Goal: Task Accomplishment & Management: Manage account settings

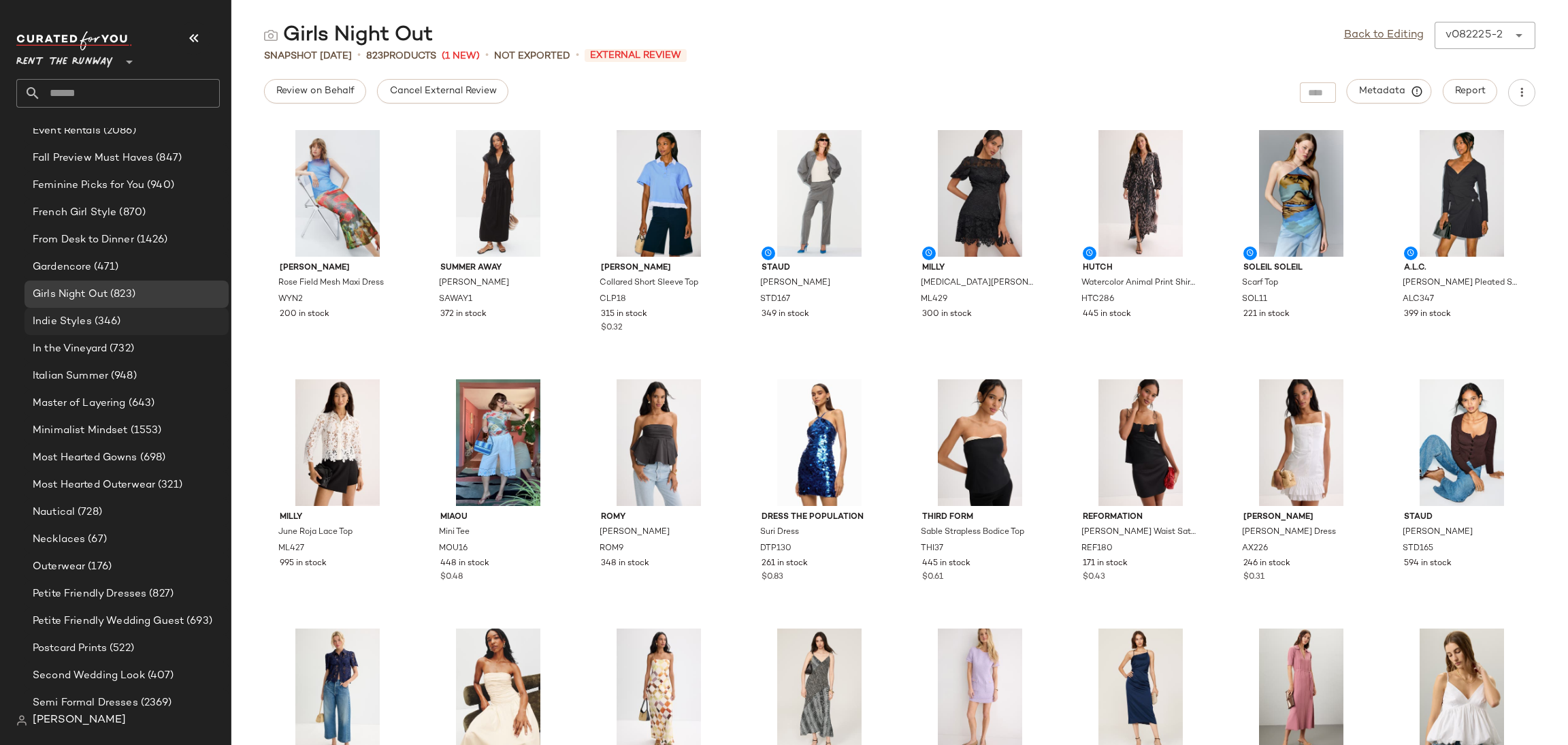
click at [128, 318] on div "Indie Styles (346)" at bounding box center [125, 321] width 194 height 15
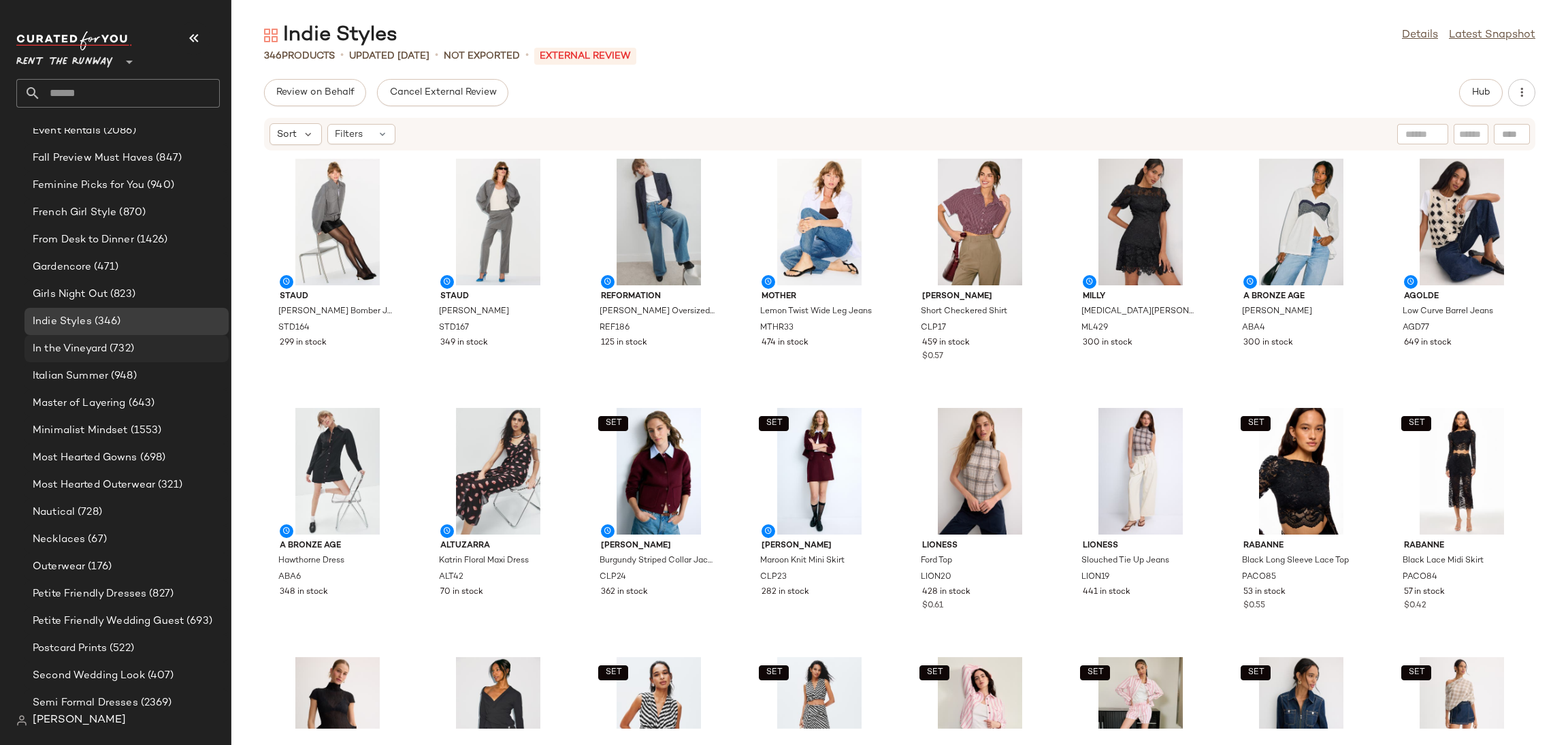
click at [54, 355] on div "In the Vineyard (732)" at bounding box center [126, 348] width 204 height 27
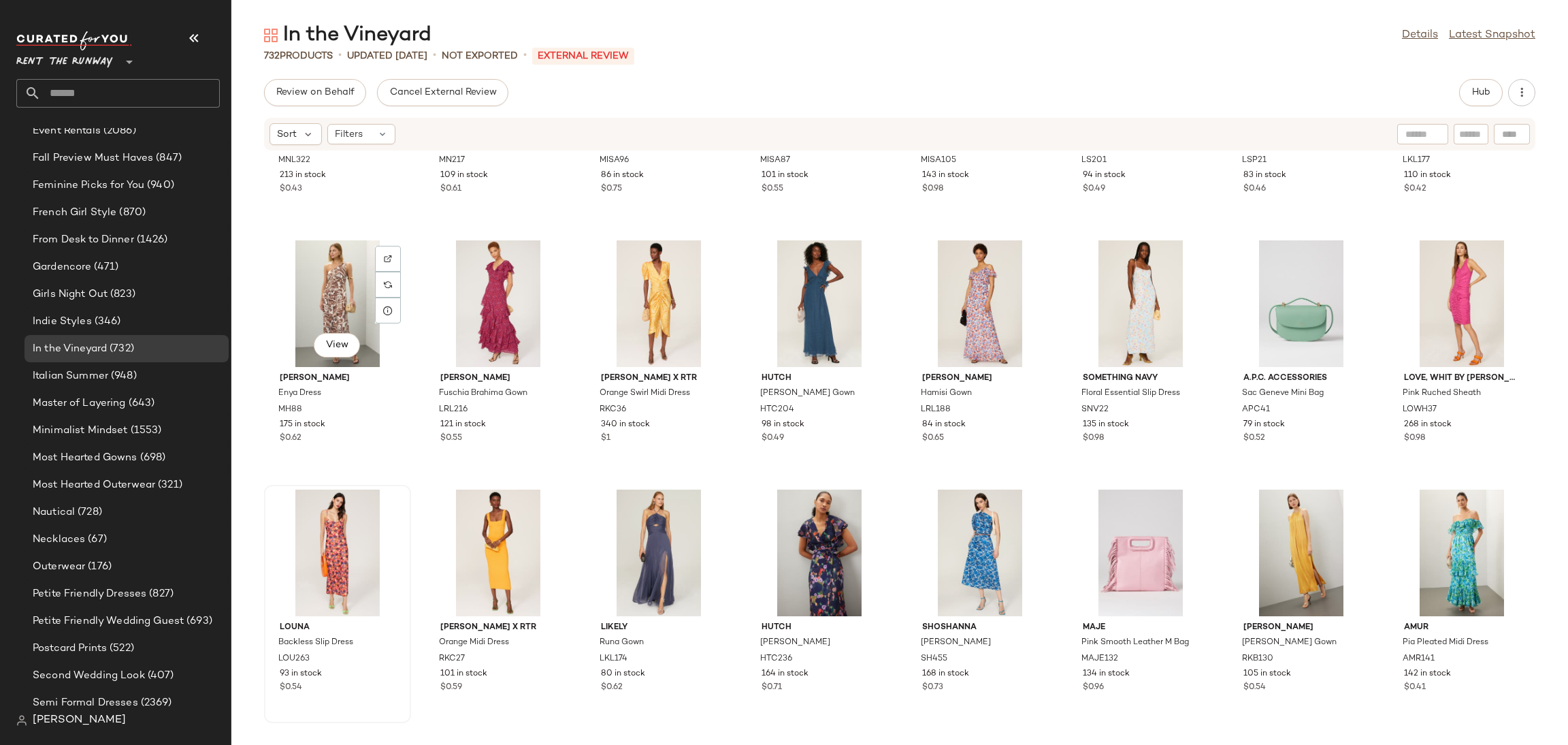
scroll to position [3171, 0]
click at [104, 371] on span "Italian Summer" at bounding box center [70, 376] width 75 height 15
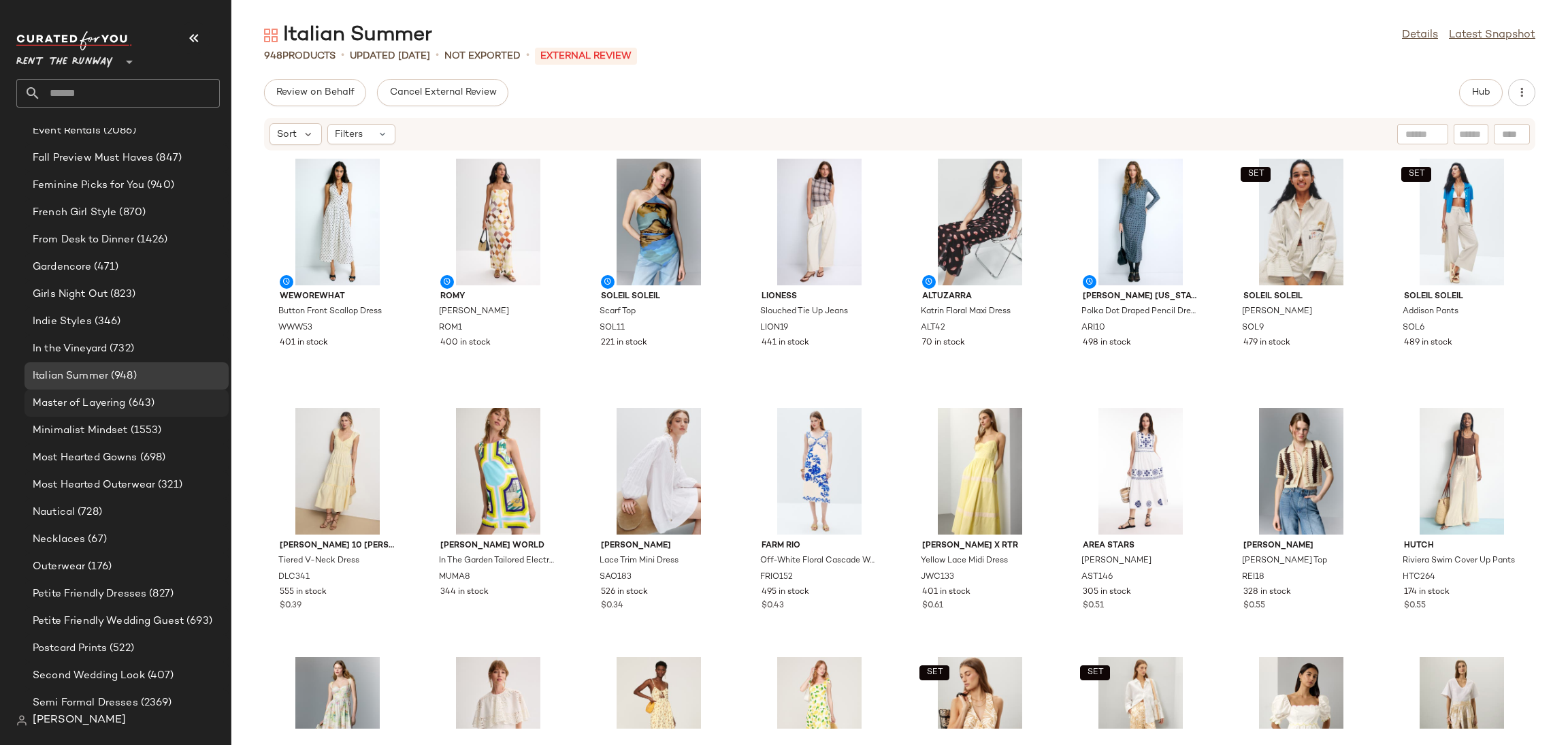
click at [149, 392] on div "Master of Layering (643)" at bounding box center [126, 403] width 204 height 27
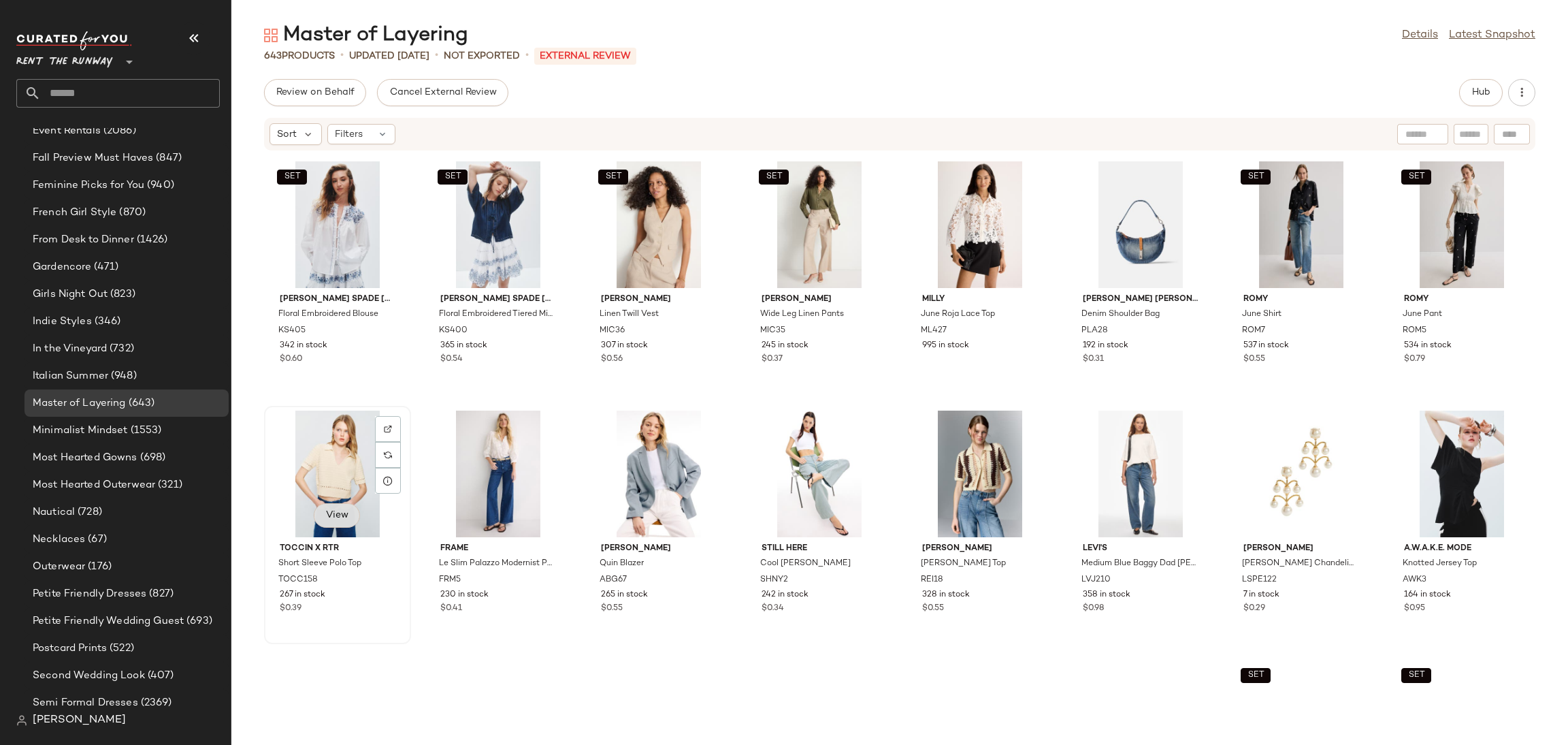
scroll to position [3275, 0]
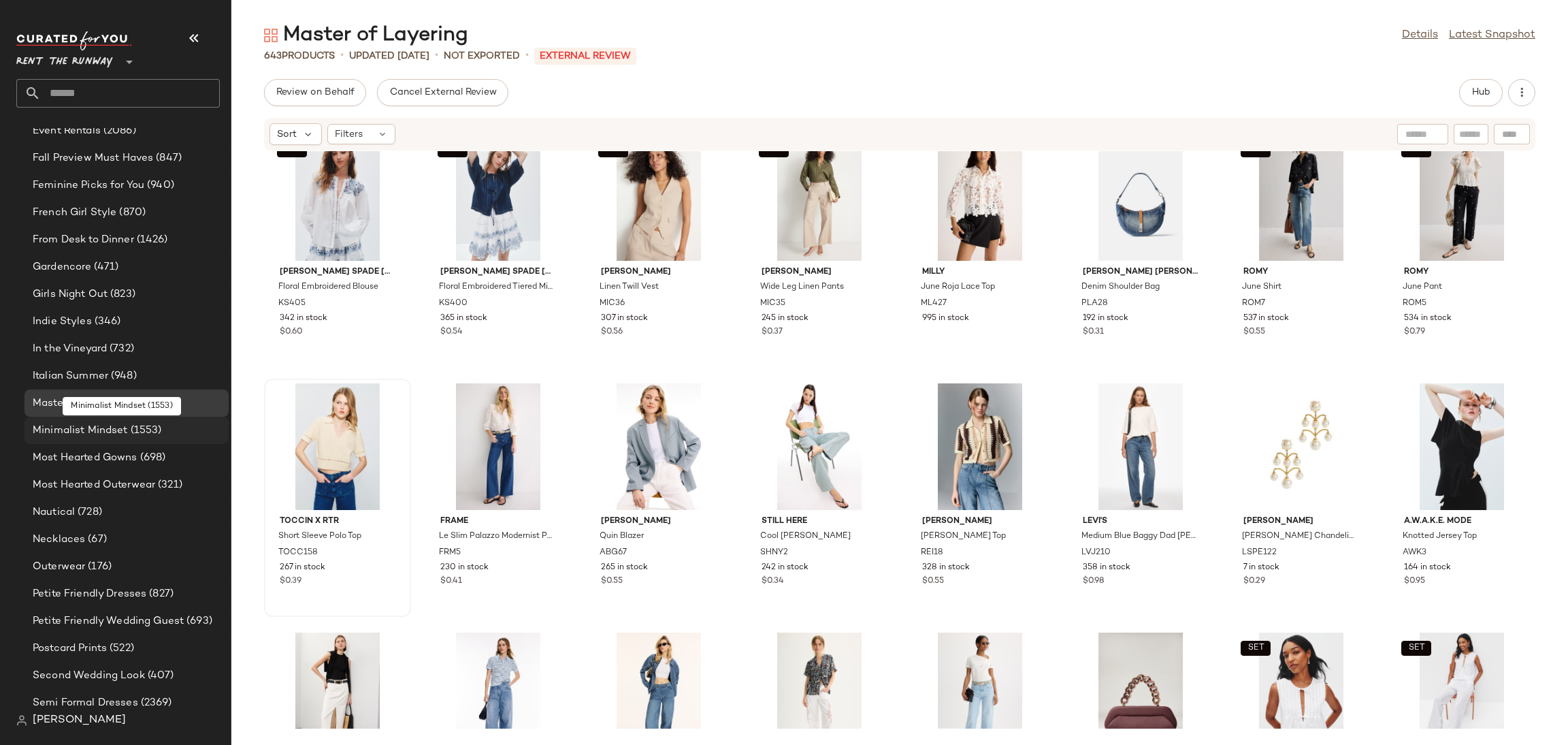
click at [104, 429] on span "Minimalist Mindset" at bounding box center [80, 431] width 95 height 15
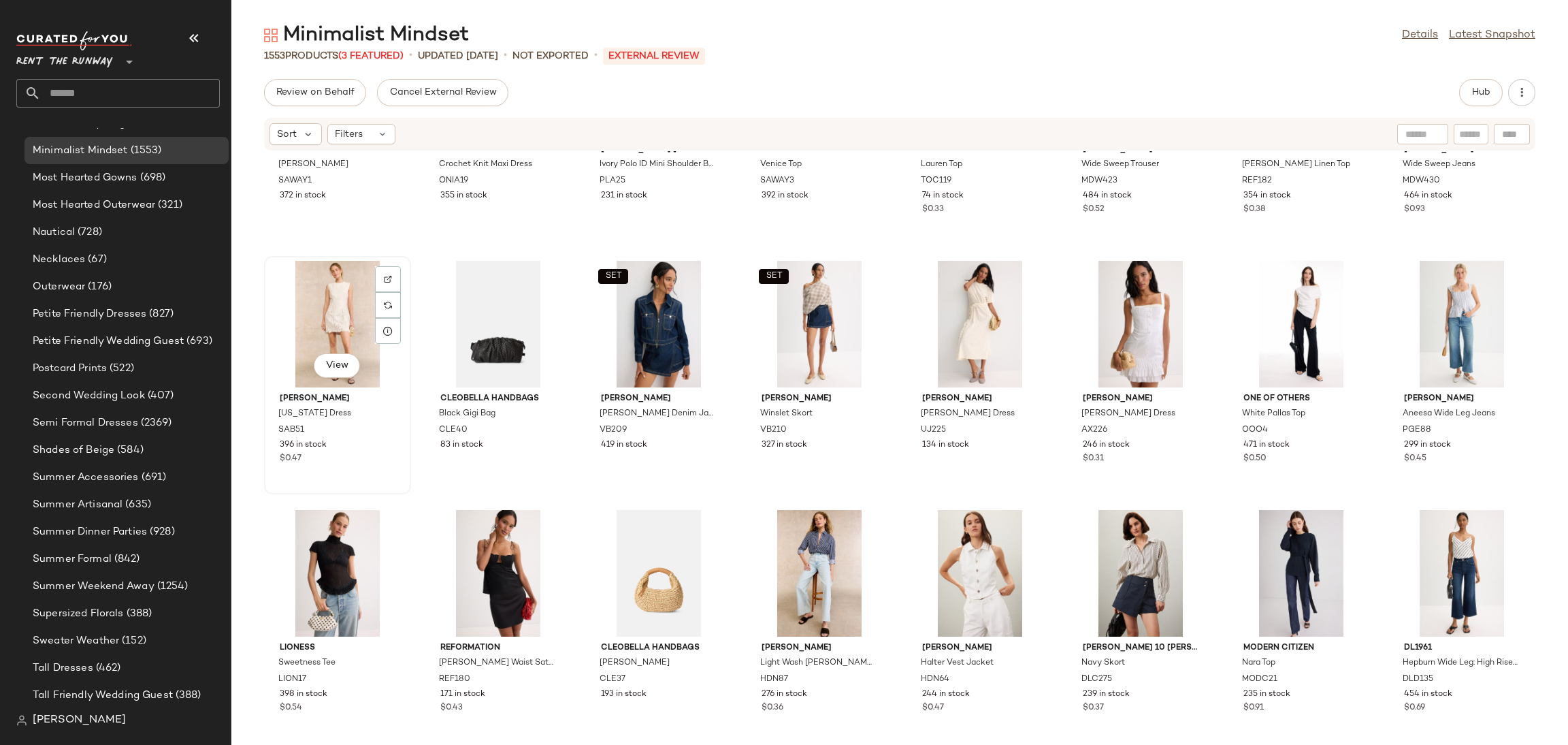
scroll to position [3152, 0]
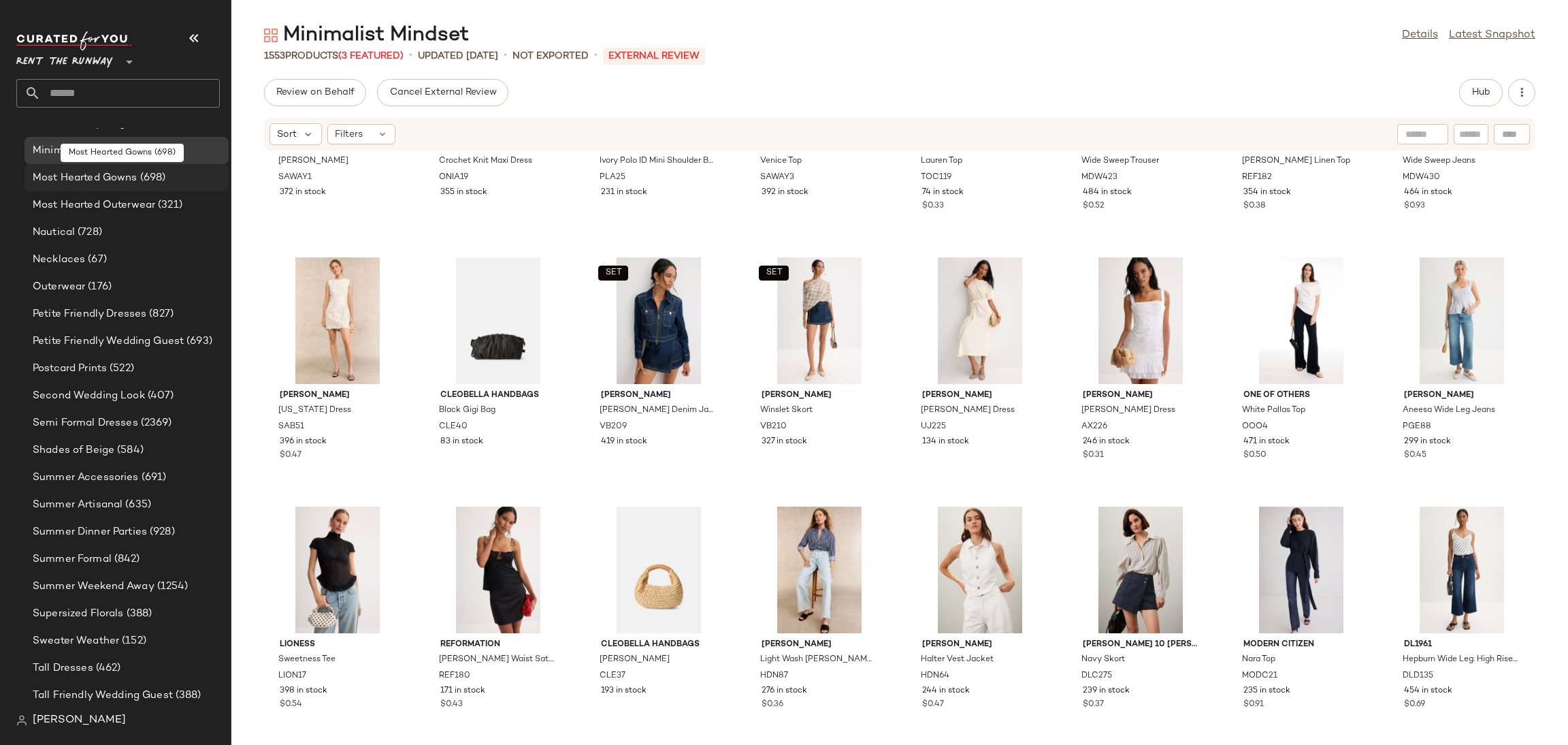
click at [72, 167] on div "Most Hearted Gowns (698)" at bounding box center [126, 178] width 204 height 27
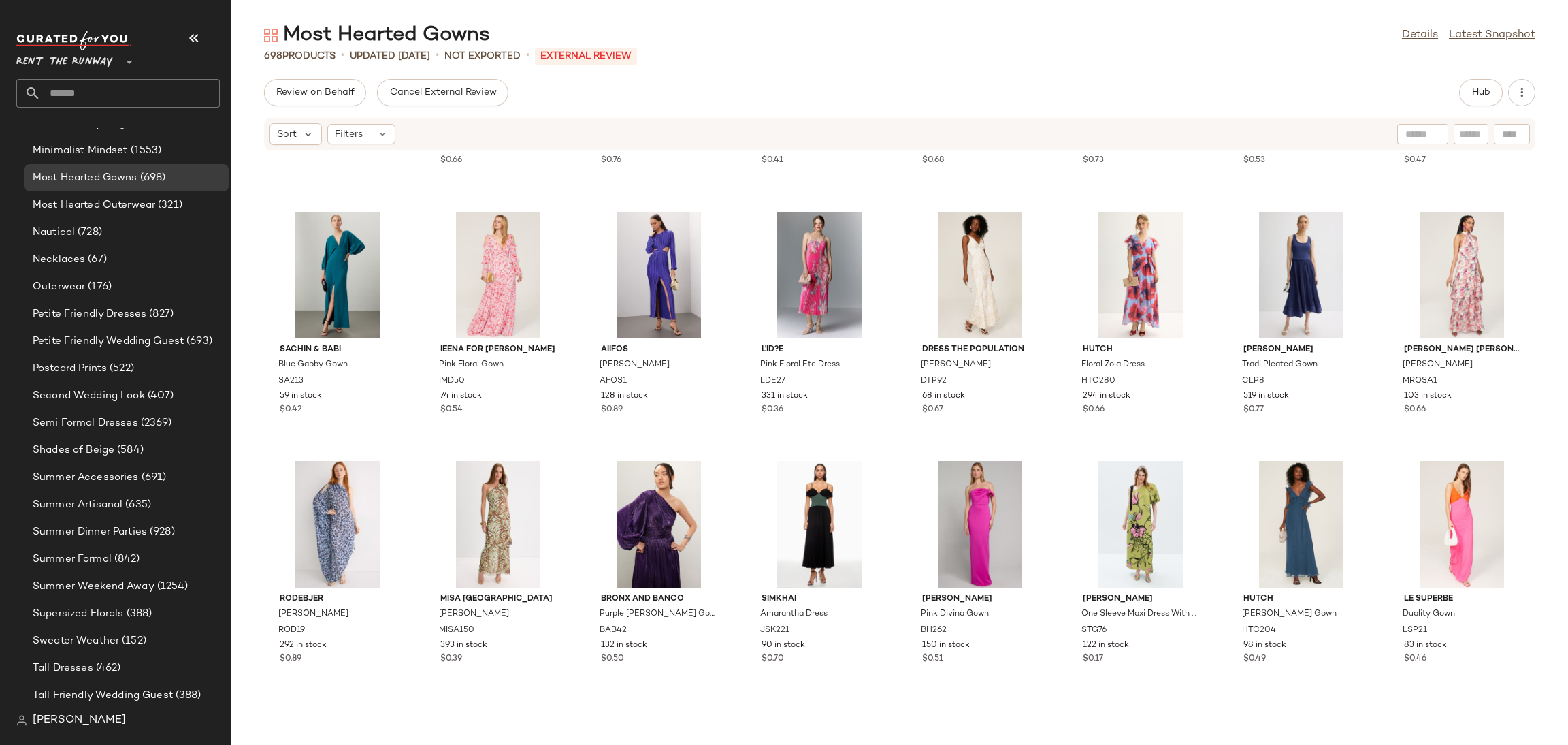
scroll to position [2213, 0]
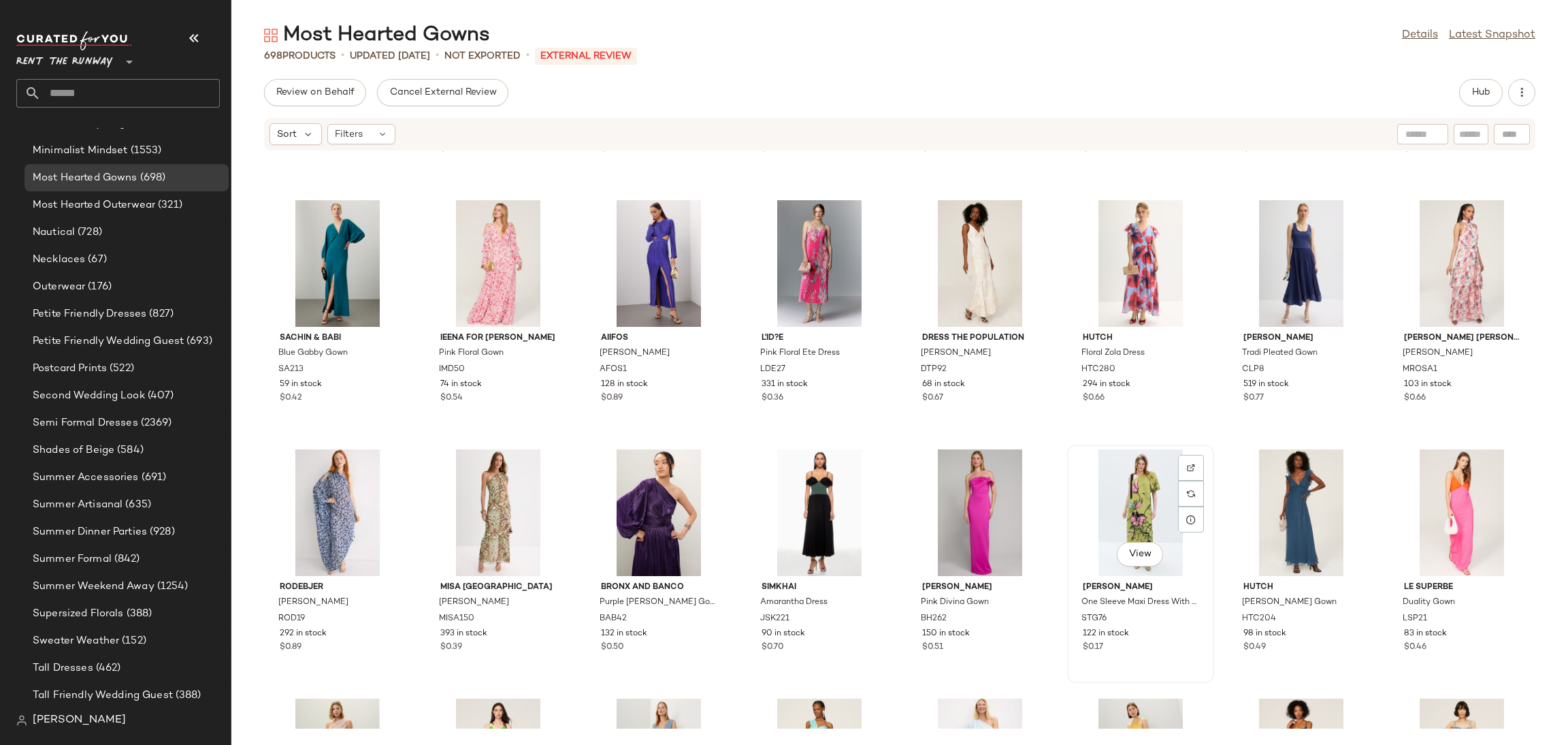
click at [1161, 514] on div "View" at bounding box center [1140, 513] width 137 height 127
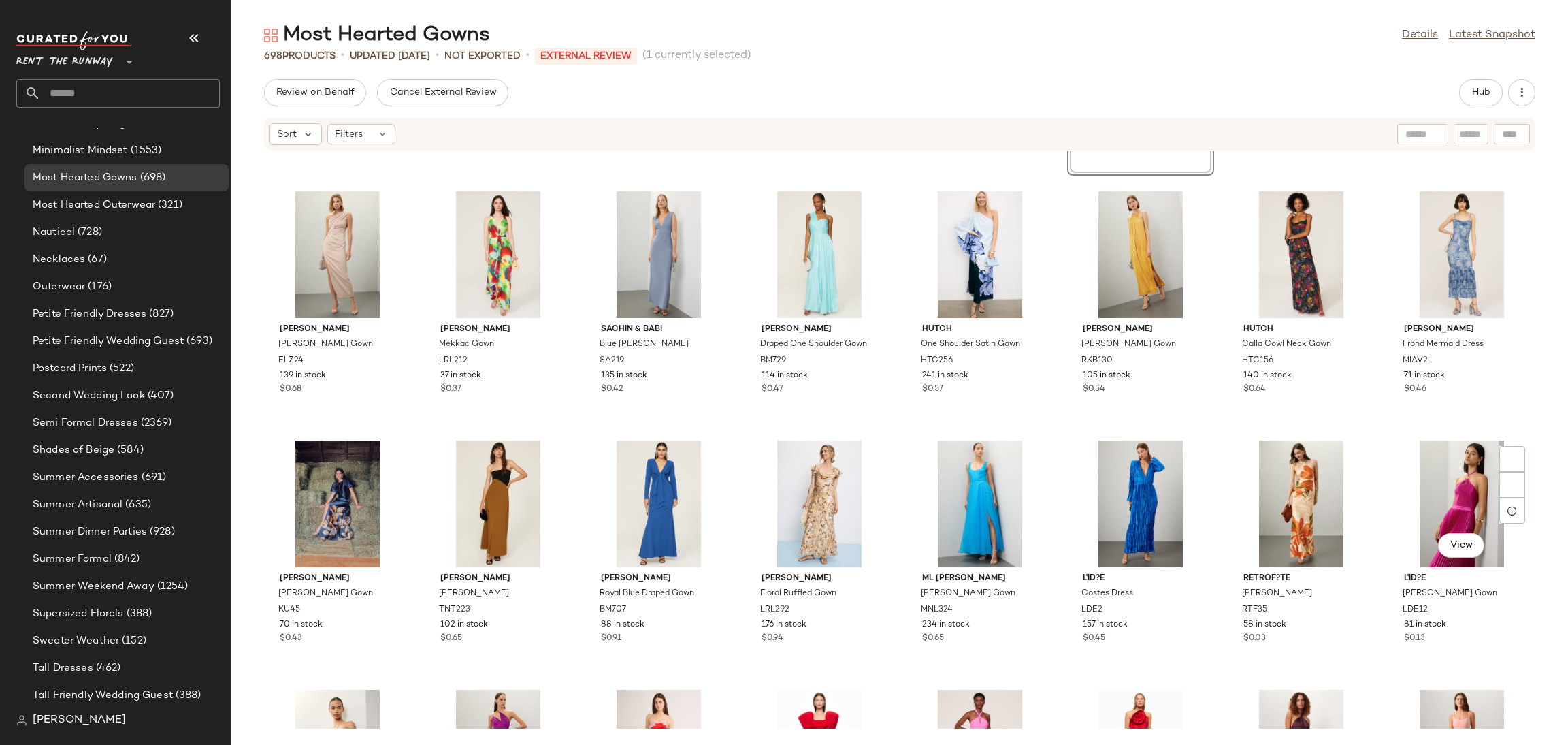
scroll to position [2721, 0]
click at [1395, 521] on div "View" at bounding box center [1461, 503] width 137 height 127
click at [1302, 511] on div "View" at bounding box center [1301, 503] width 137 height 127
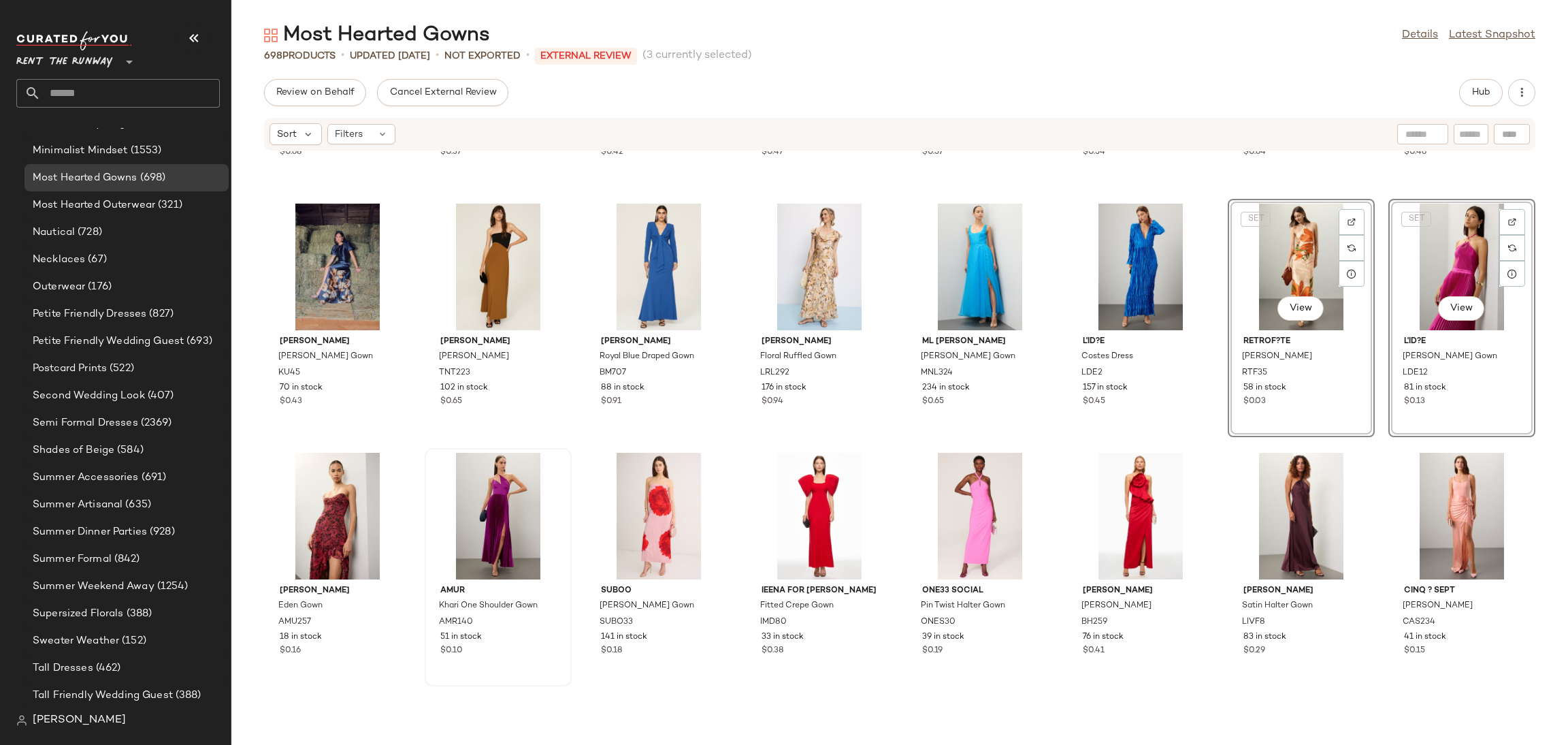
scroll to position [2995, 0]
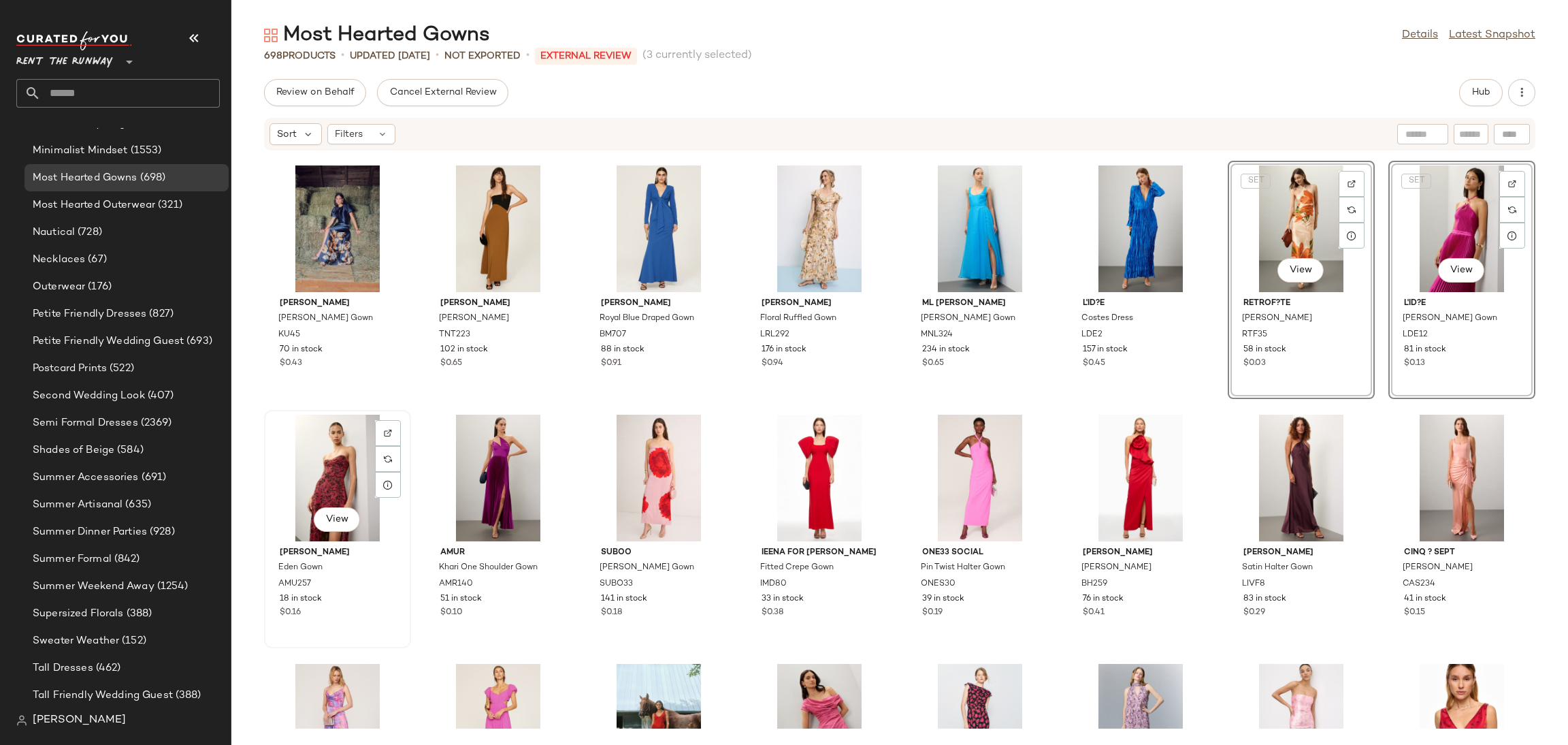
click at [348, 477] on div "View" at bounding box center [337, 478] width 137 height 127
click at [481, 480] on div "View" at bounding box center [498, 478] width 137 height 127
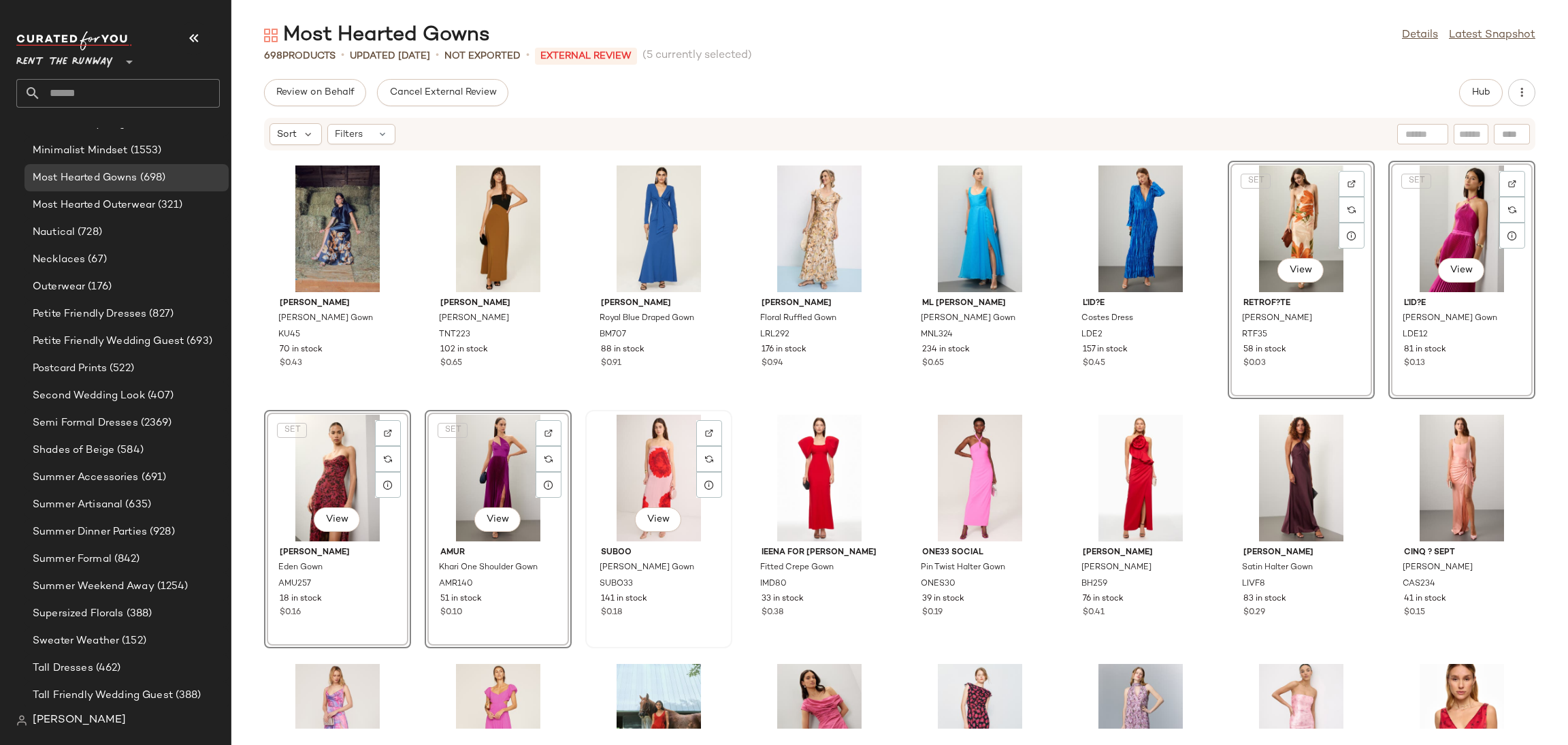
click at [646, 485] on div "View" at bounding box center [658, 478] width 137 height 127
click at [954, 483] on div "View" at bounding box center [979, 478] width 137 height 127
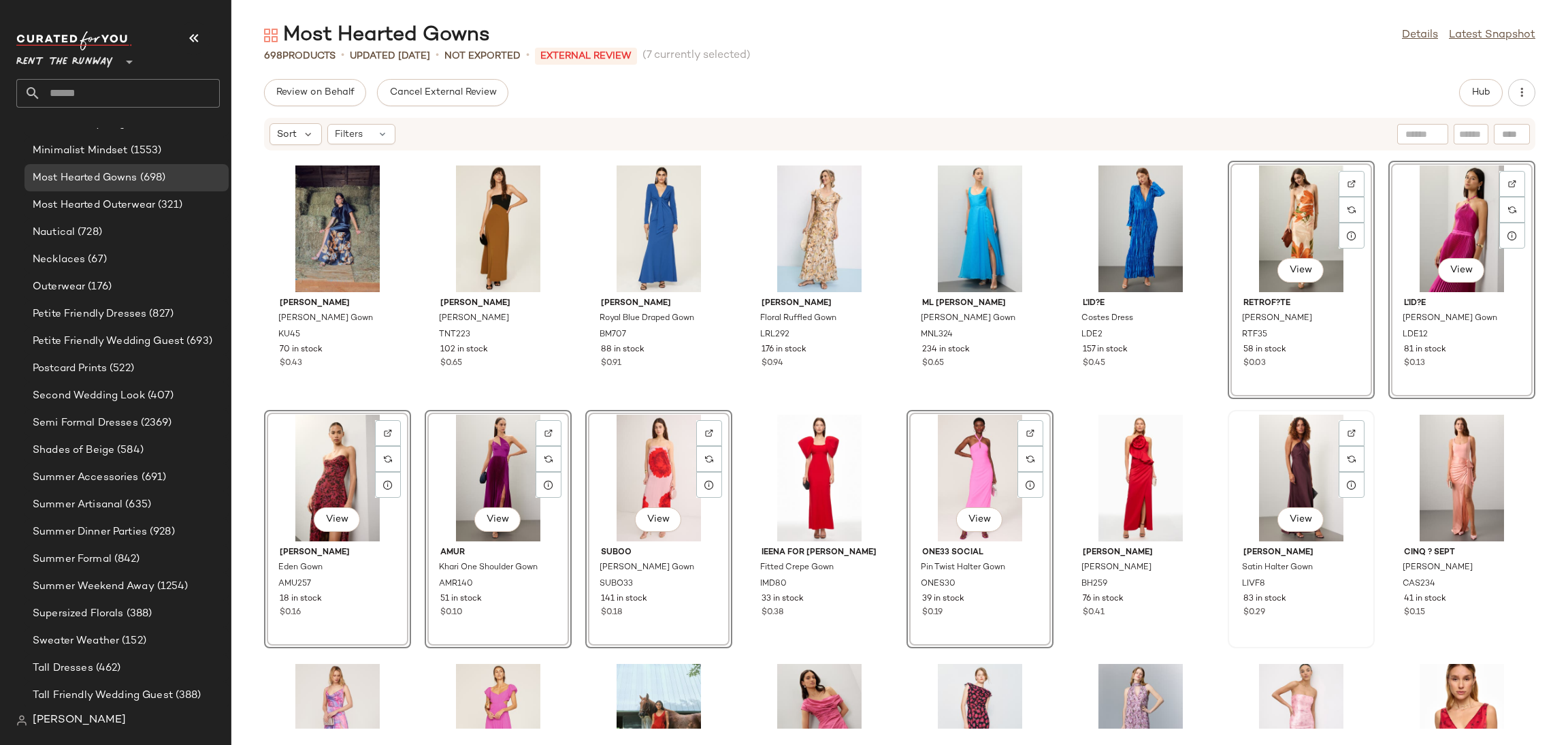
click at [1293, 469] on div "View" at bounding box center [1301, 478] width 137 height 127
click at [1409, 473] on div "View" at bounding box center [1461, 478] width 137 height 127
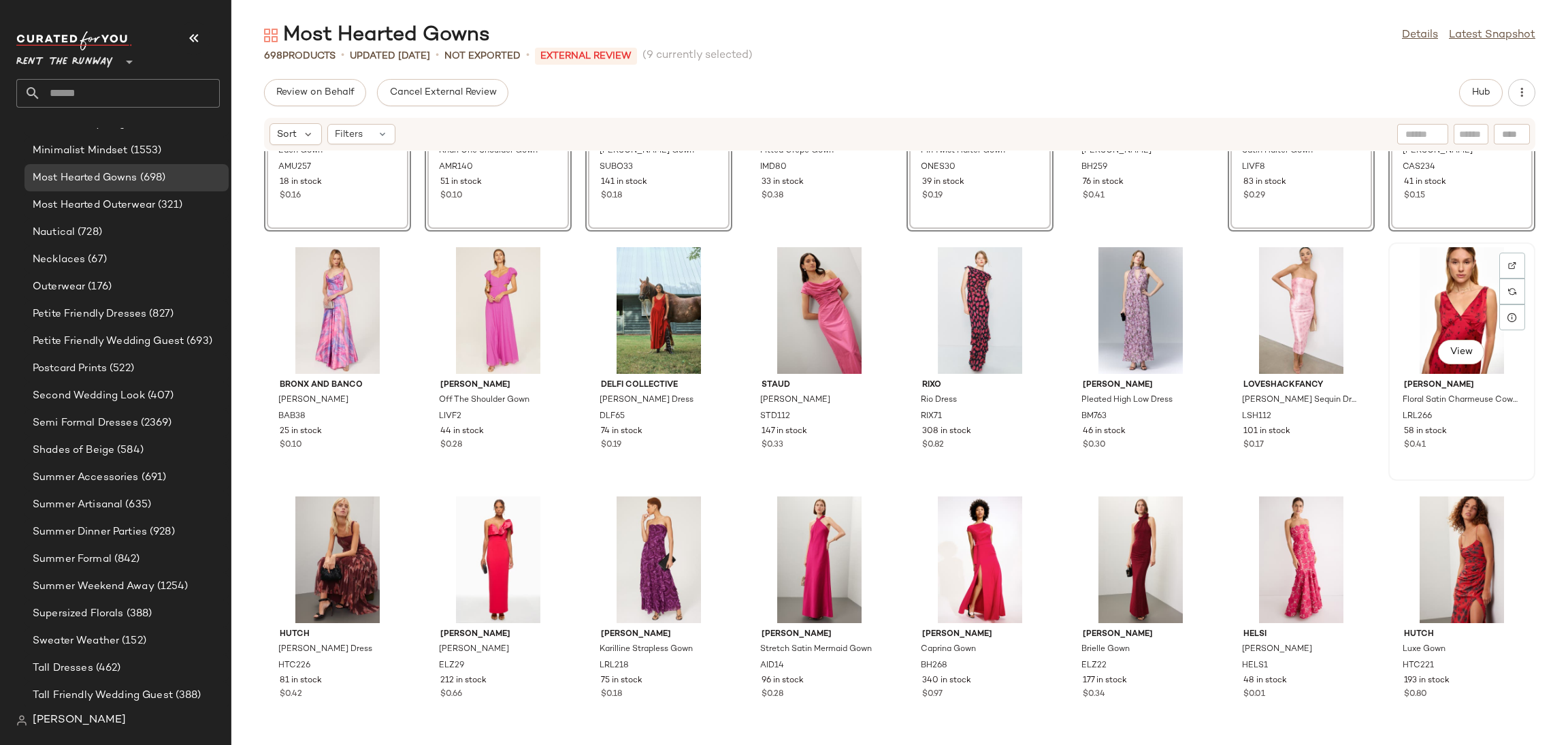
scroll to position [3414, 0]
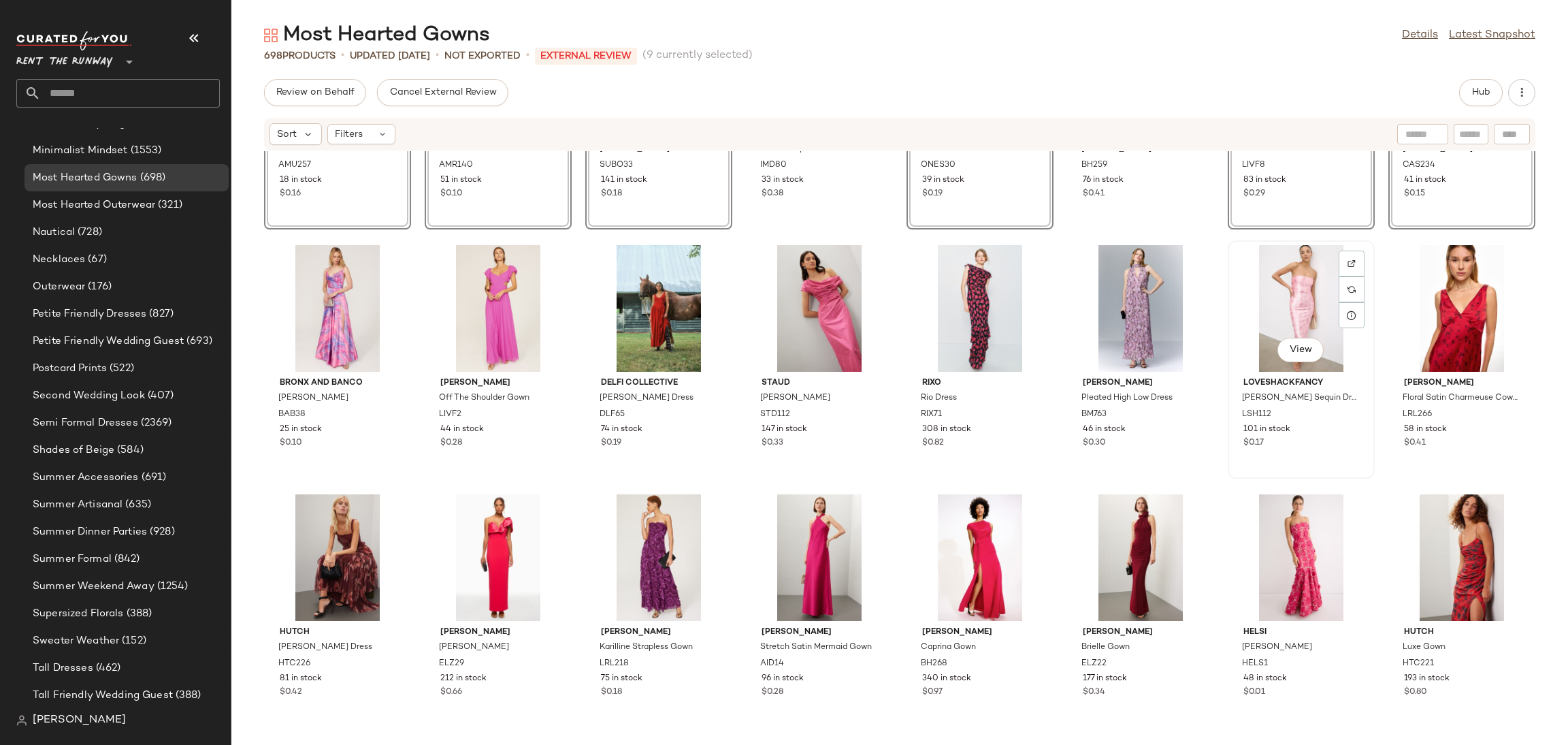
click at [1266, 325] on div "View" at bounding box center [1301, 309] width 137 height 127
click at [697, 299] on div at bounding box center [709, 289] width 26 height 26
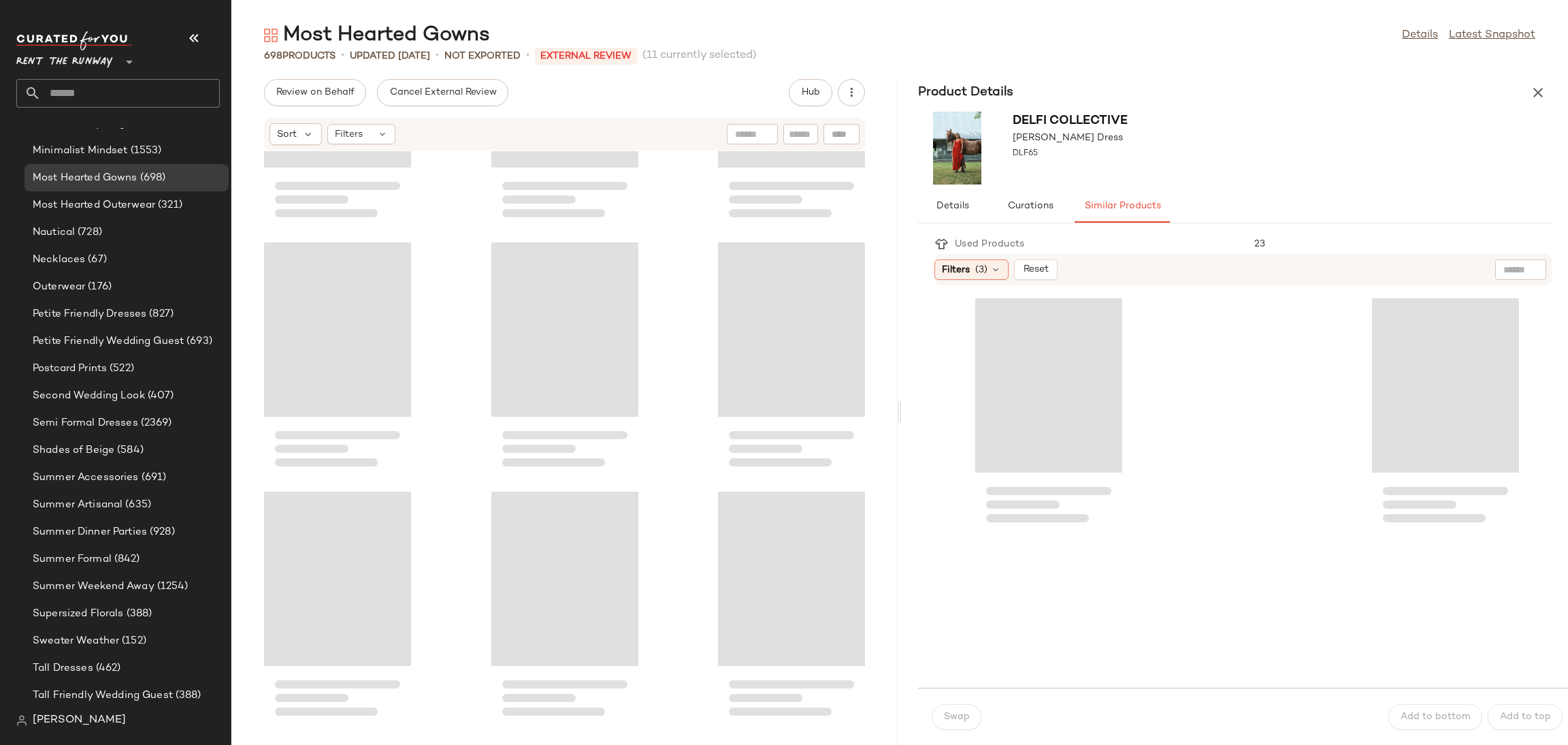
scroll to position [9222, 0]
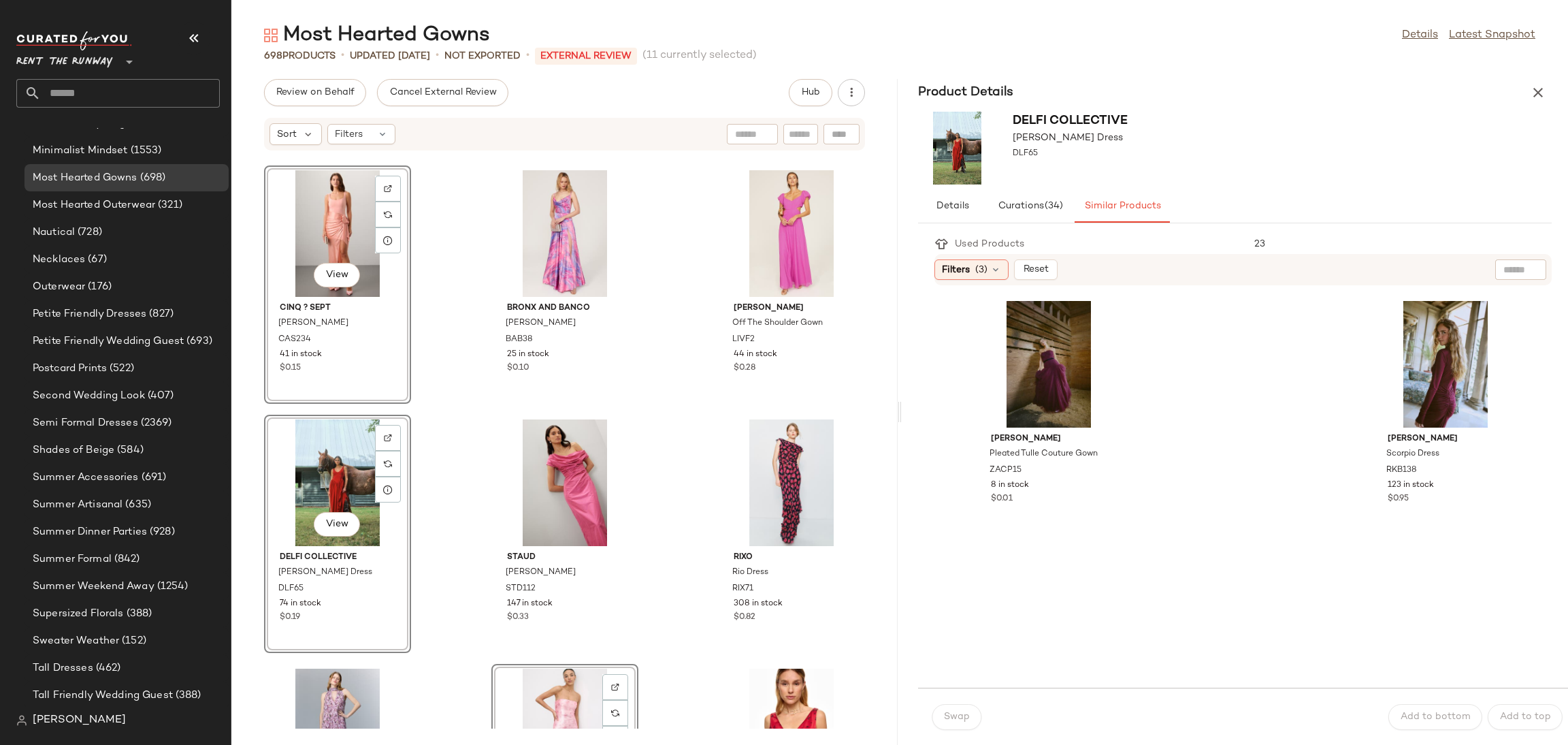
click at [1551, 84] on div "Product Details" at bounding box center [1235, 92] width 667 height 27
click at [1529, 94] on button "button" at bounding box center [1538, 92] width 27 height 27
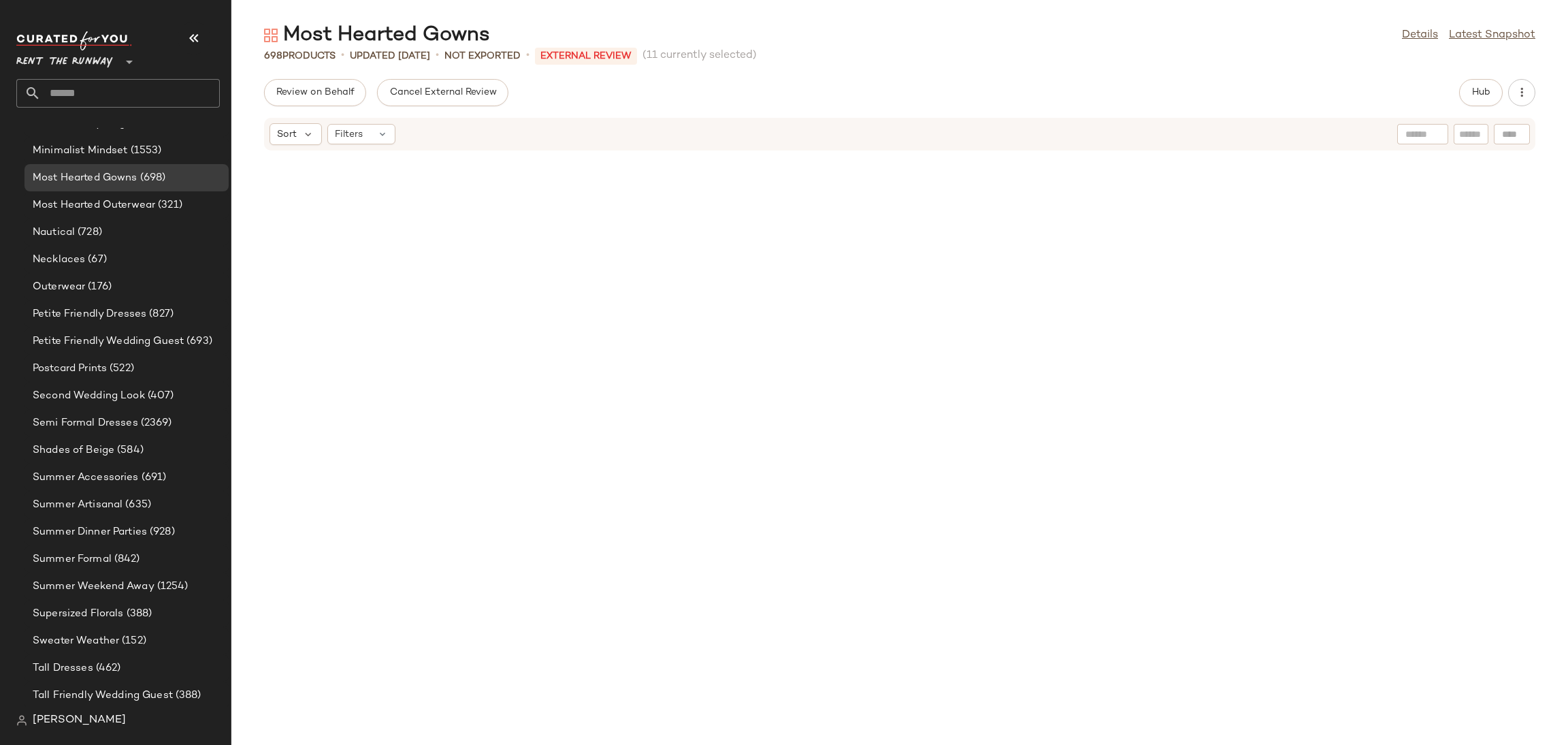
scroll to position [3241, 0]
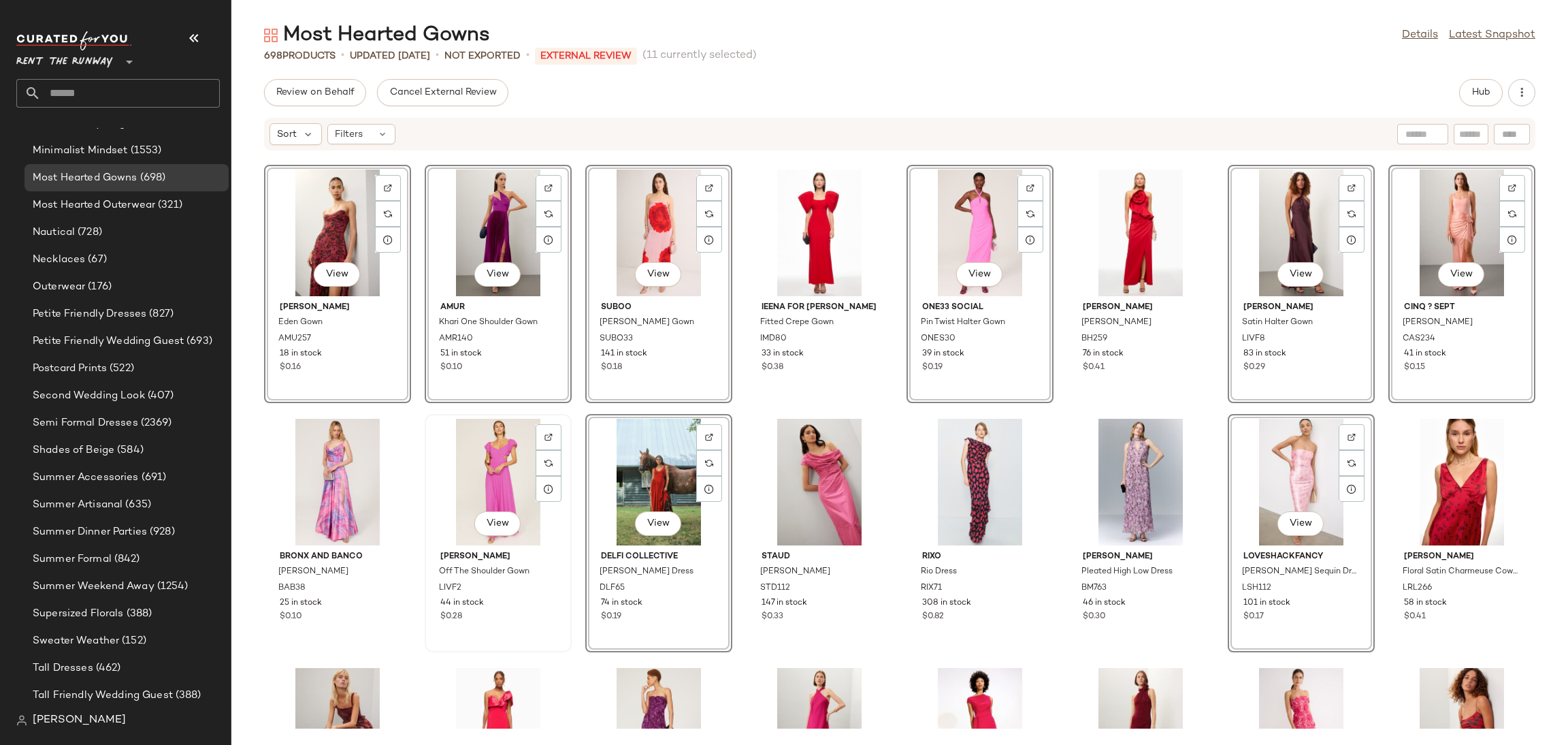
click at [488, 491] on div "View" at bounding box center [498, 482] width 137 height 127
click at [331, 479] on div "View" at bounding box center [337, 482] width 137 height 127
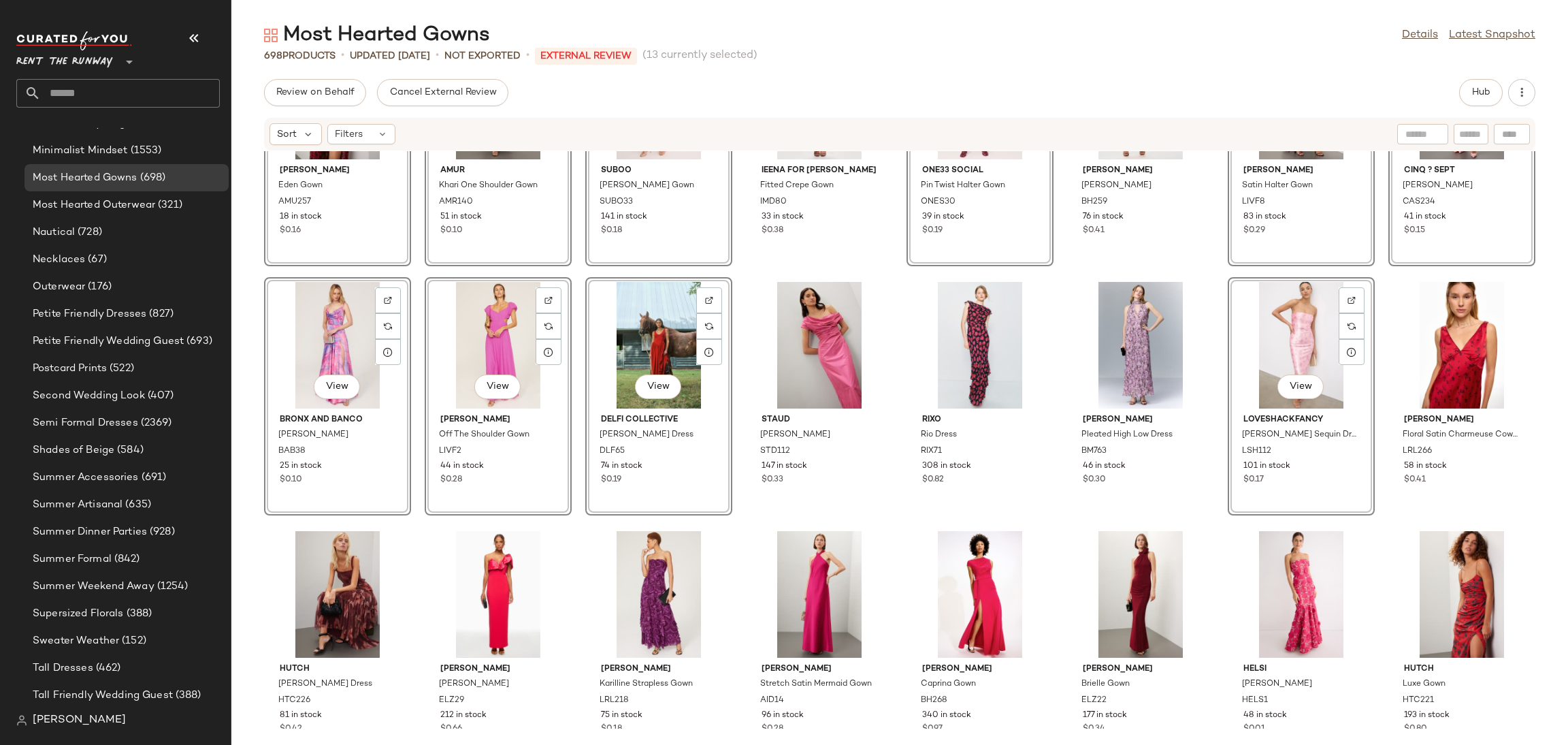
scroll to position [3428, 0]
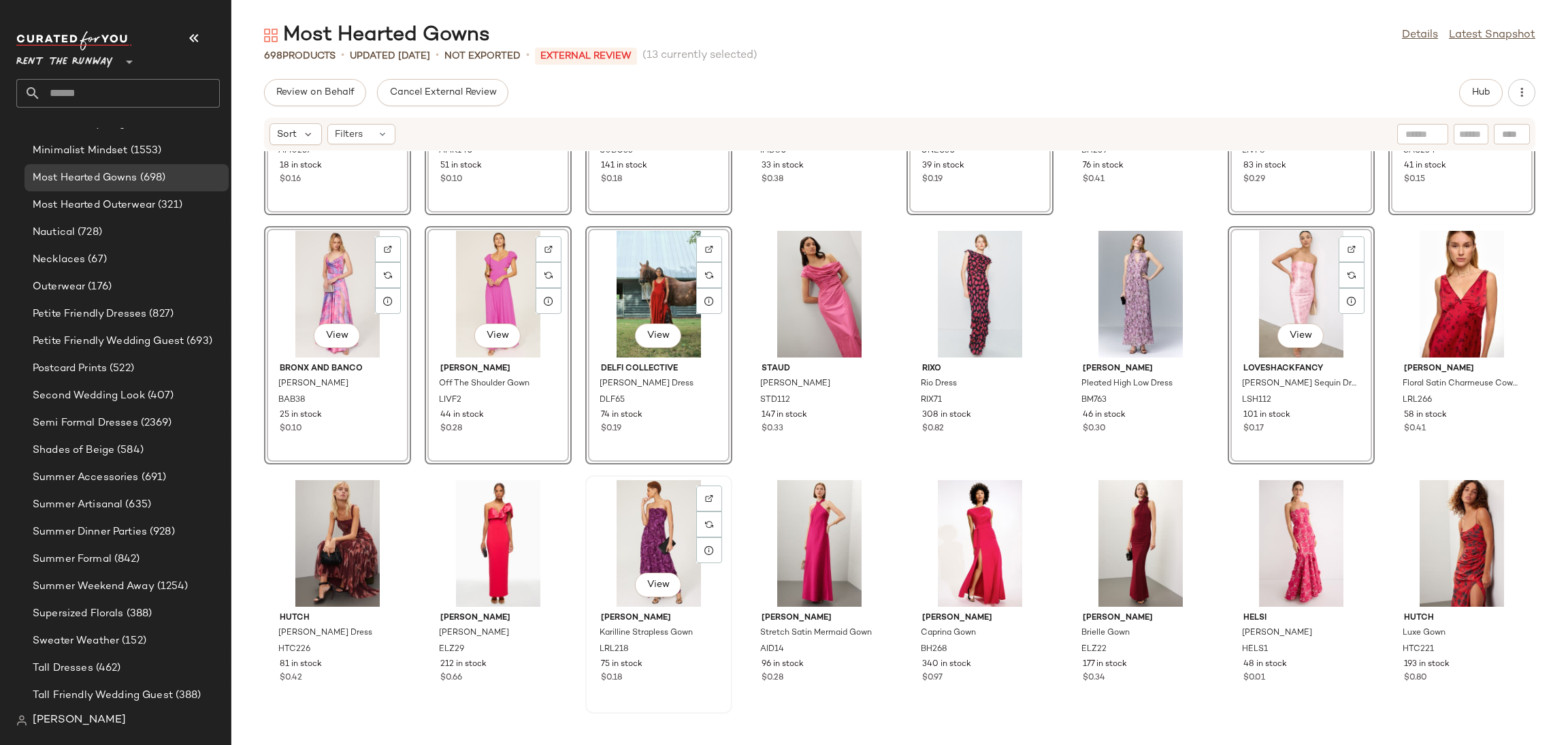
click at [650, 535] on div "View" at bounding box center [658, 544] width 137 height 127
click at [1264, 532] on div "View" at bounding box center [1301, 544] width 137 height 127
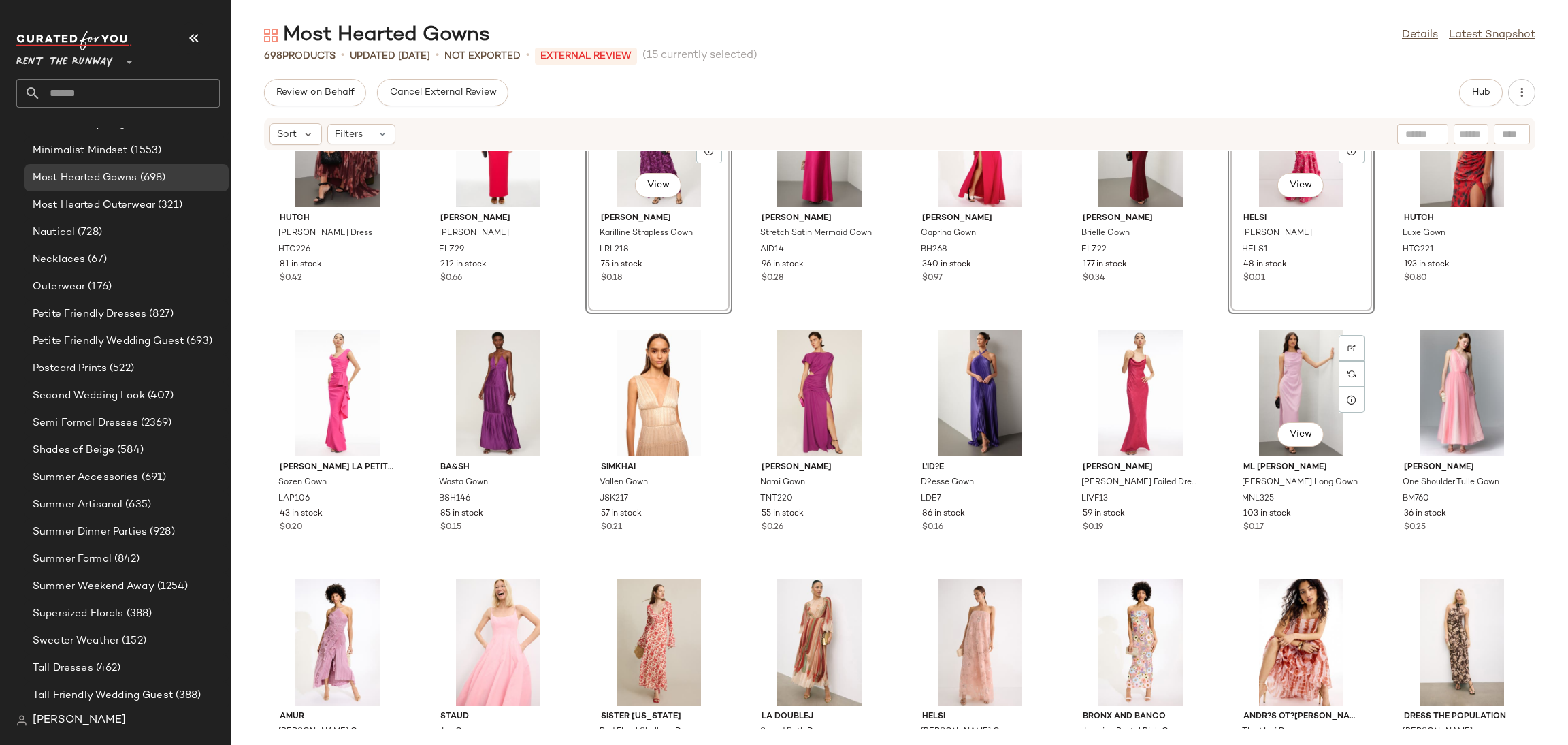
scroll to position [3839, 0]
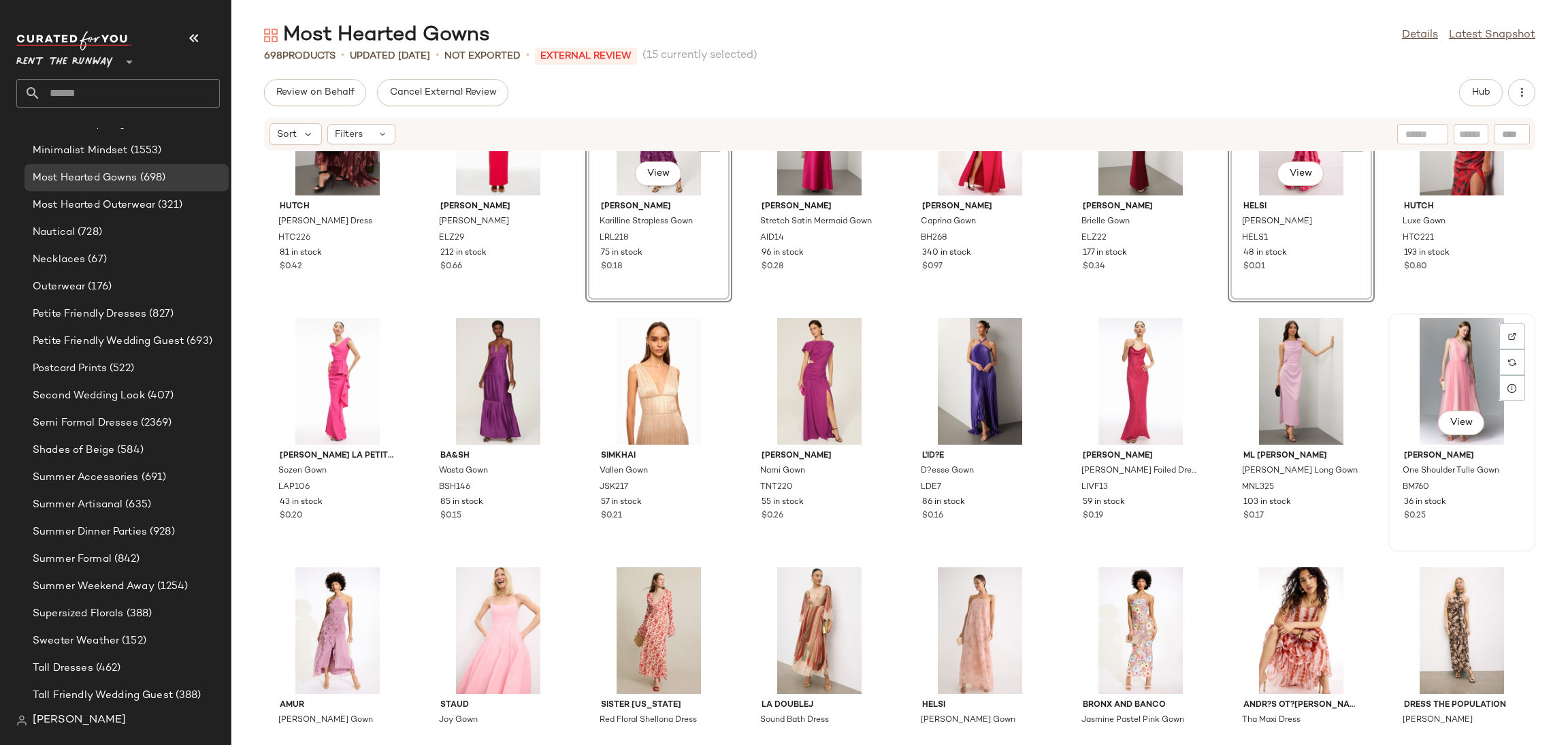
click at [1420, 383] on div "View" at bounding box center [1461, 381] width 137 height 127
click at [1273, 380] on div "View" at bounding box center [1301, 381] width 137 height 127
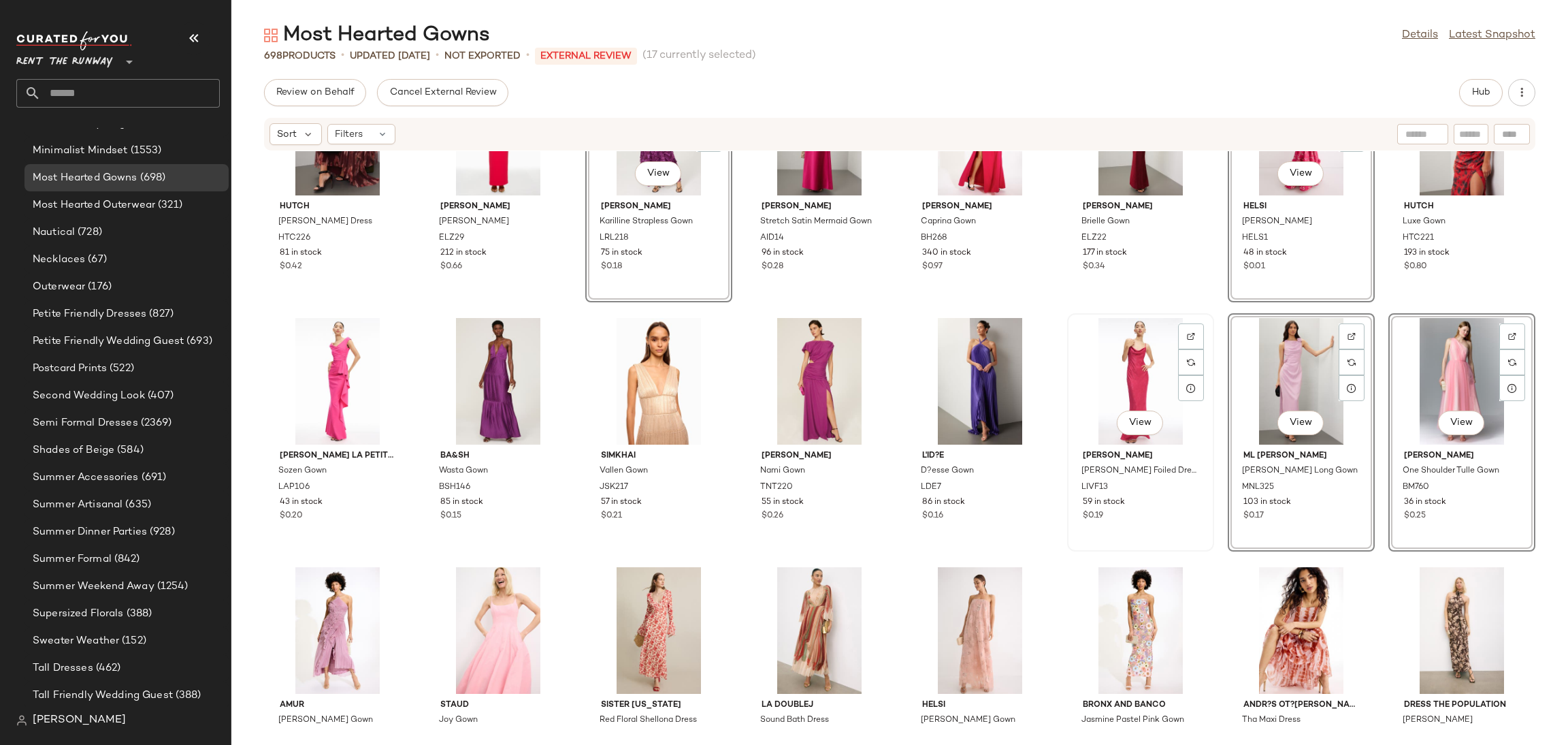
click at [1112, 382] on div "View" at bounding box center [1140, 381] width 137 height 127
click at [931, 379] on div "View" at bounding box center [979, 381] width 137 height 127
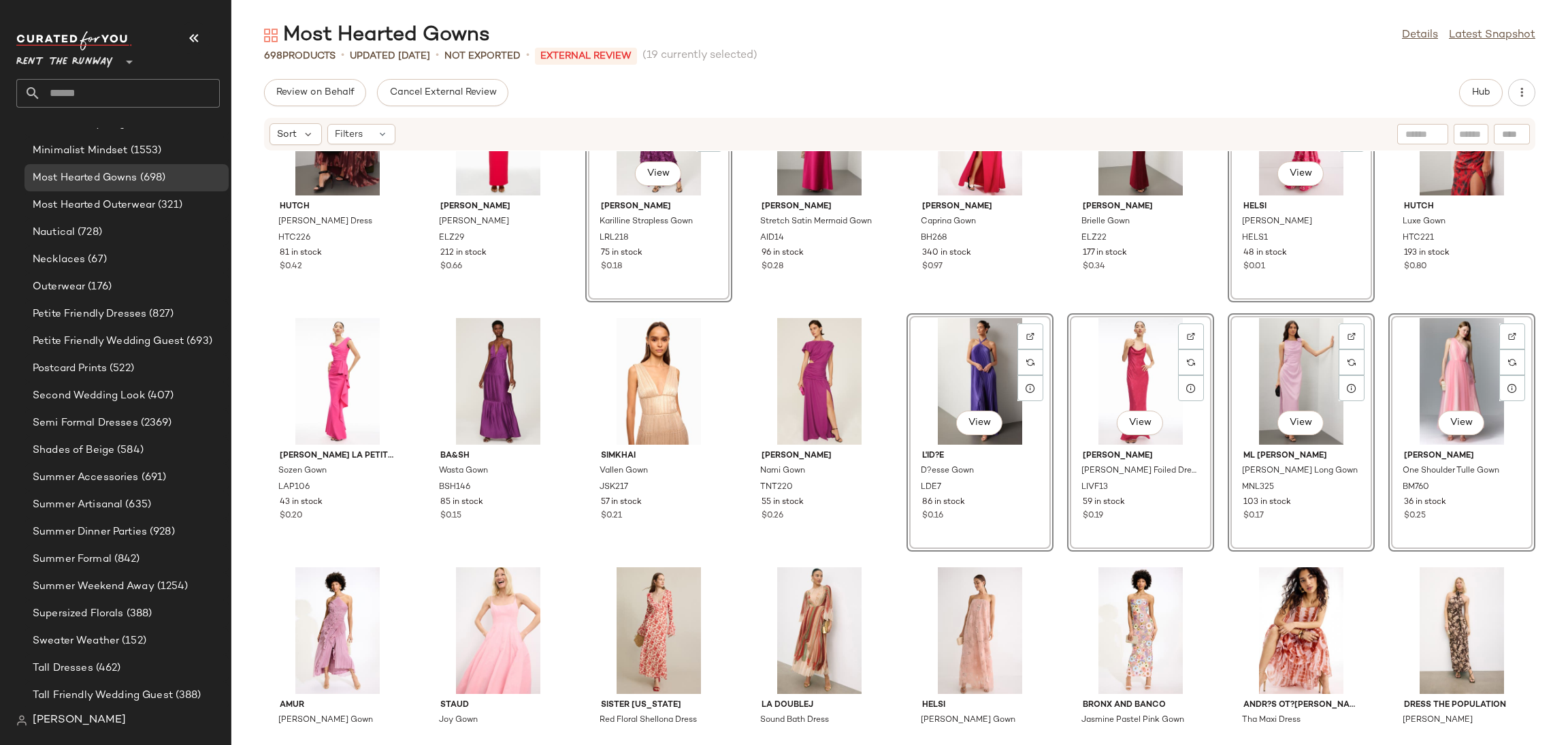
click at [942, 385] on div "View" at bounding box center [979, 381] width 137 height 127
click at [1102, 385] on div "View" at bounding box center [1140, 381] width 137 height 127
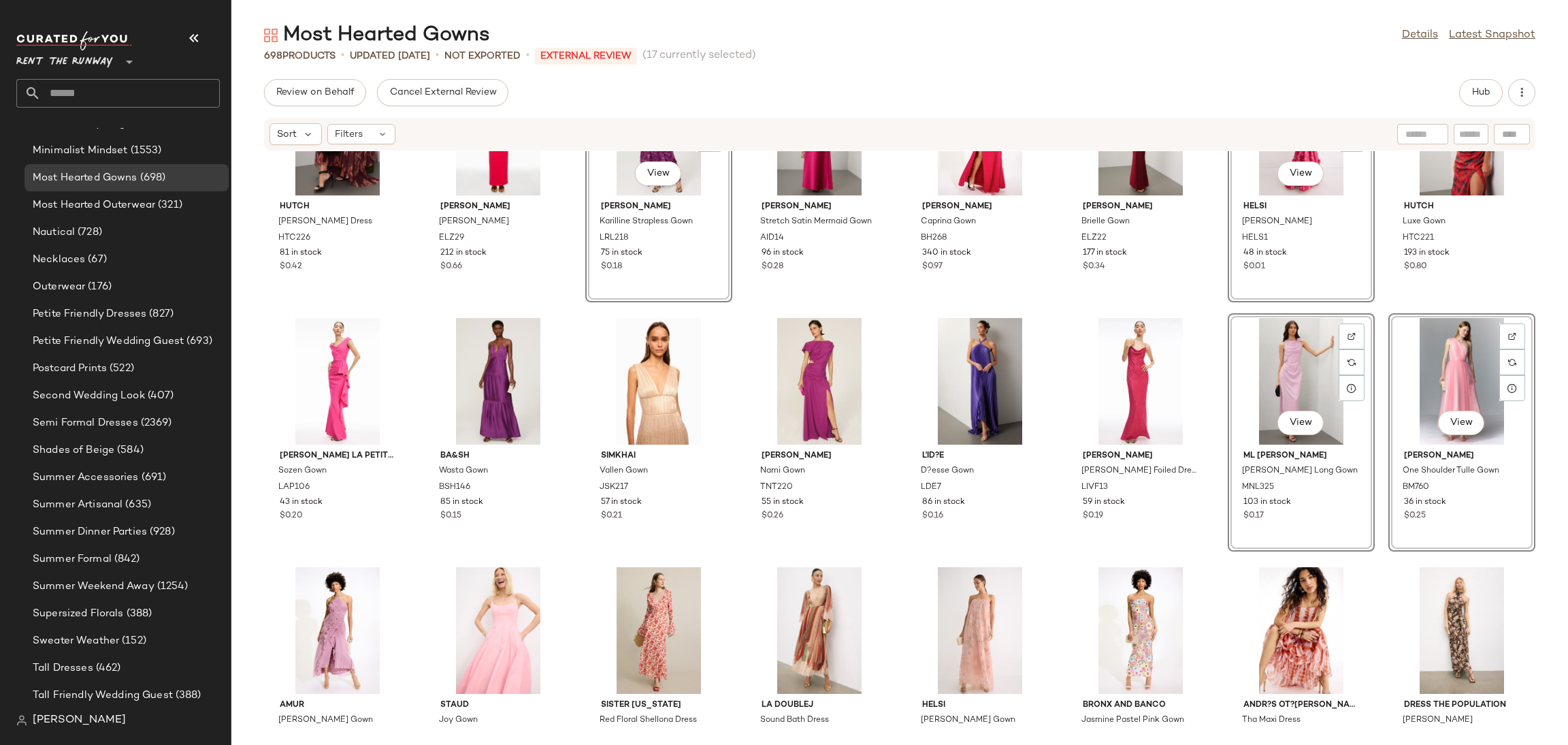
click at [1269, 378] on div "View" at bounding box center [1301, 381] width 137 height 127
click at [1402, 378] on div "View" at bounding box center [1461, 381] width 137 height 127
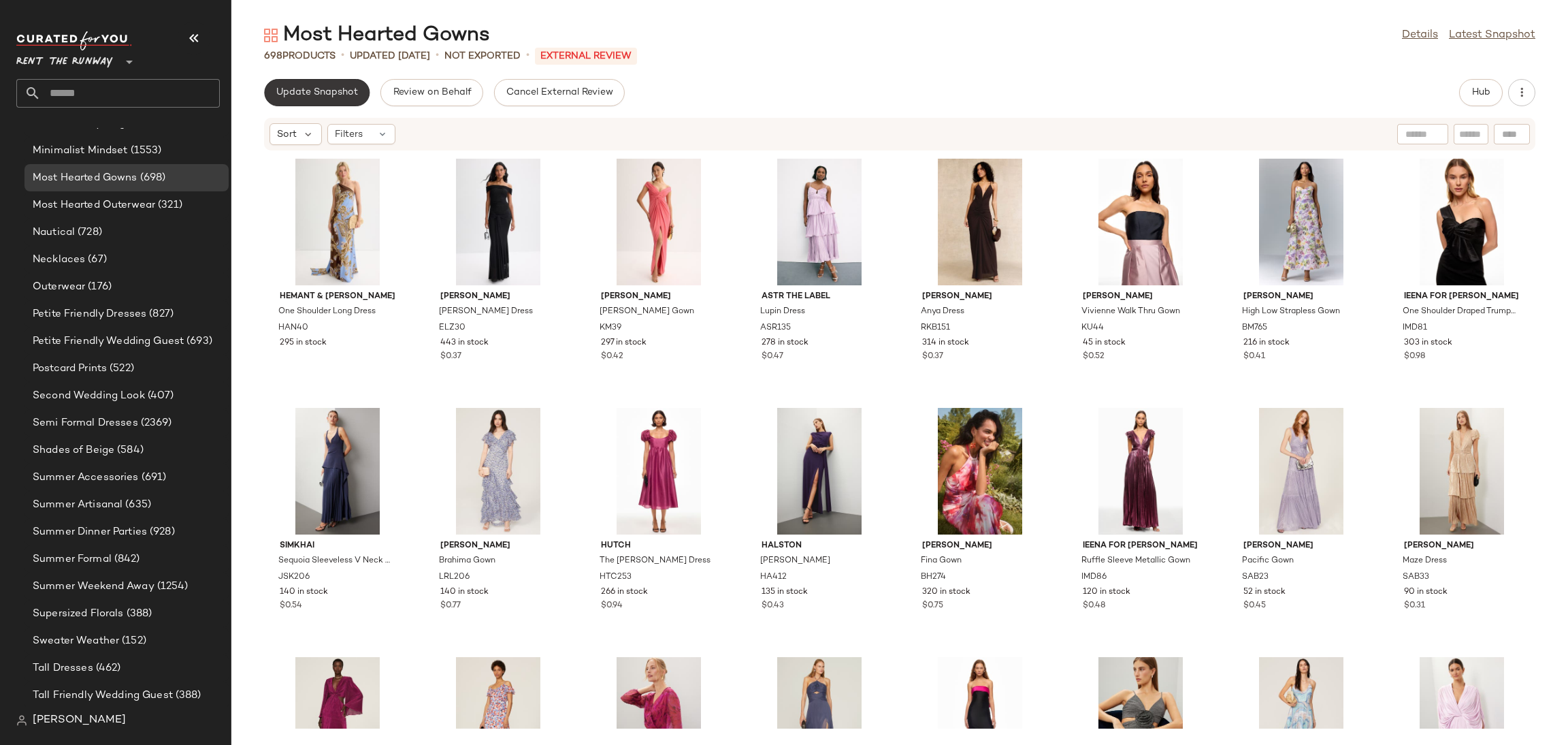
click at [323, 98] on span "Update Snapshot" at bounding box center [317, 93] width 82 height 11
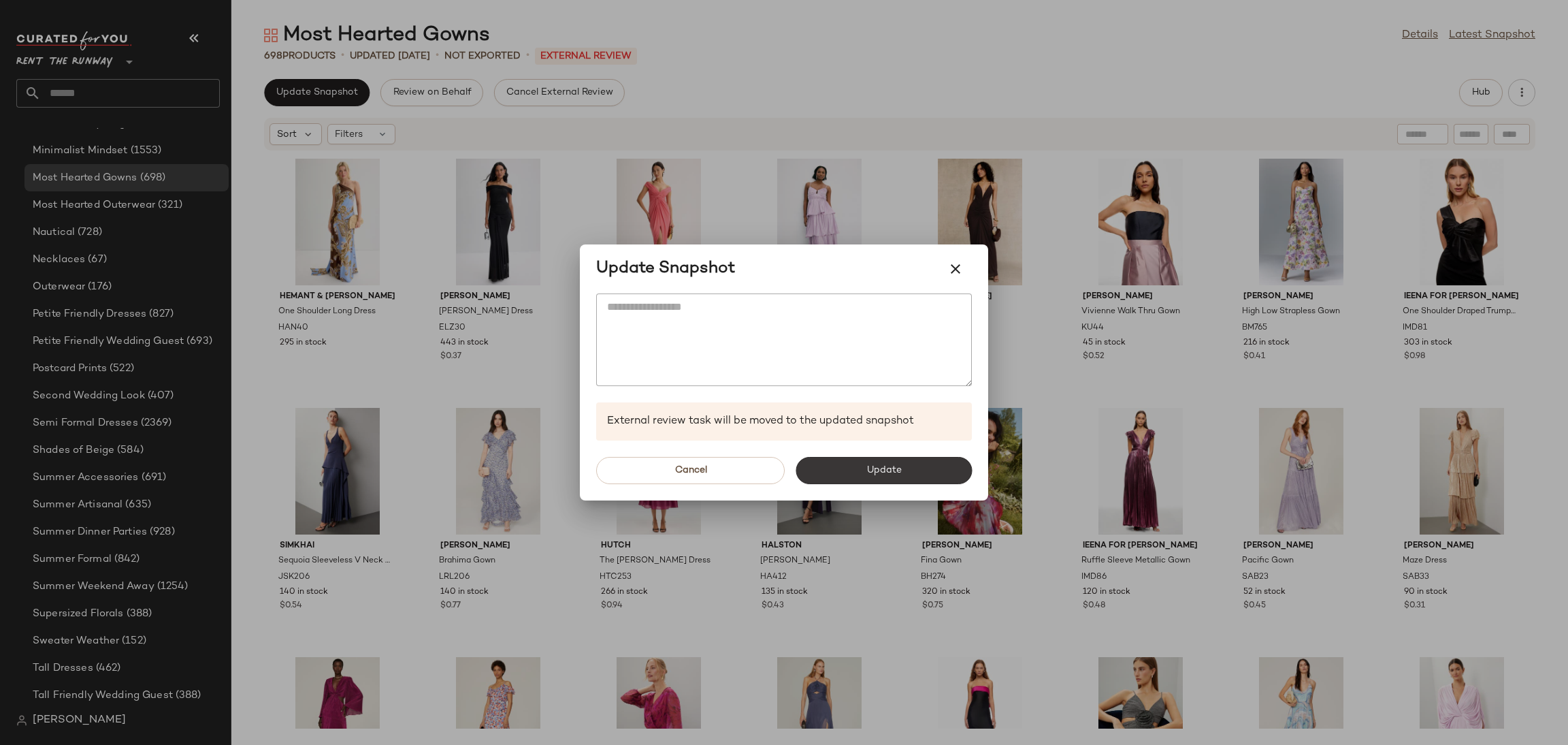
click at [909, 475] on button "Update" at bounding box center [883, 470] width 176 height 27
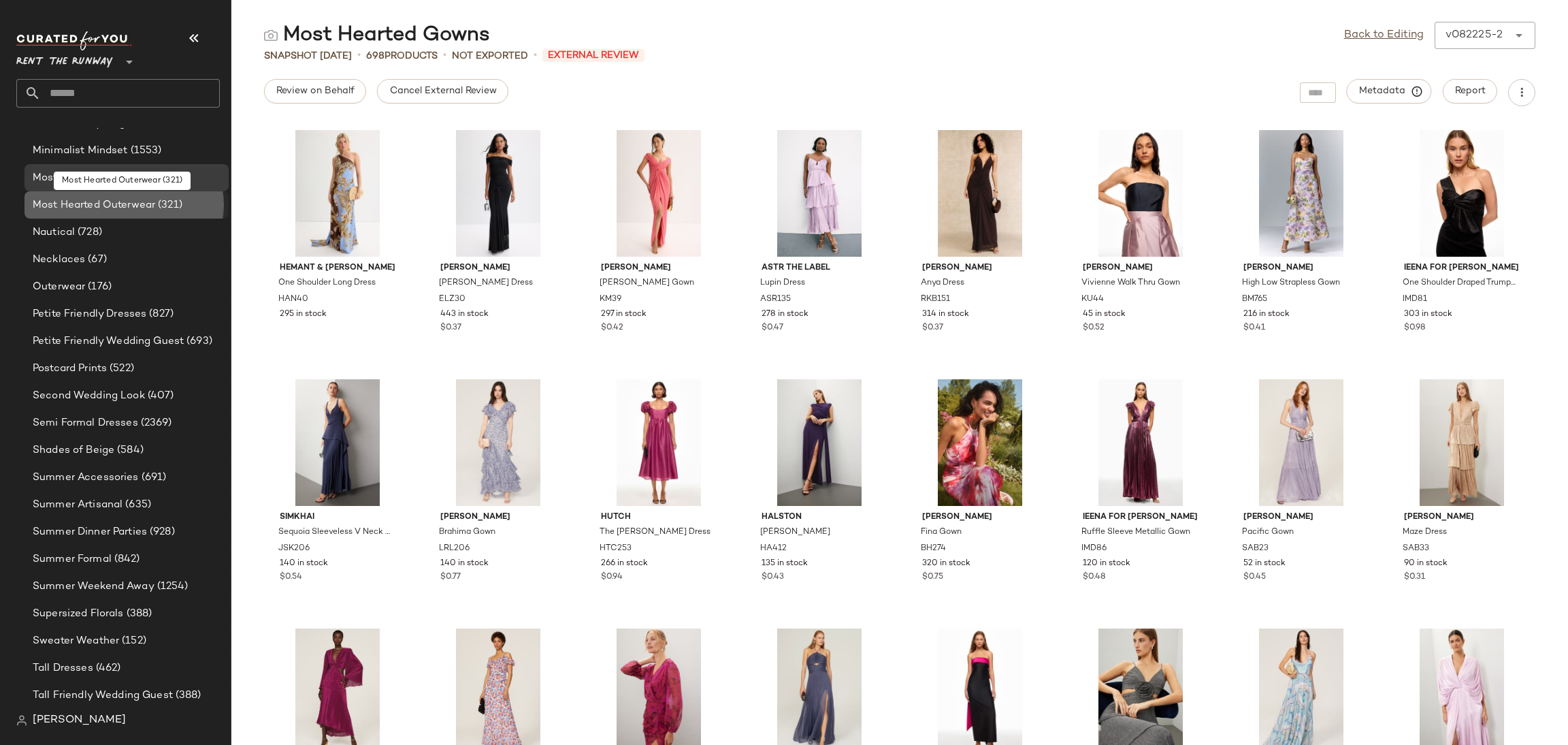
click at [123, 209] on span "Most Hearted Outerwear" at bounding box center [94, 205] width 123 height 15
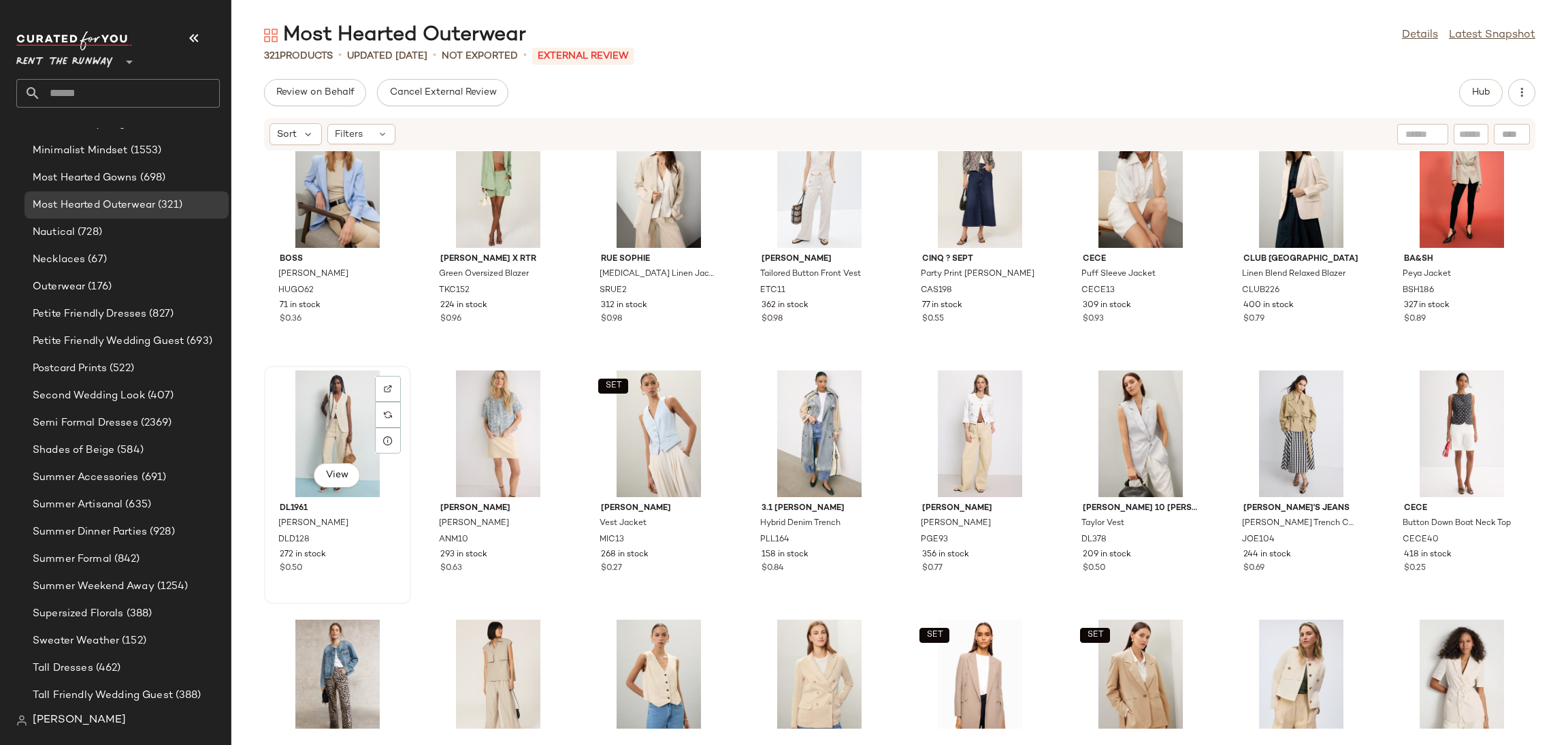
scroll to position [2294, 0]
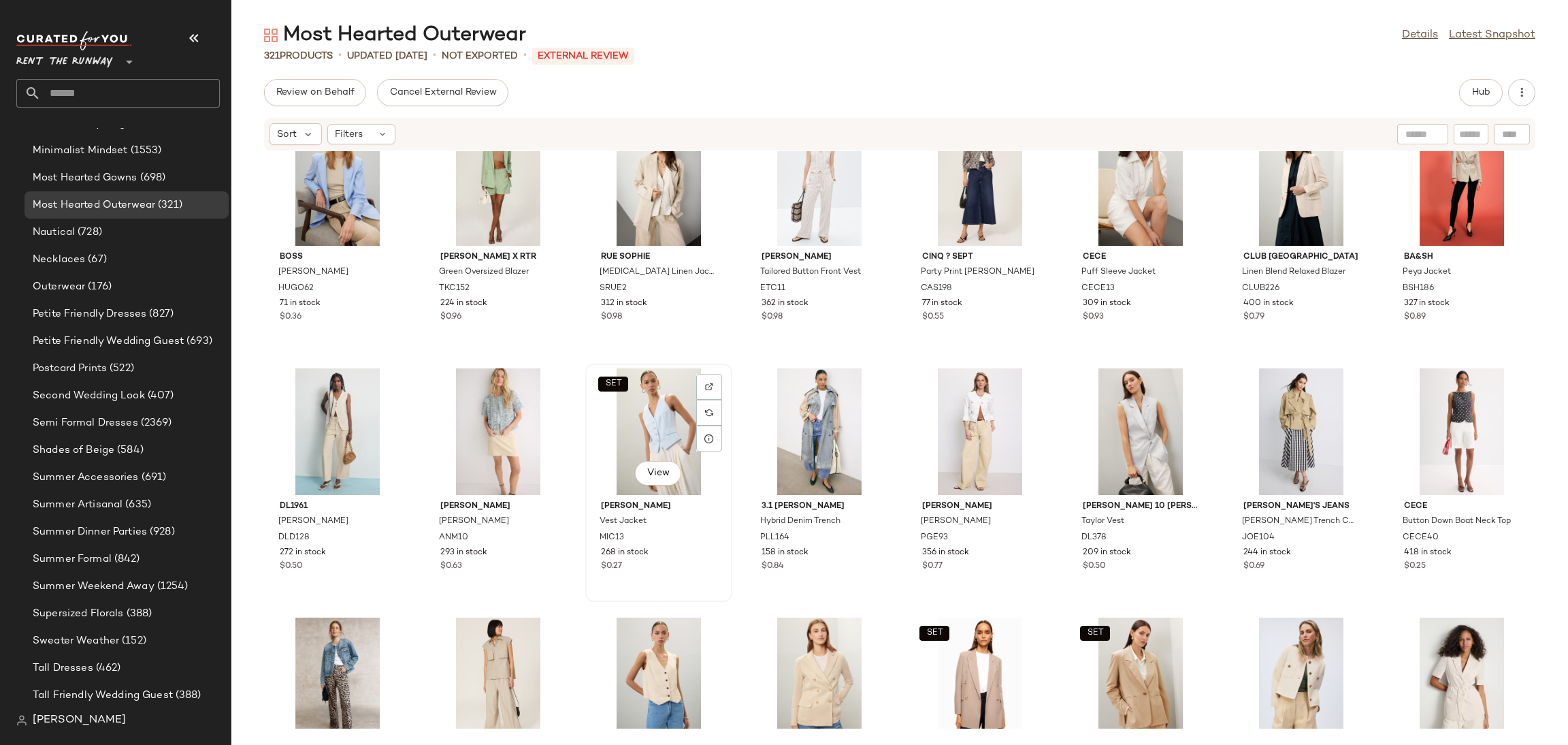
click at [642, 420] on div "SET View" at bounding box center [658, 432] width 137 height 127
click at [1411, 420] on div "View" at bounding box center [1461, 432] width 137 height 127
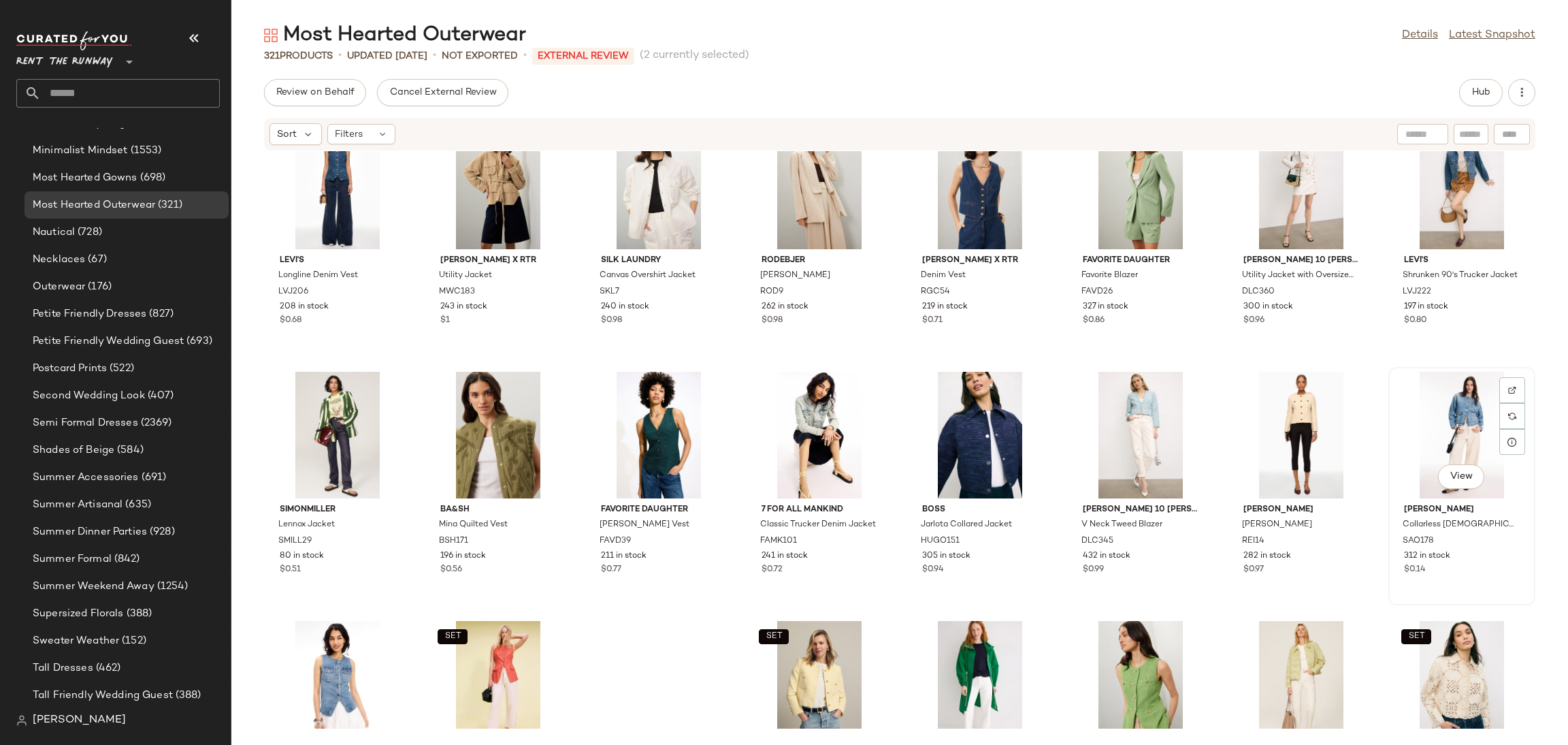
scroll to position [3046, 0]
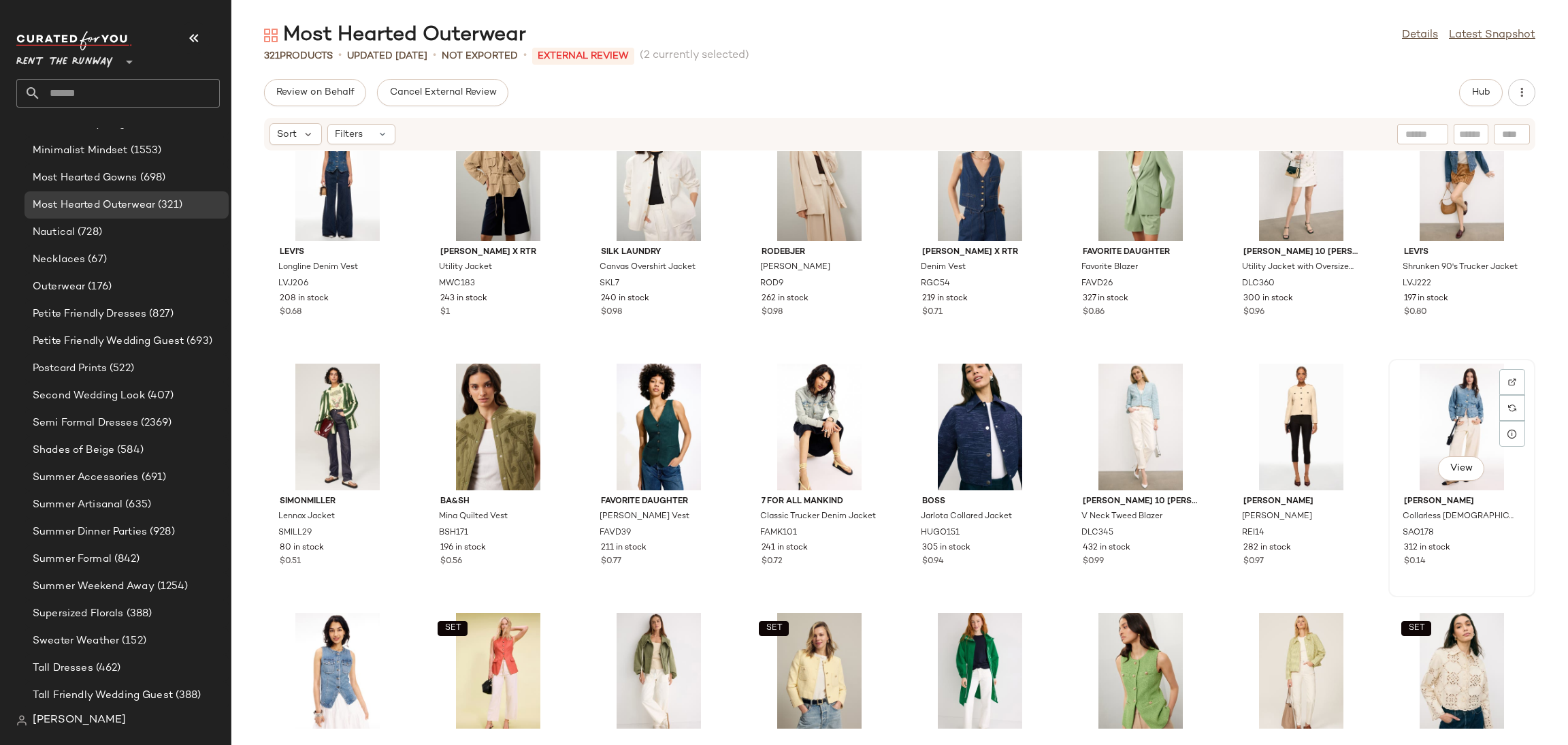
click at [1400, 438] on div "View" at bounding box center [1461, 427] width 137 height 127
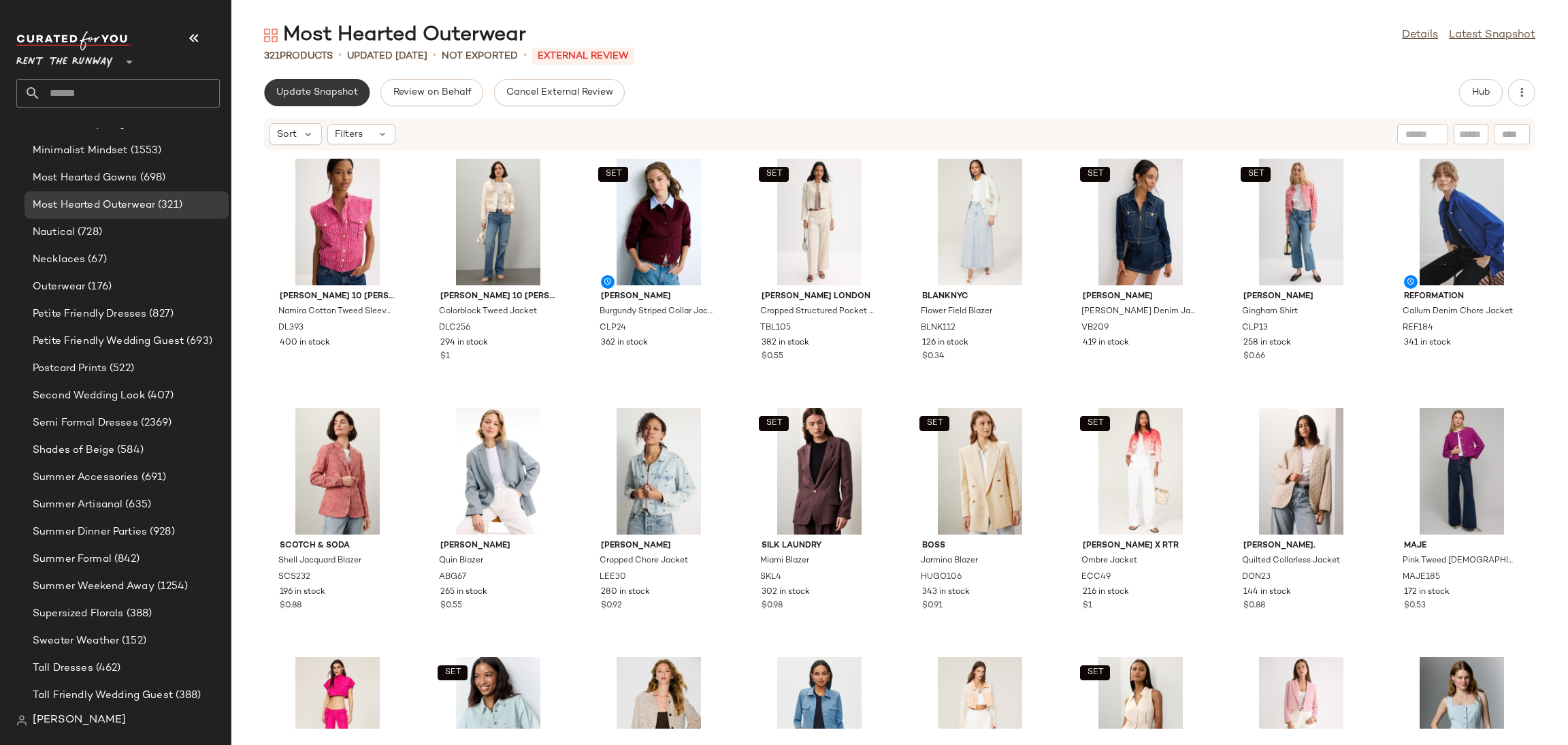
click at [341, 98] on span "Update Snapshot" at bounding box center [317, 93] width 82 height 11
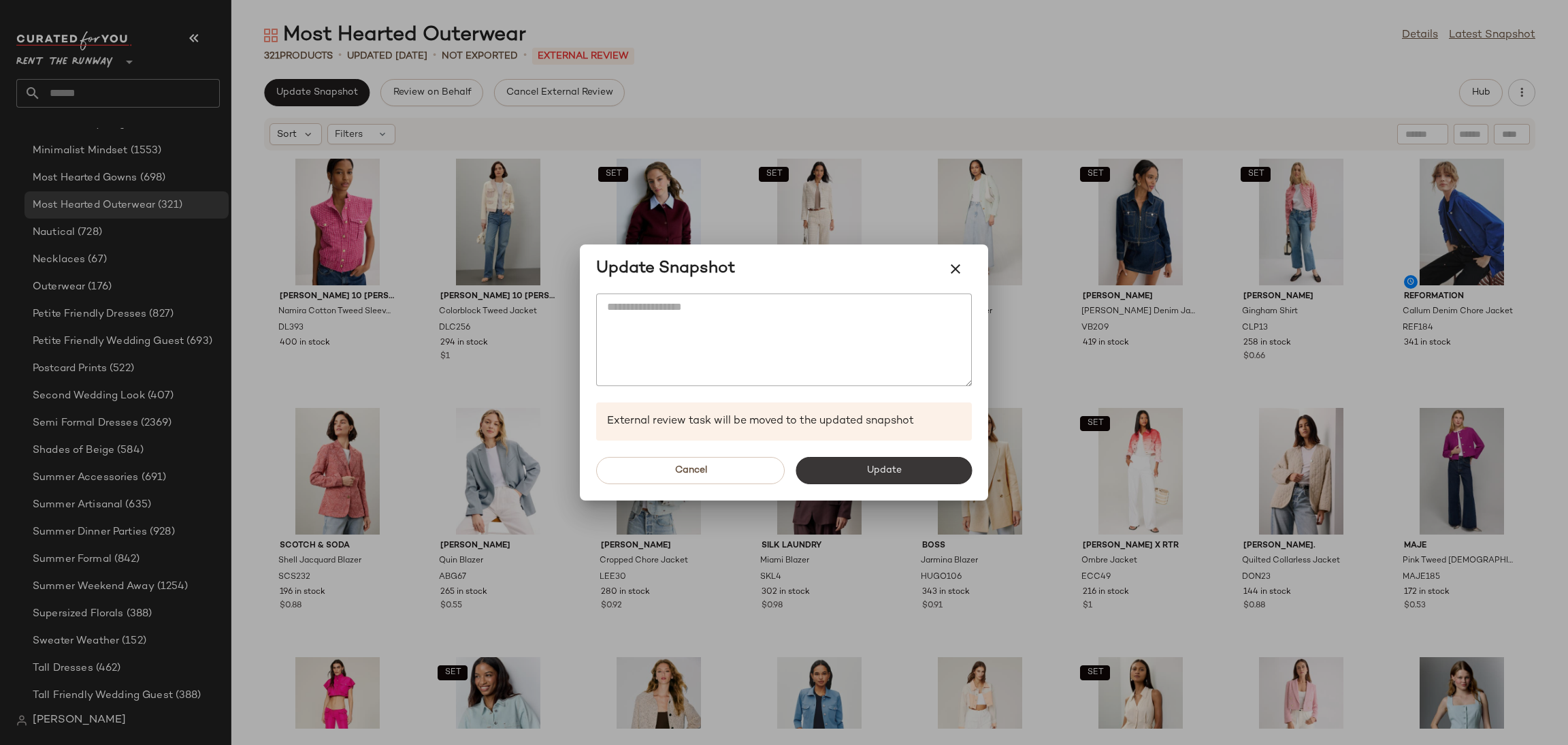
click at [881, 462] on button "Update" at bounding box center [883, 470] width 176 height 27
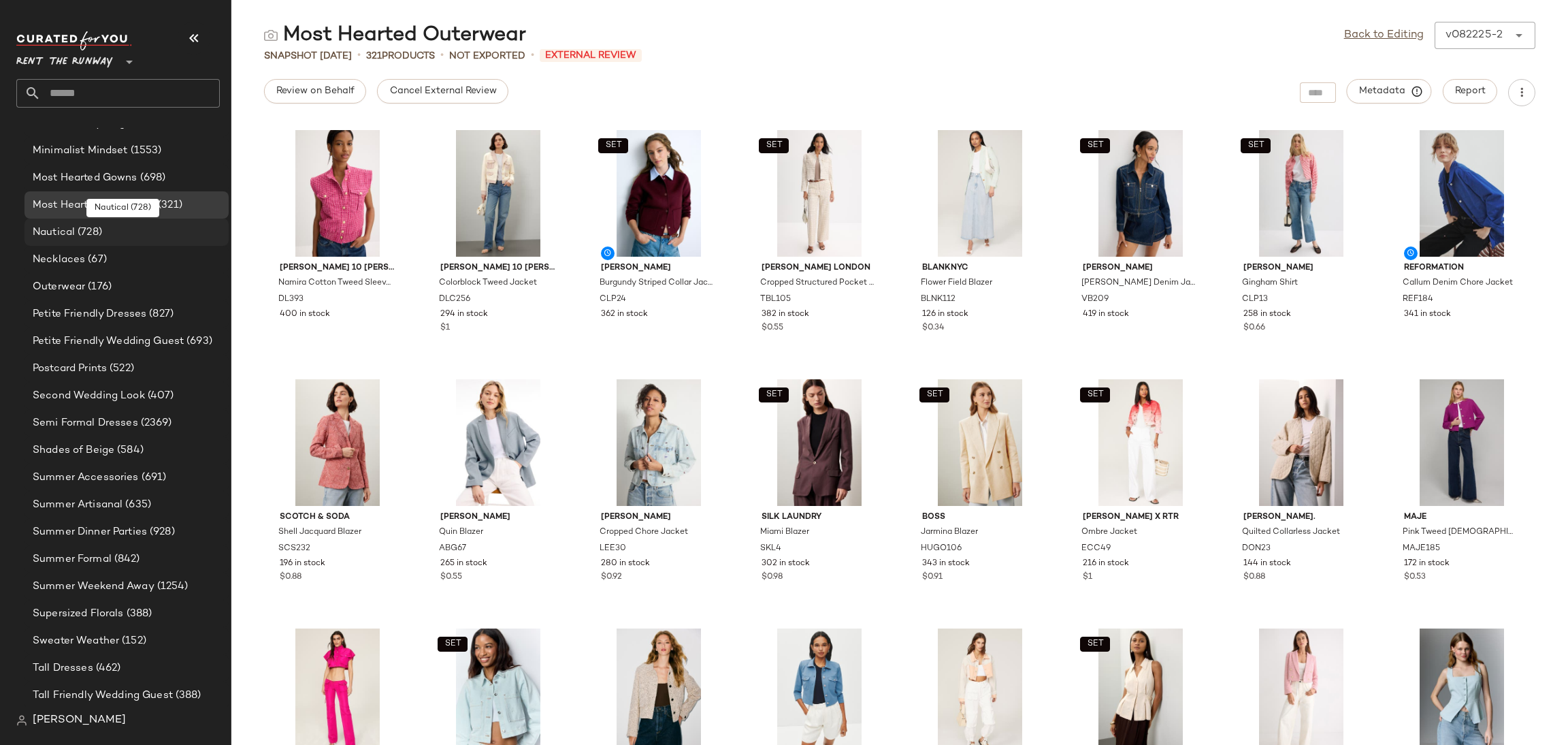
click at [137, 226] on div "Nautical (728)" at bounding box center [125, 232] width 194 height 15
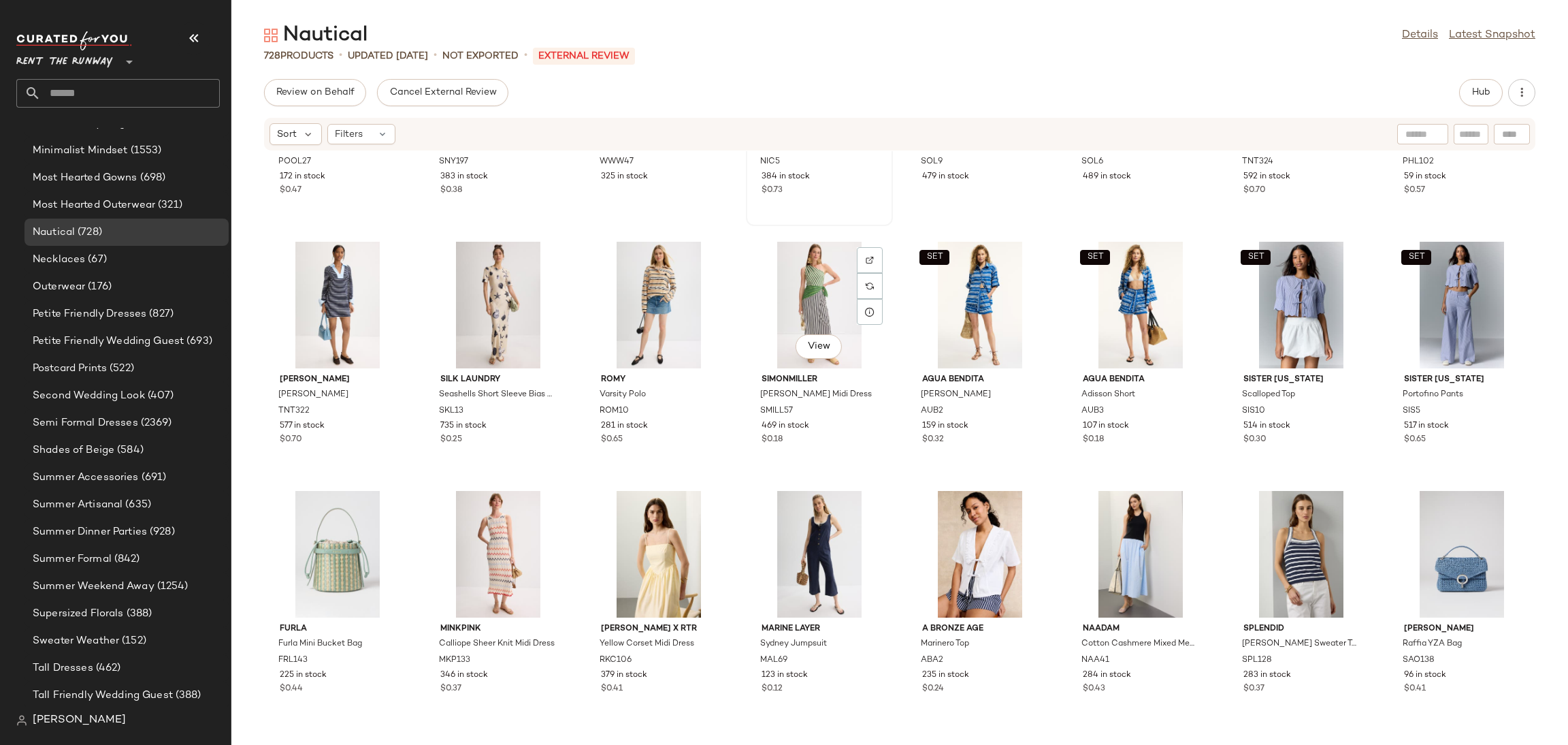
scroll to position [3202, 0]
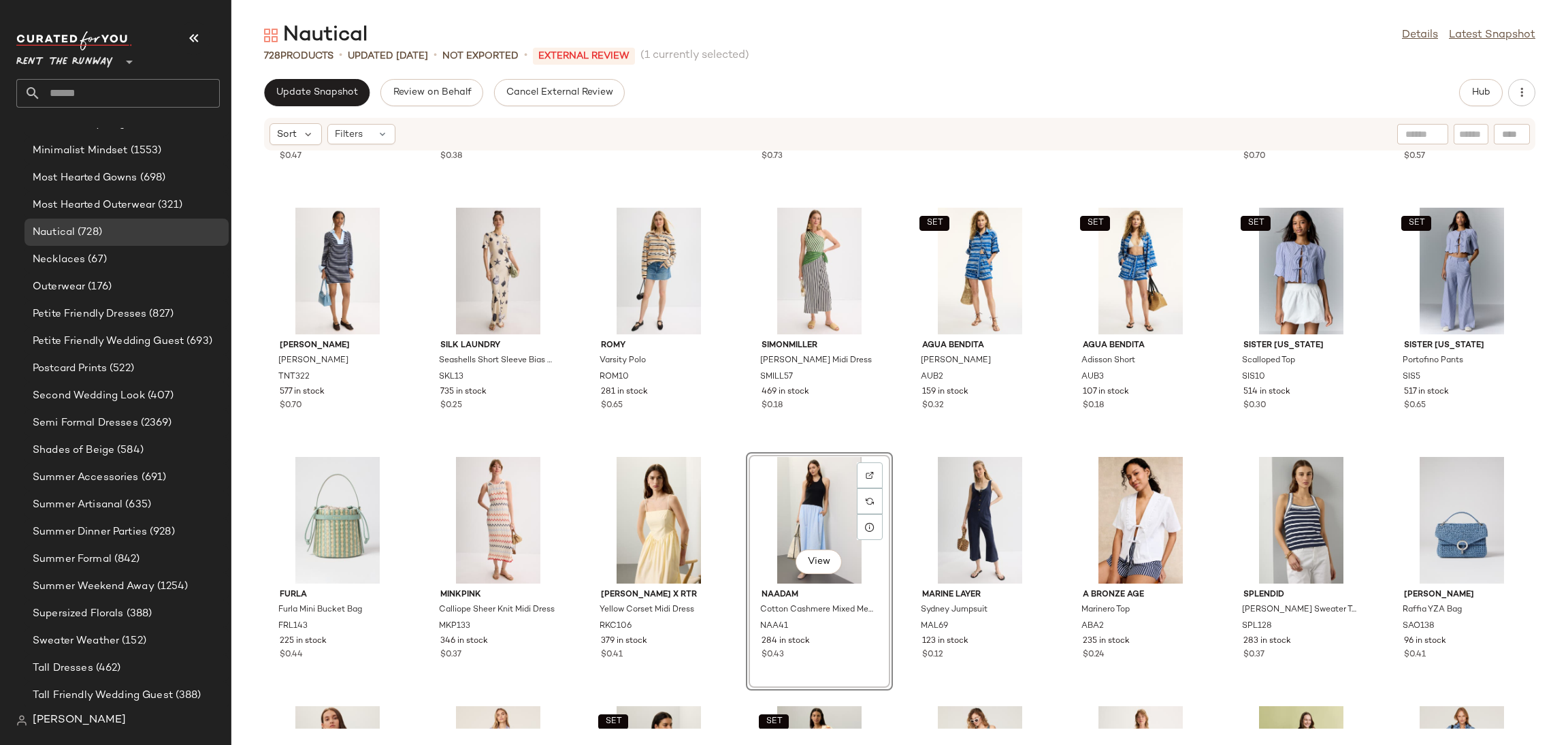
click at [738, 482] on div "Poolside East West Charm Tote POOL27 172 in stock $0.47 Sea New York Marie Embr…" at bounding box center [899, 440] width 1337 height 578
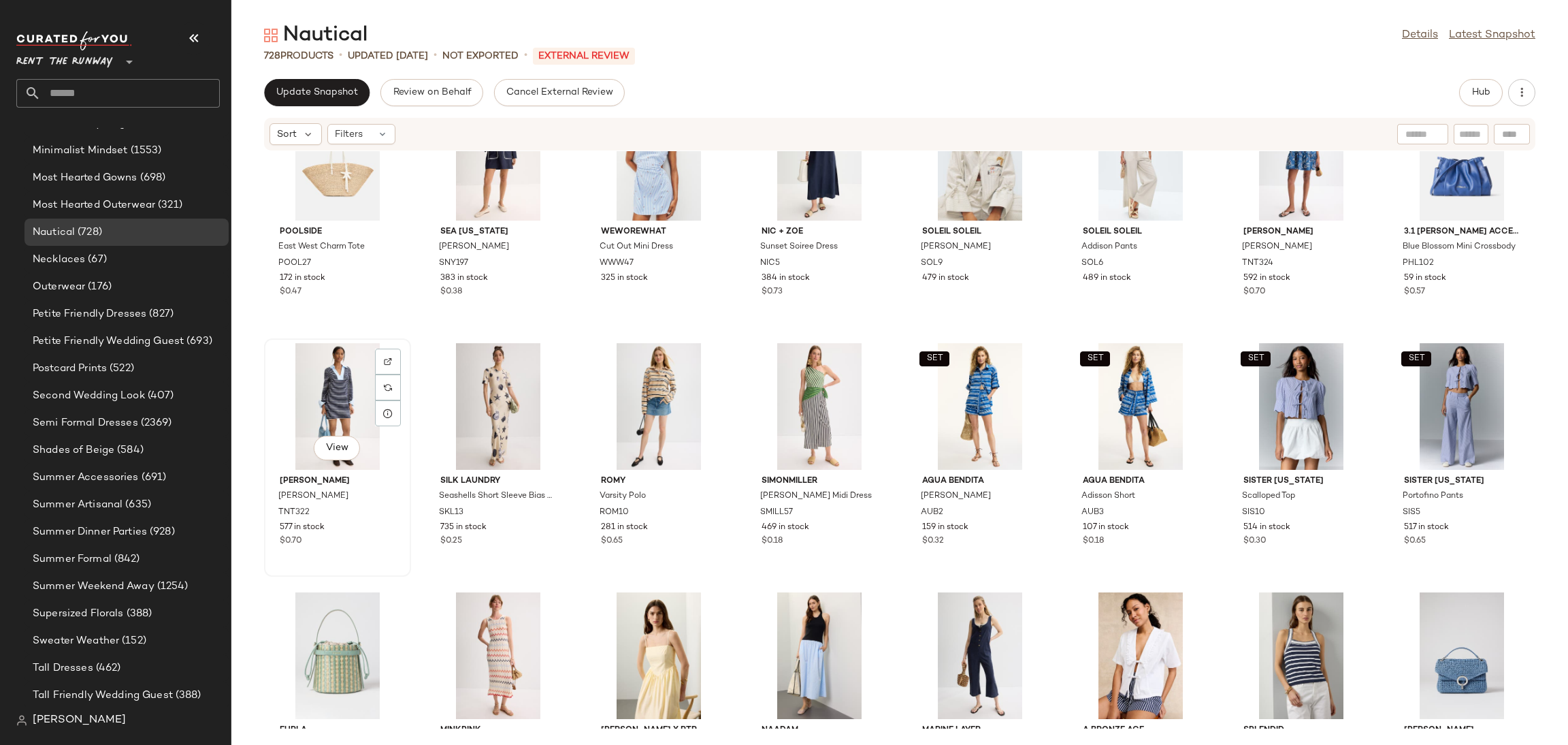
scroll to position [3089, 0]
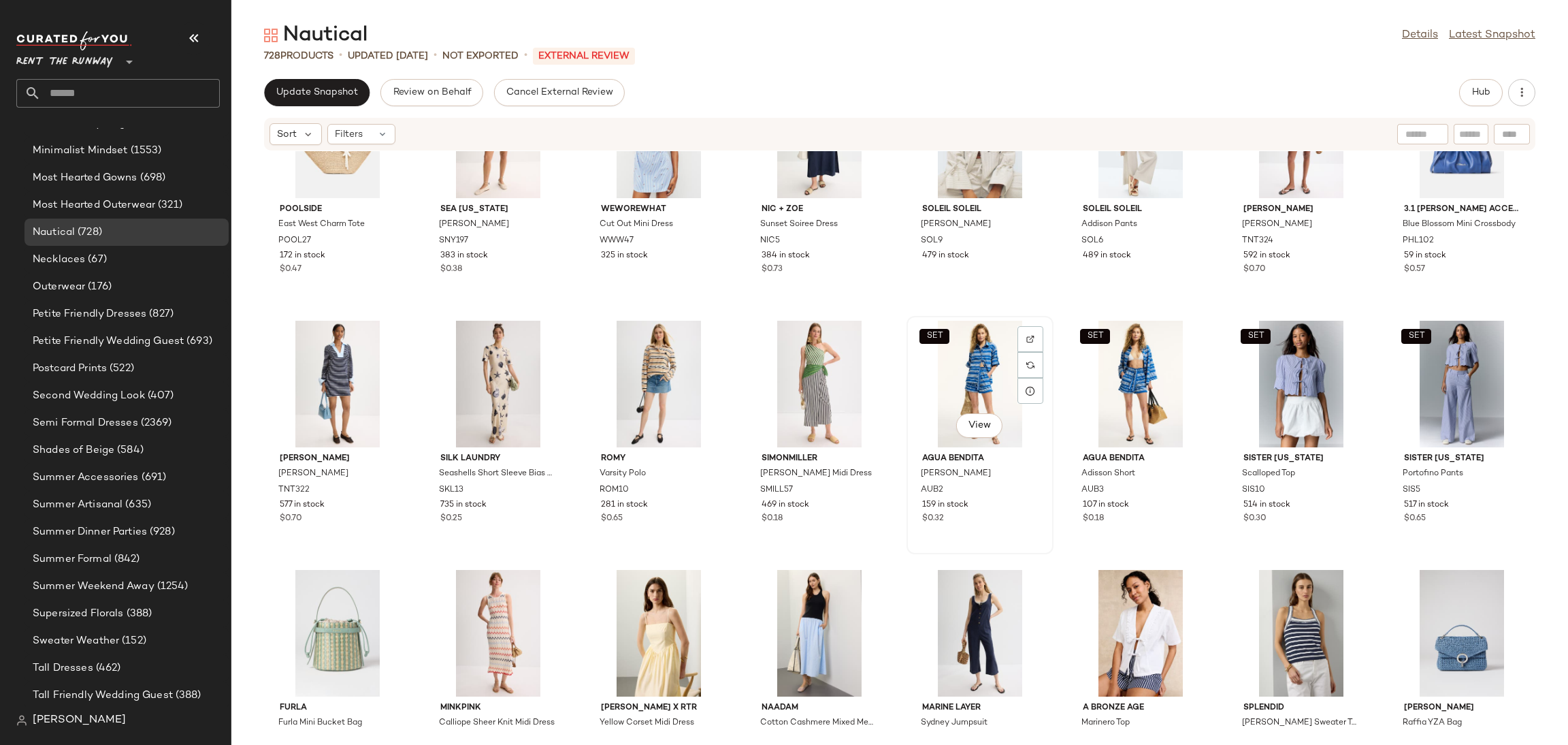
click at [975, 369] on div "SET View" at bounding box center [979, 384] width 137 height 127
click at [1418, 368] on div "SET View" at bounding box center [1461, 384] width 137 height 127
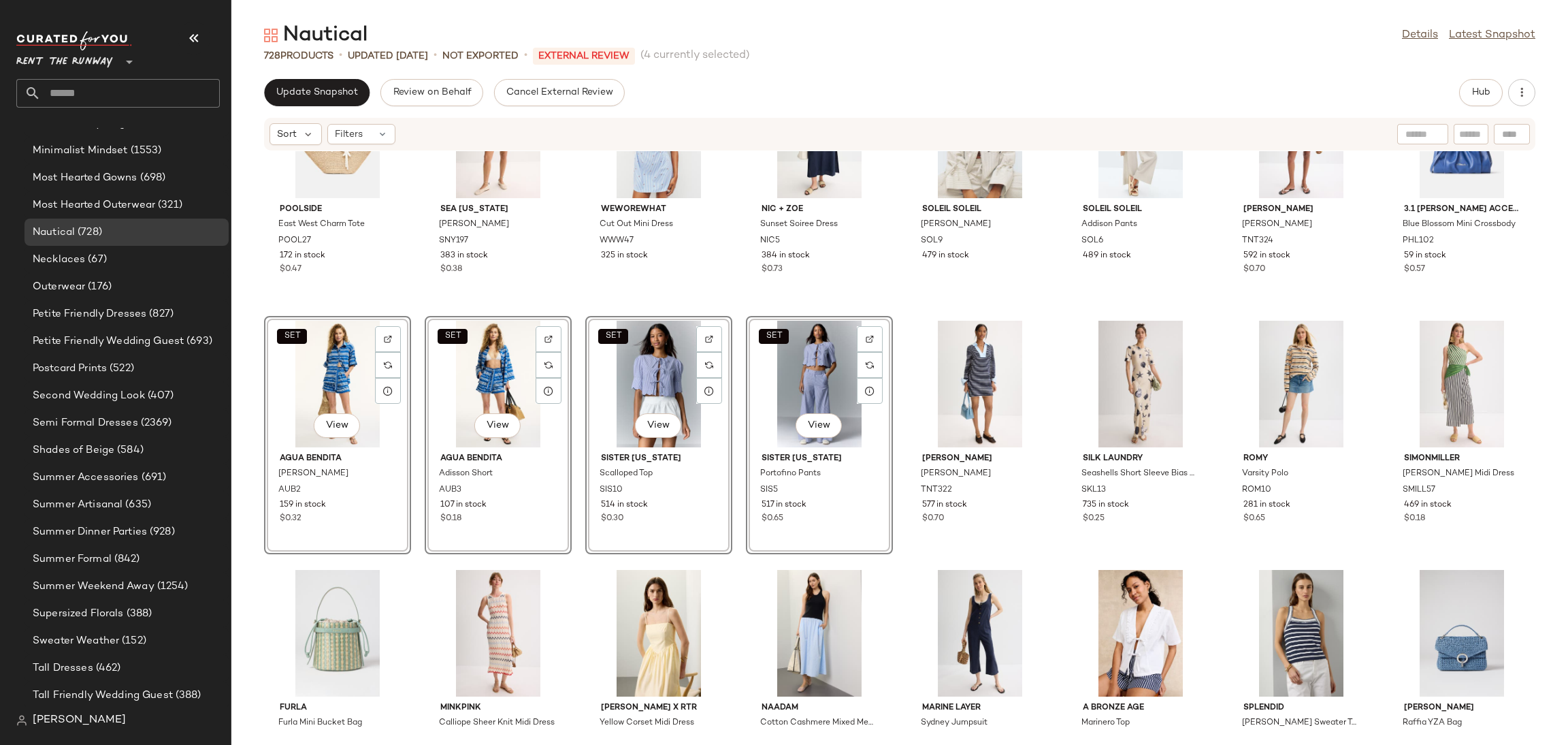
click at [414, 319] on div "Poolside East West Charm Tote POOL27 172 in stock $0.47 Sea New York Marie Embr…" at bounding box center [899, 440] width 1337 height 578
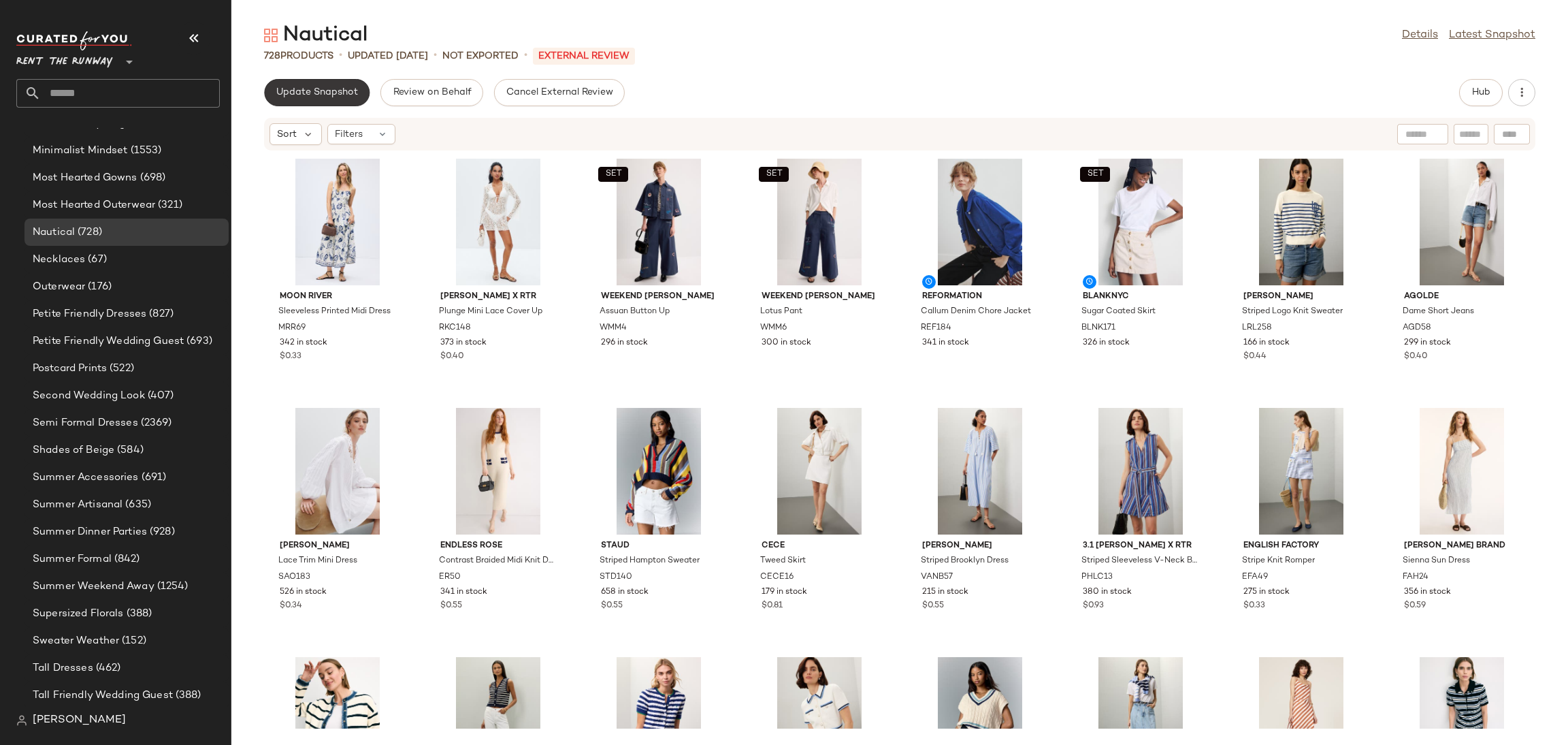
click at [300, 84] on button "Update Snapshot" at bounding box center [316, 92] width 105 height 27
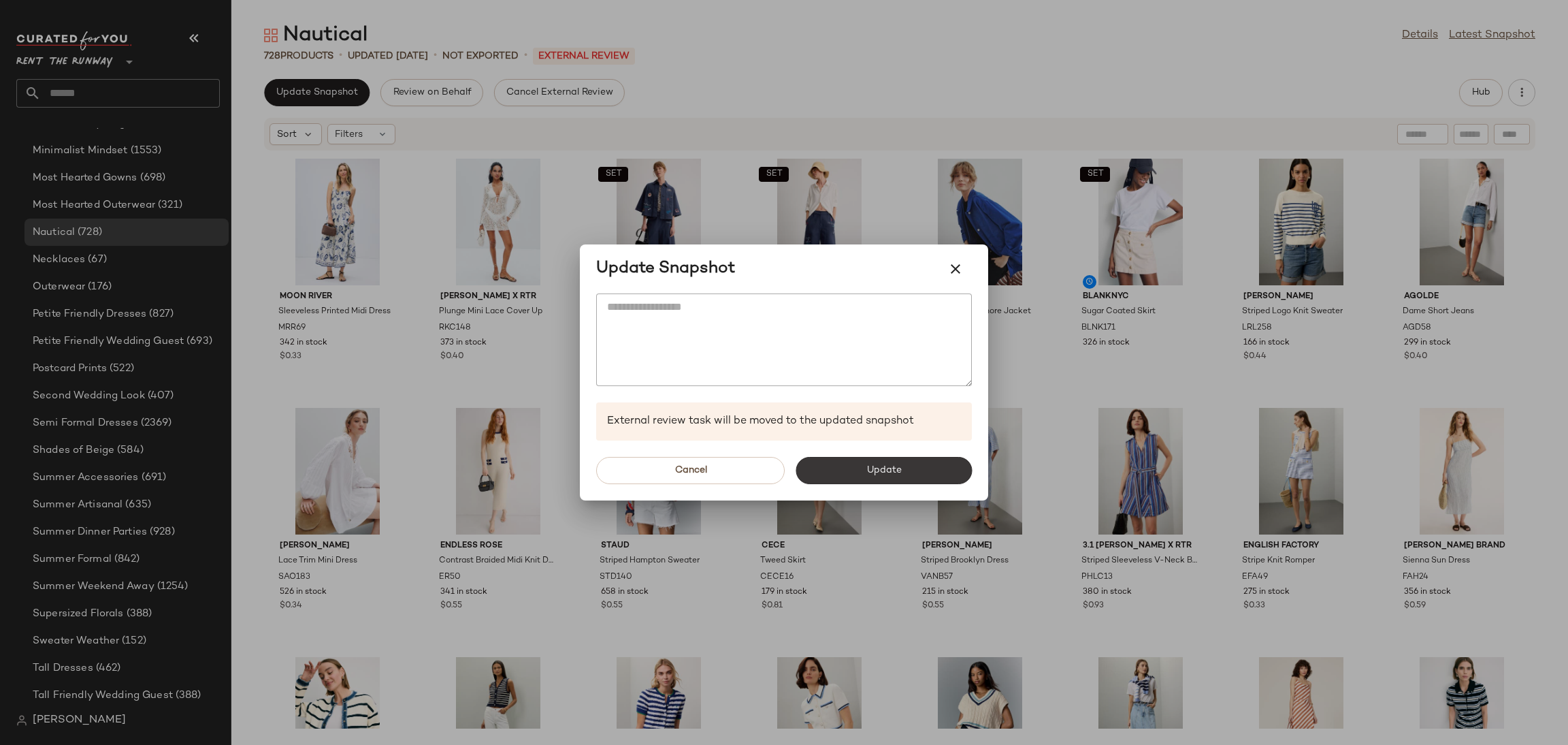
click at [838, 466] on button "Update" at bounding box center [883, 470] width 176 height 27
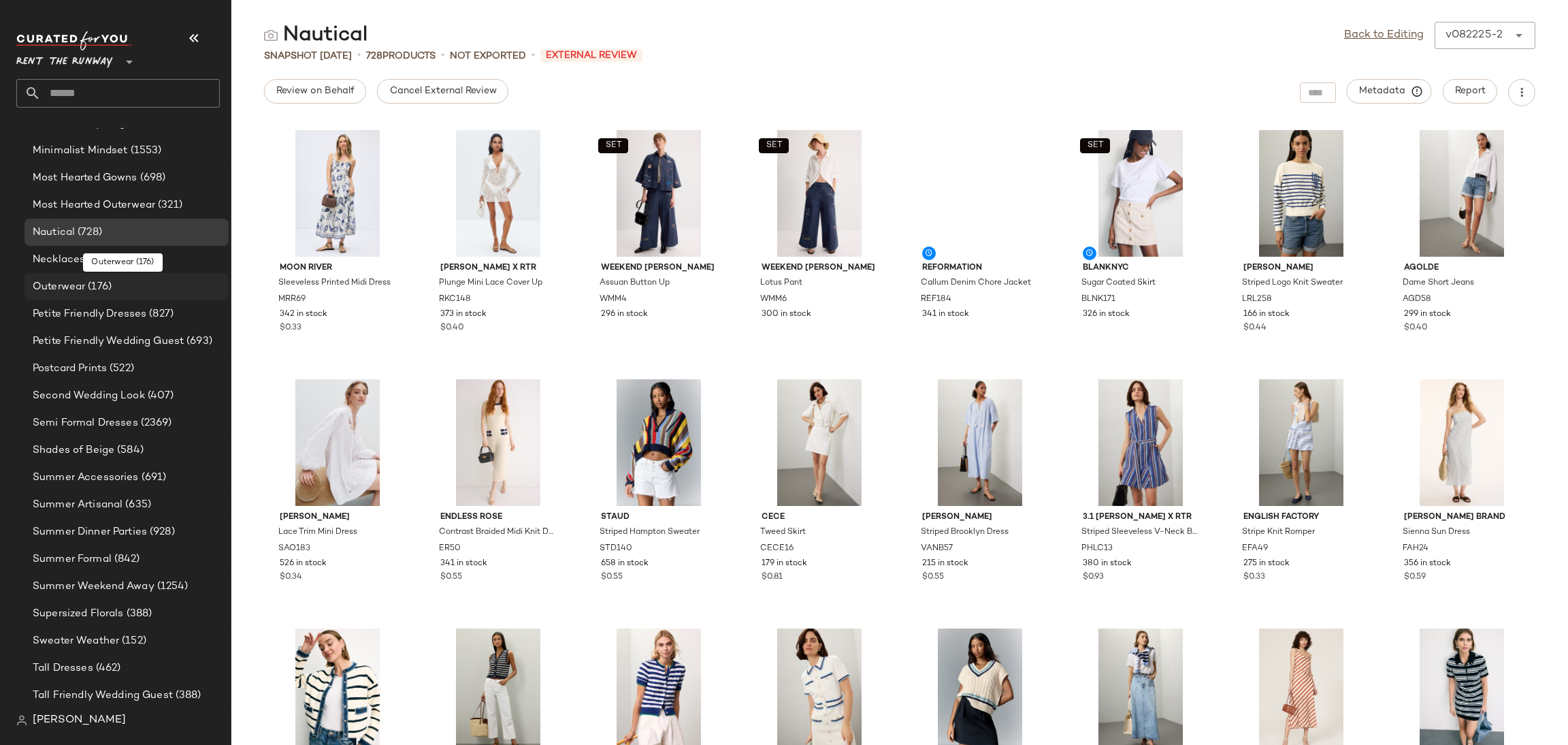
click at [88, 281] on span "(176)" at bounding box center [98, 287] width 26 height 15
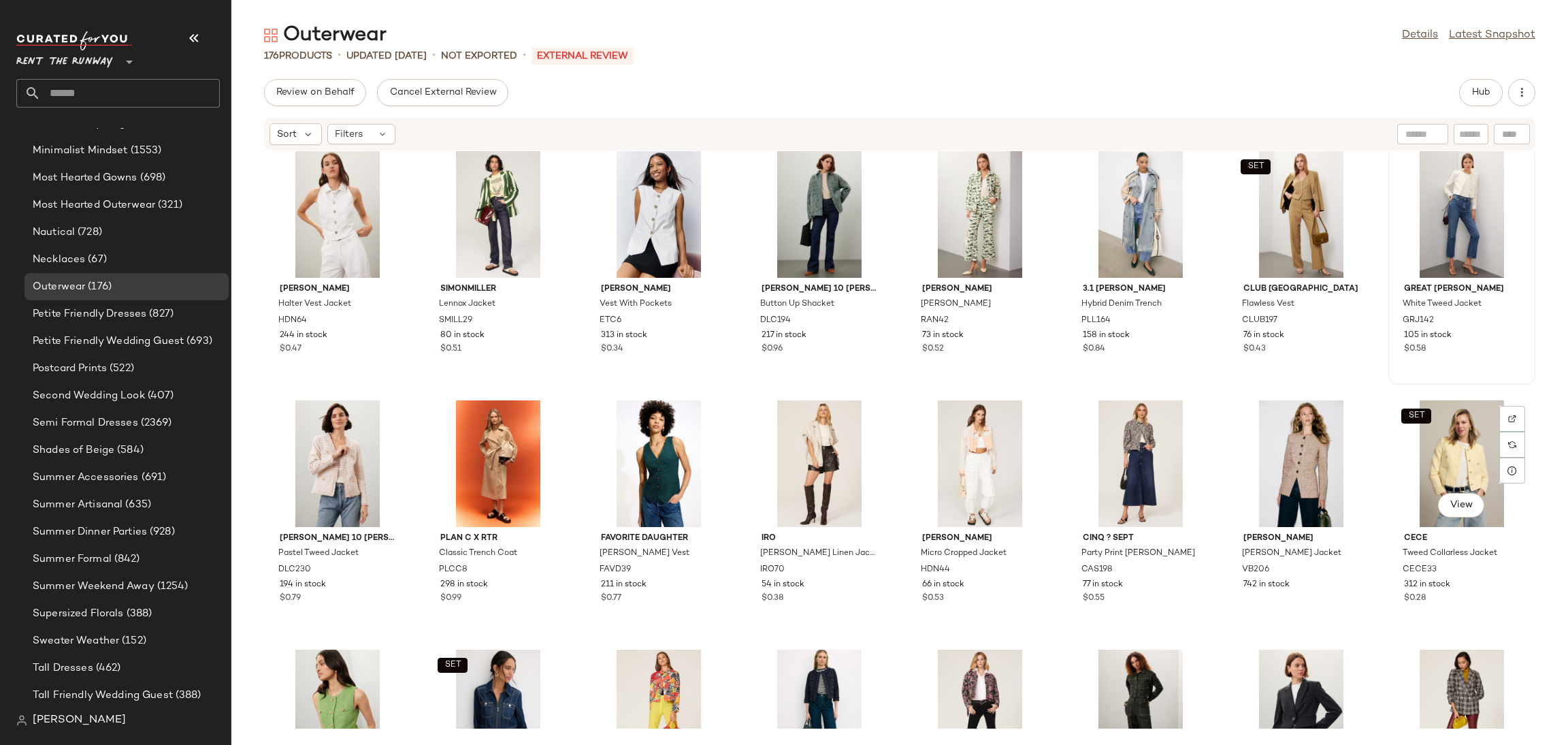
scroll to position [2512, 0]
click at [1431, 463] on div "SET View" at bounding box center [1461, 463] width 137 height 127
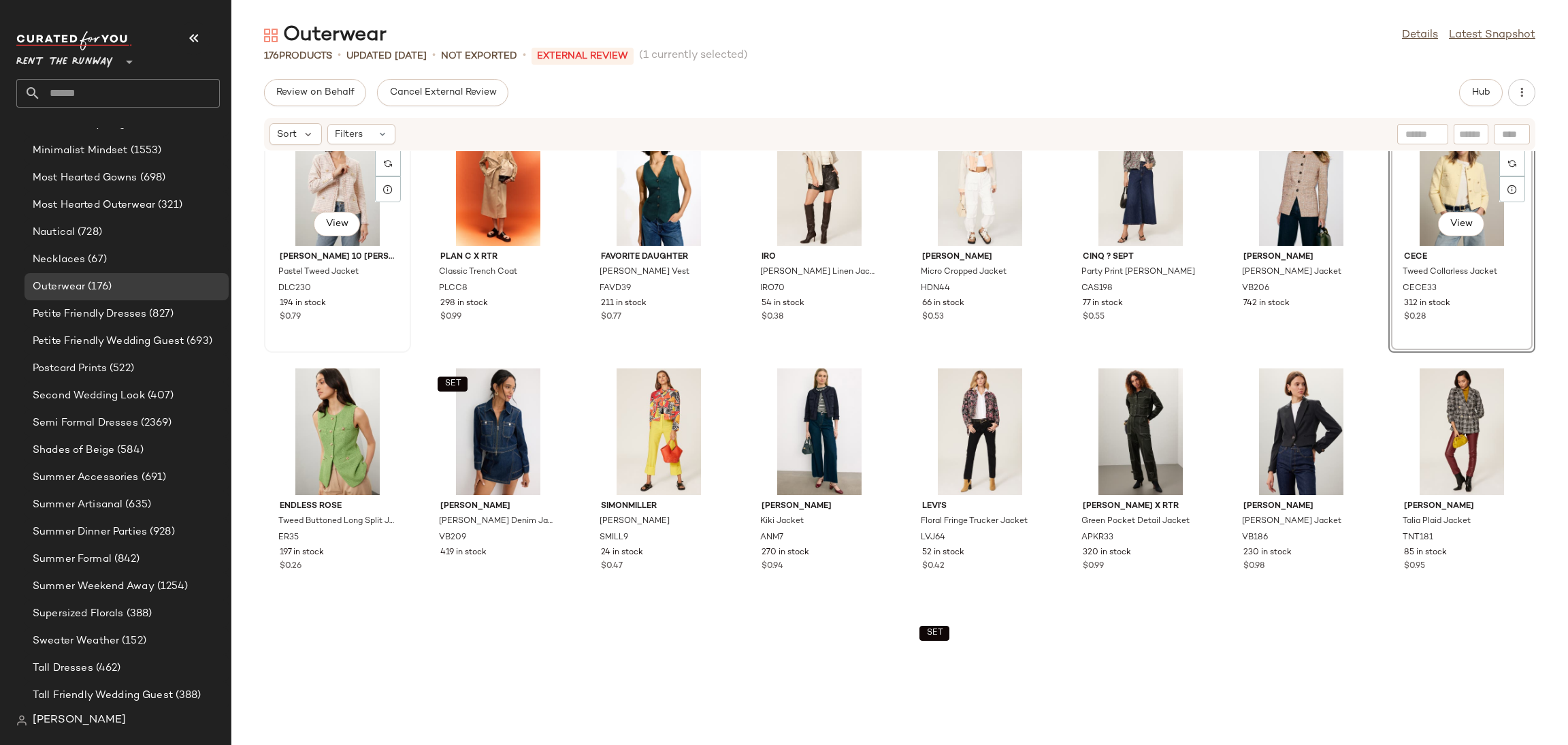
scroll to position [2953, 0]
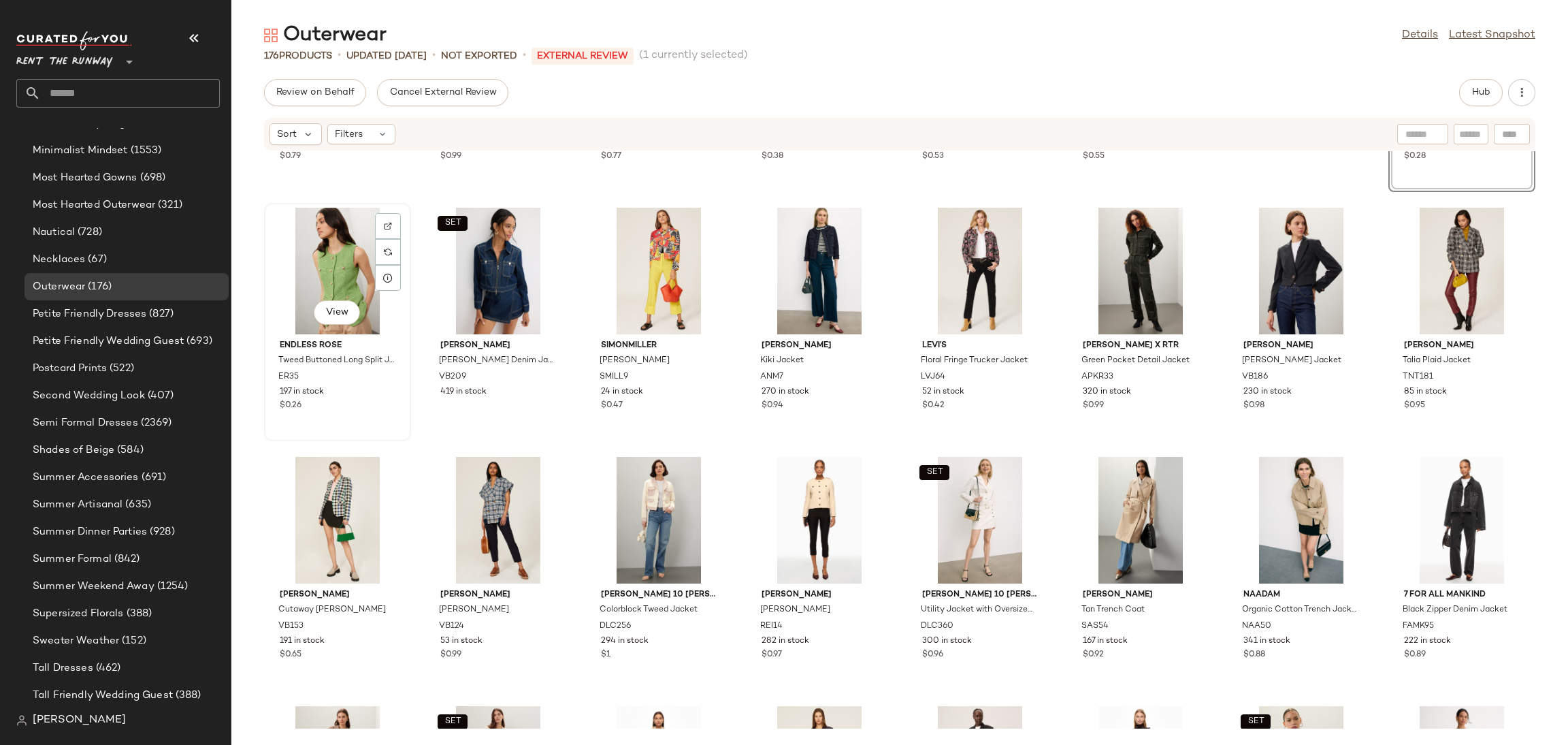
click at [313, 274] on div "View" at bounding box center [337, 271] width 137 height 127
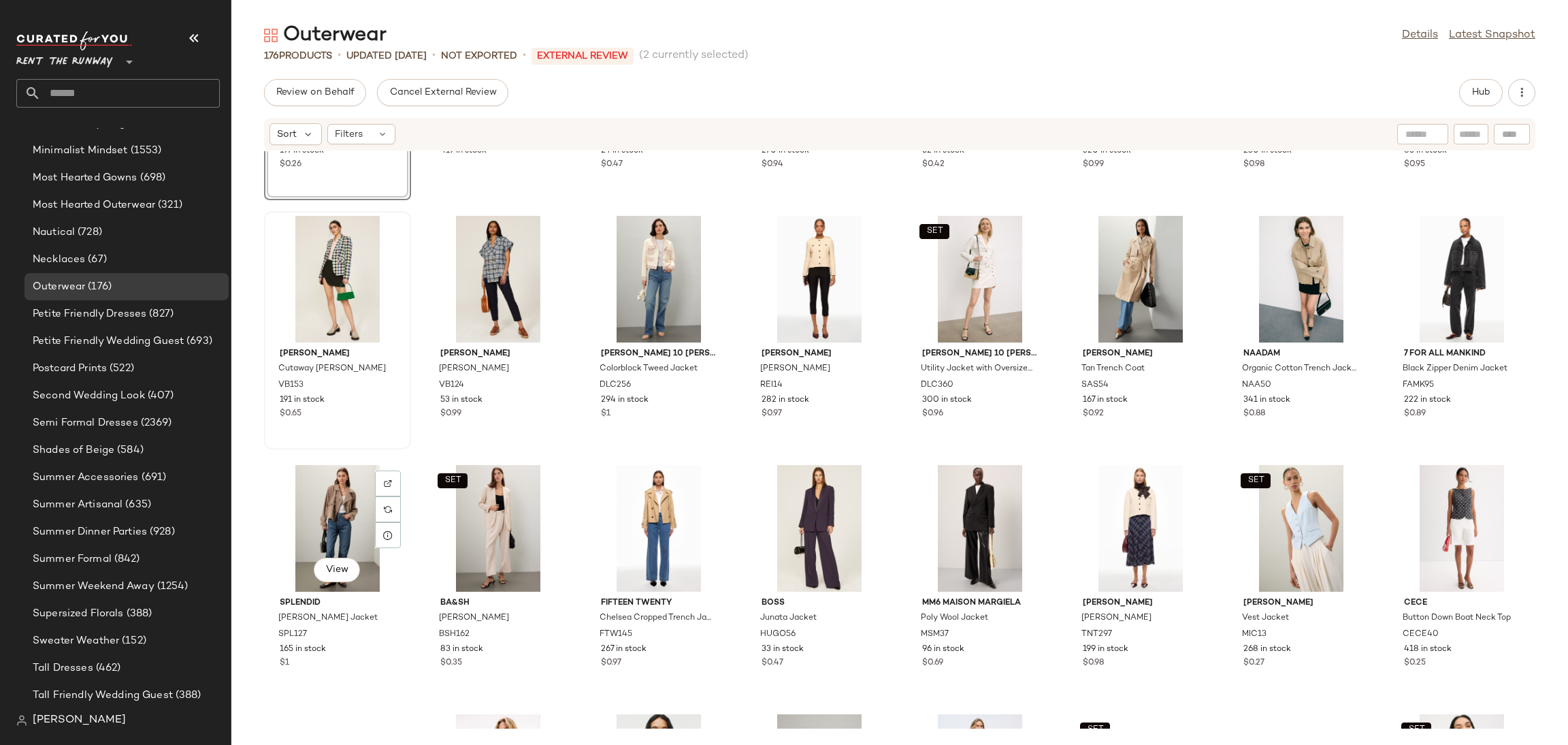
scroll to position [3254, 0]
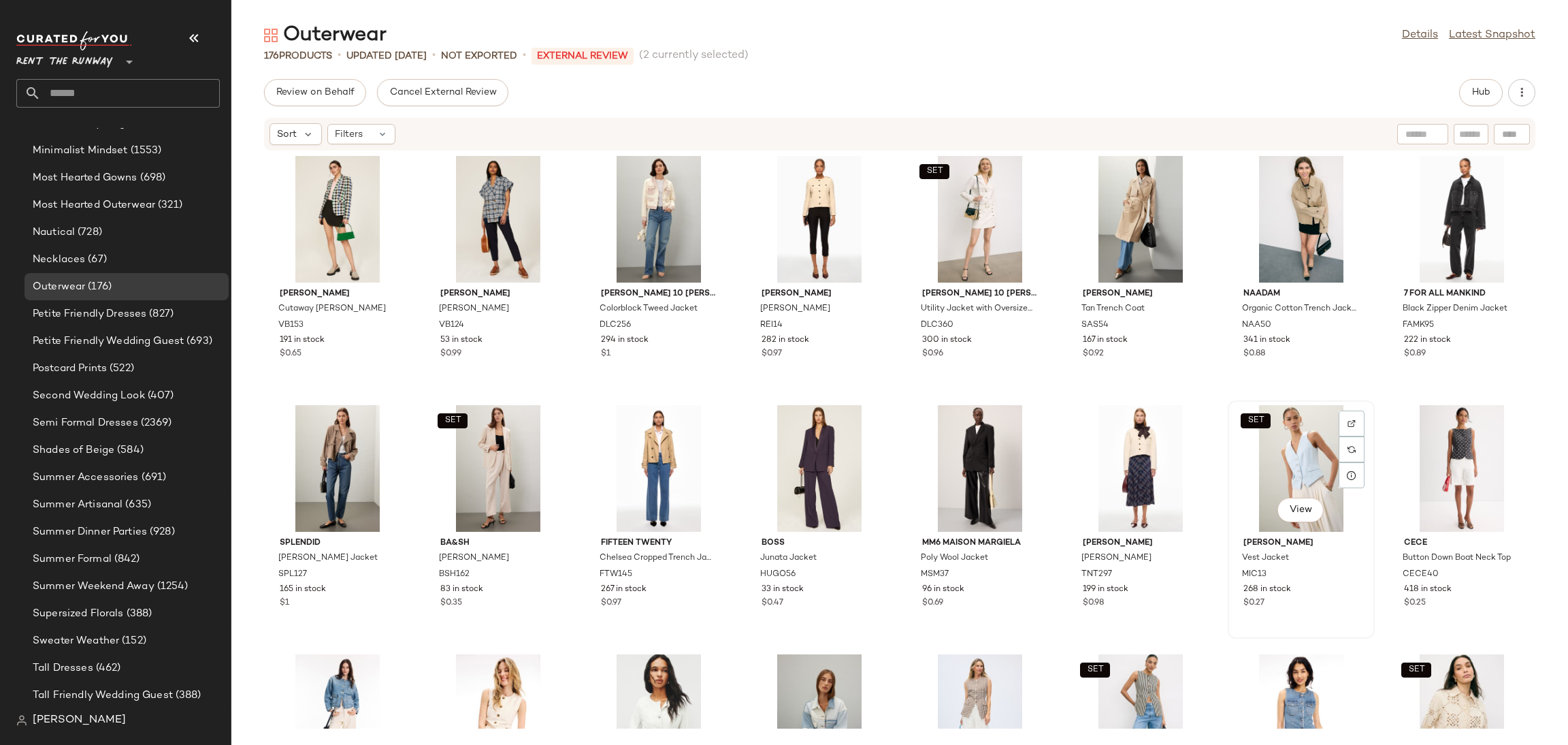
click at [1249, 490] on div "SET View" at bounding box center [1301, 468] width 137 height 127
click at [1393, 484] on div "View" at bounding box center [1461, 468] width 137 height 127
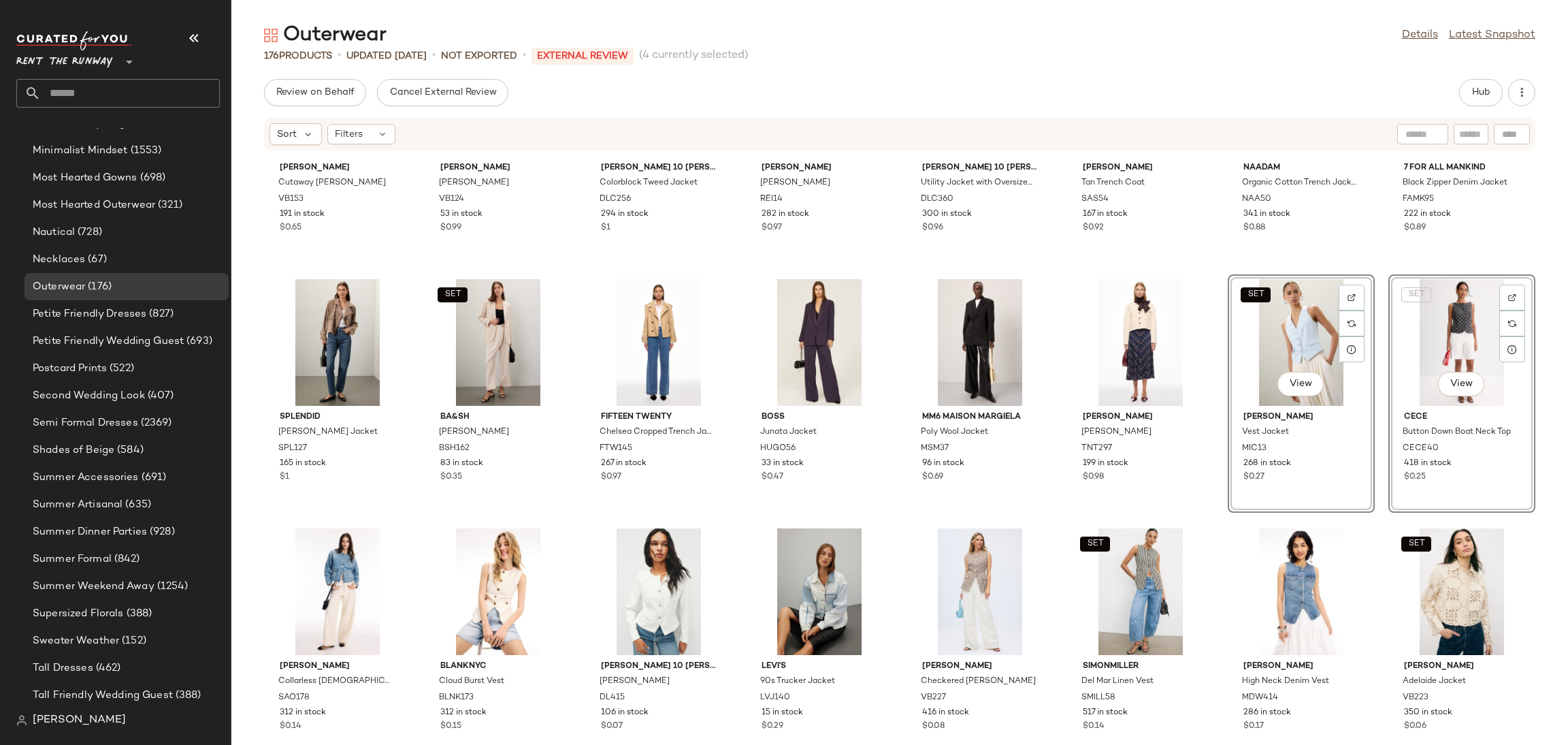
scroll to position [3377, 0]
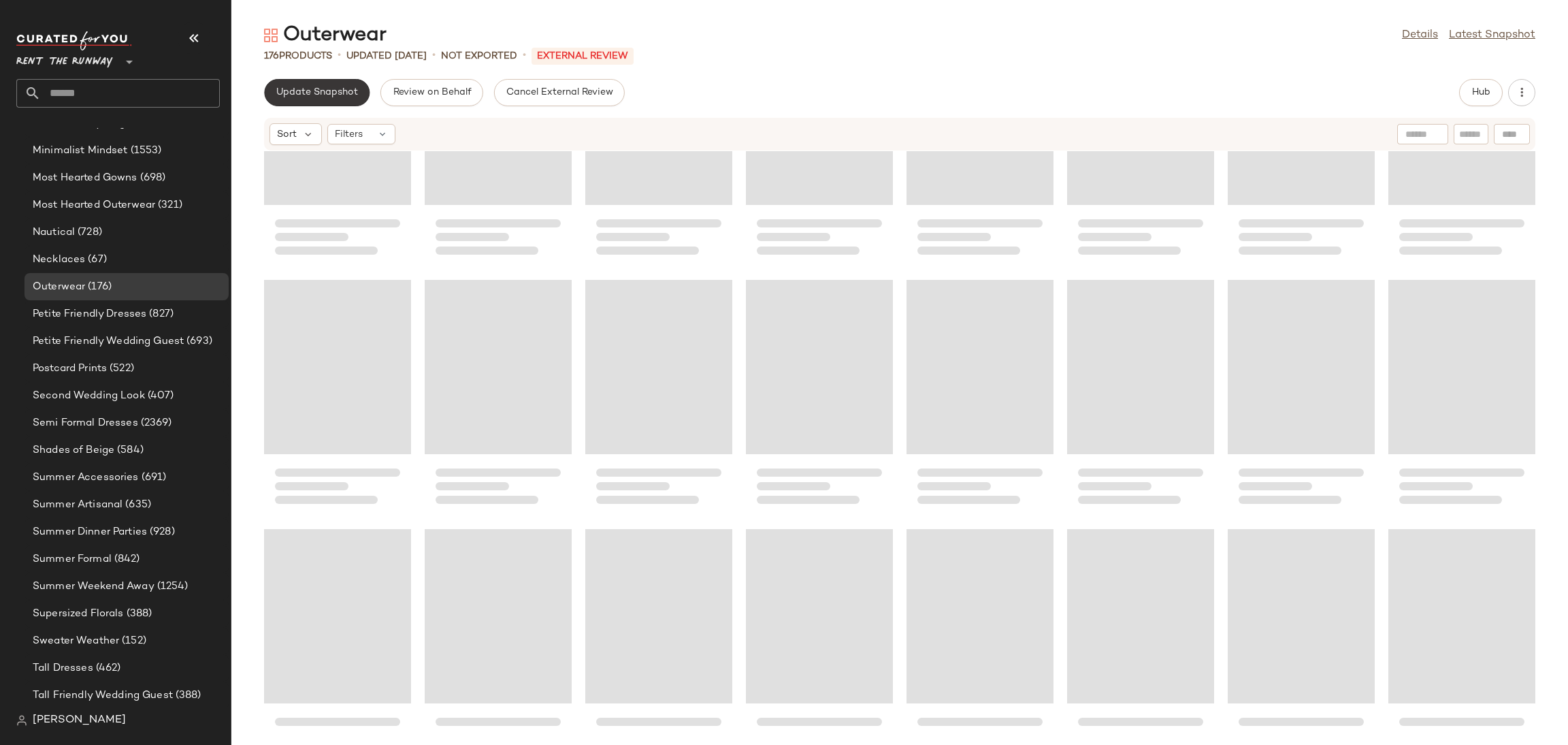
click at [310, 98] on span "Update Snapshot" at bounding box center [317, 93] width 82 height 11
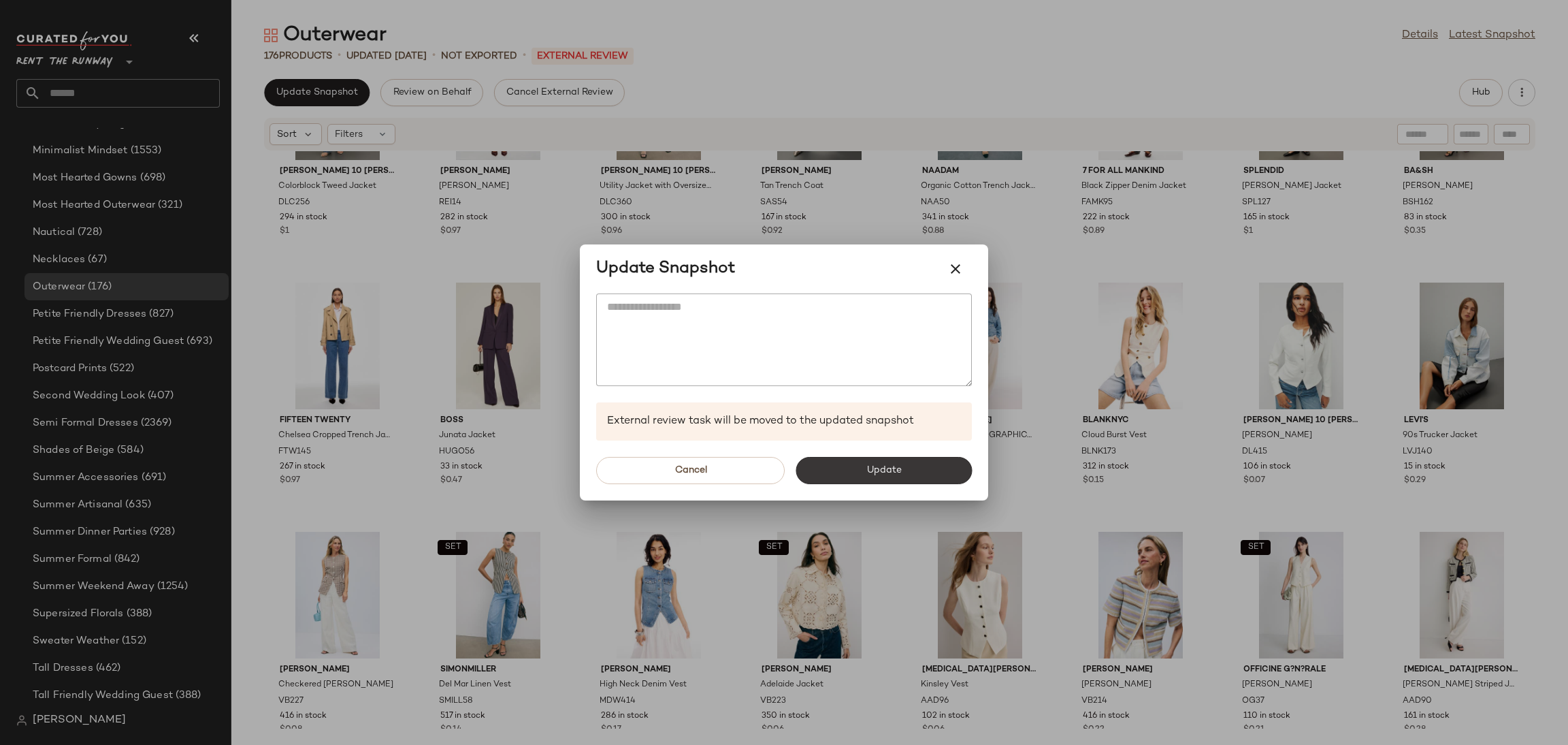
click at [899, 469] on span "Update" at bounding box center [883, 470] width 36 height 11
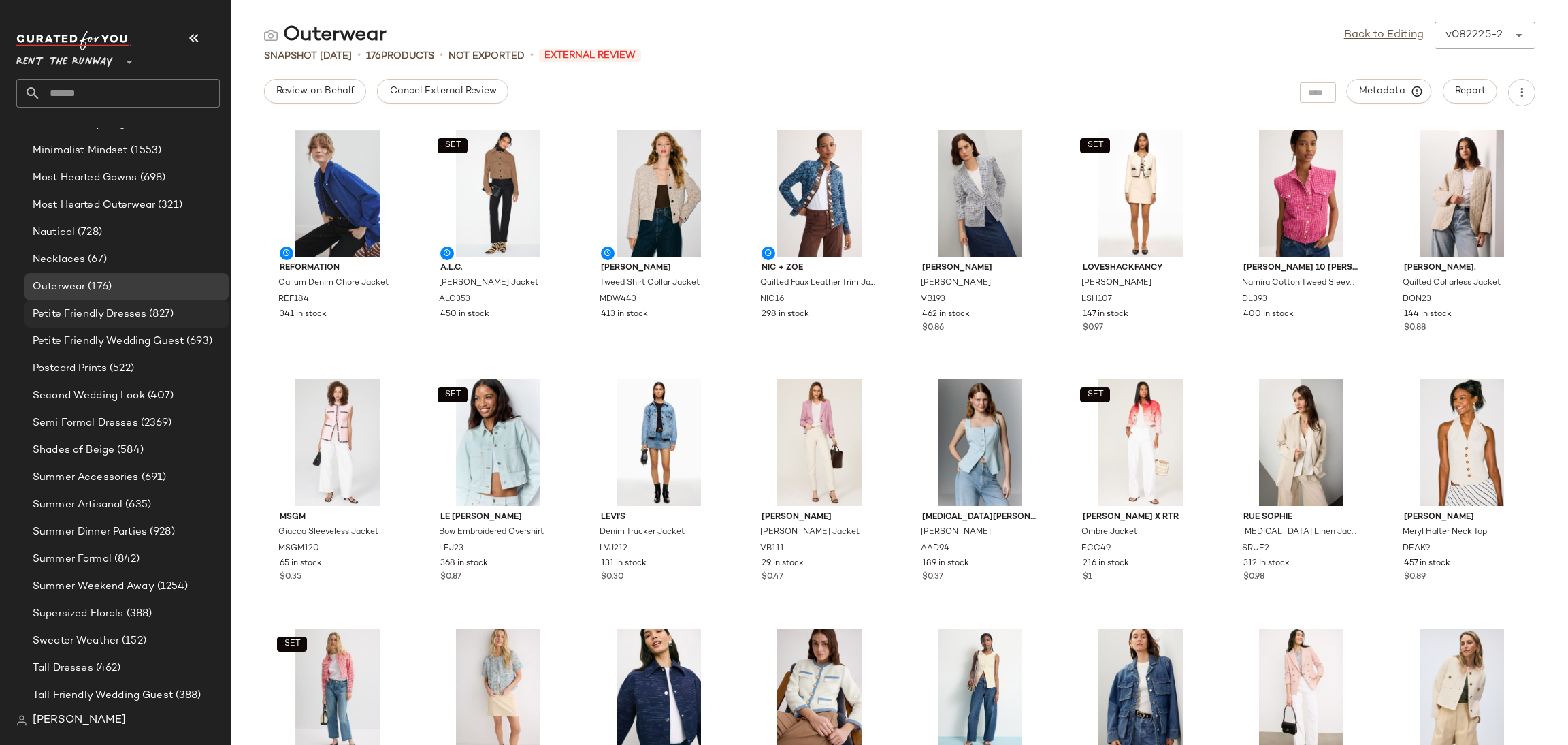
click at [110, 317] on span "Petite Friendly Dresses" at bounding box center [89, 314] width 114 height 15
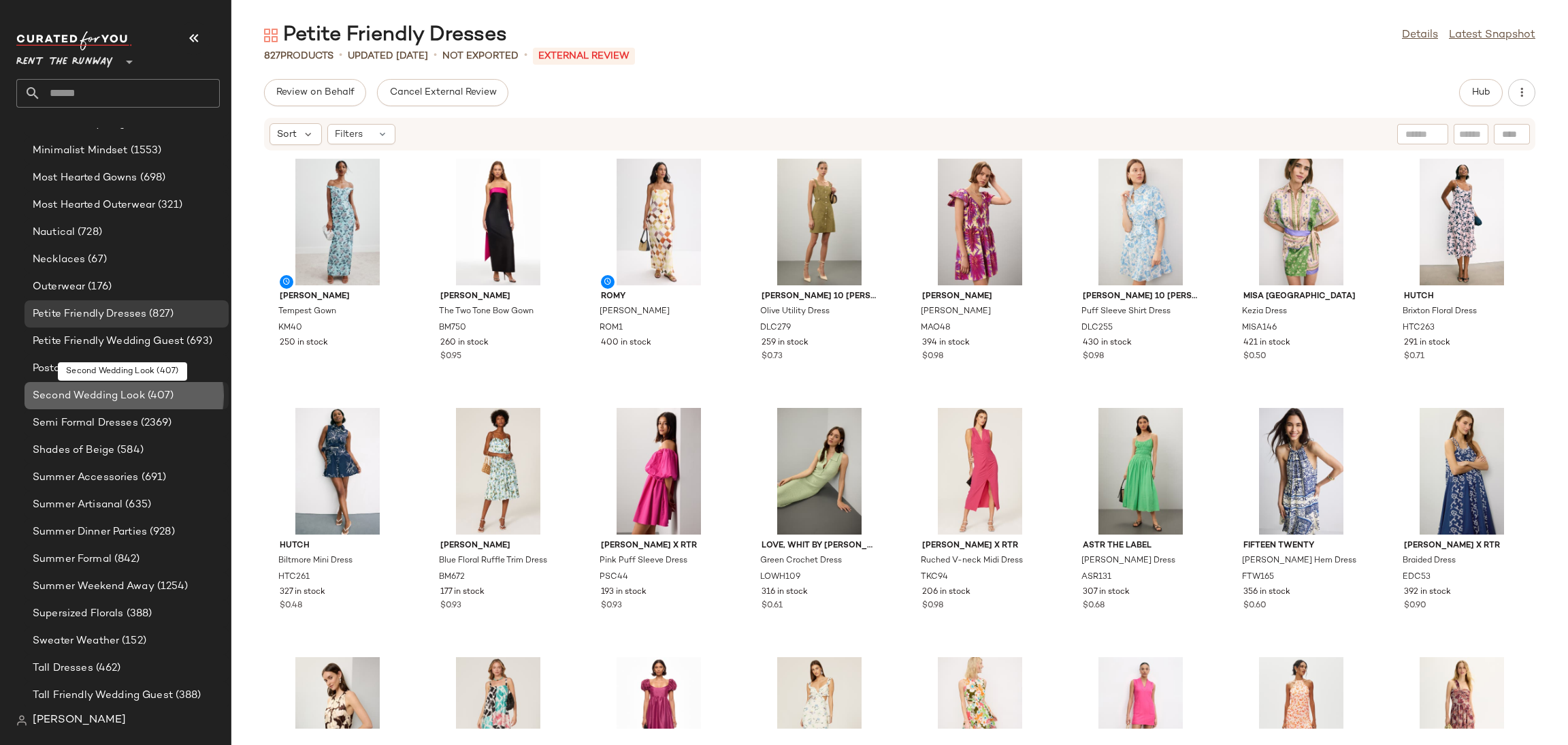
click at [102, 391] on span "Second Wedding Look" at bounding box center [88, 396] width 112 height 15
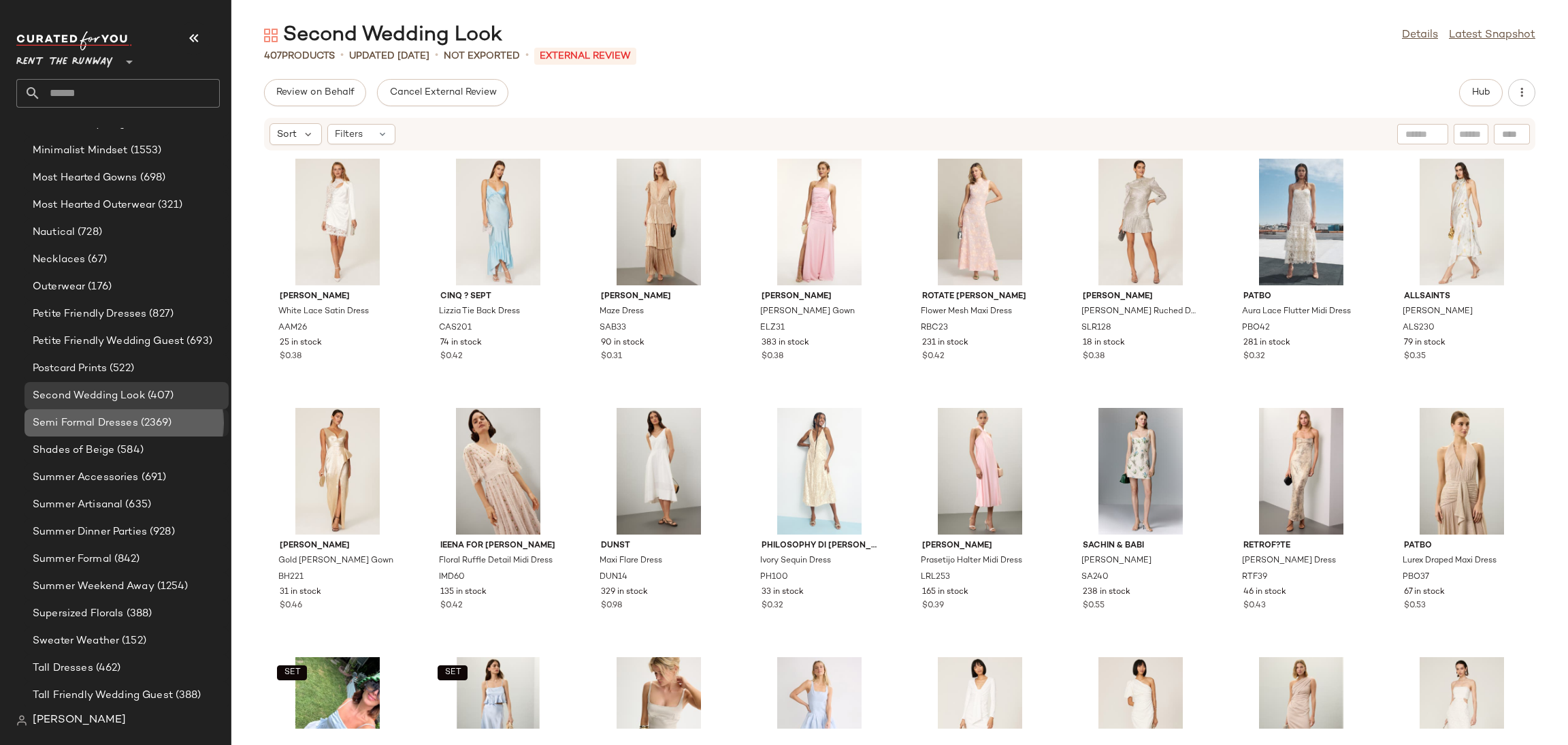
click at [120, 424] on span "Semi Formal Dresses" at bounding box center [85, 423] width 105 height 15
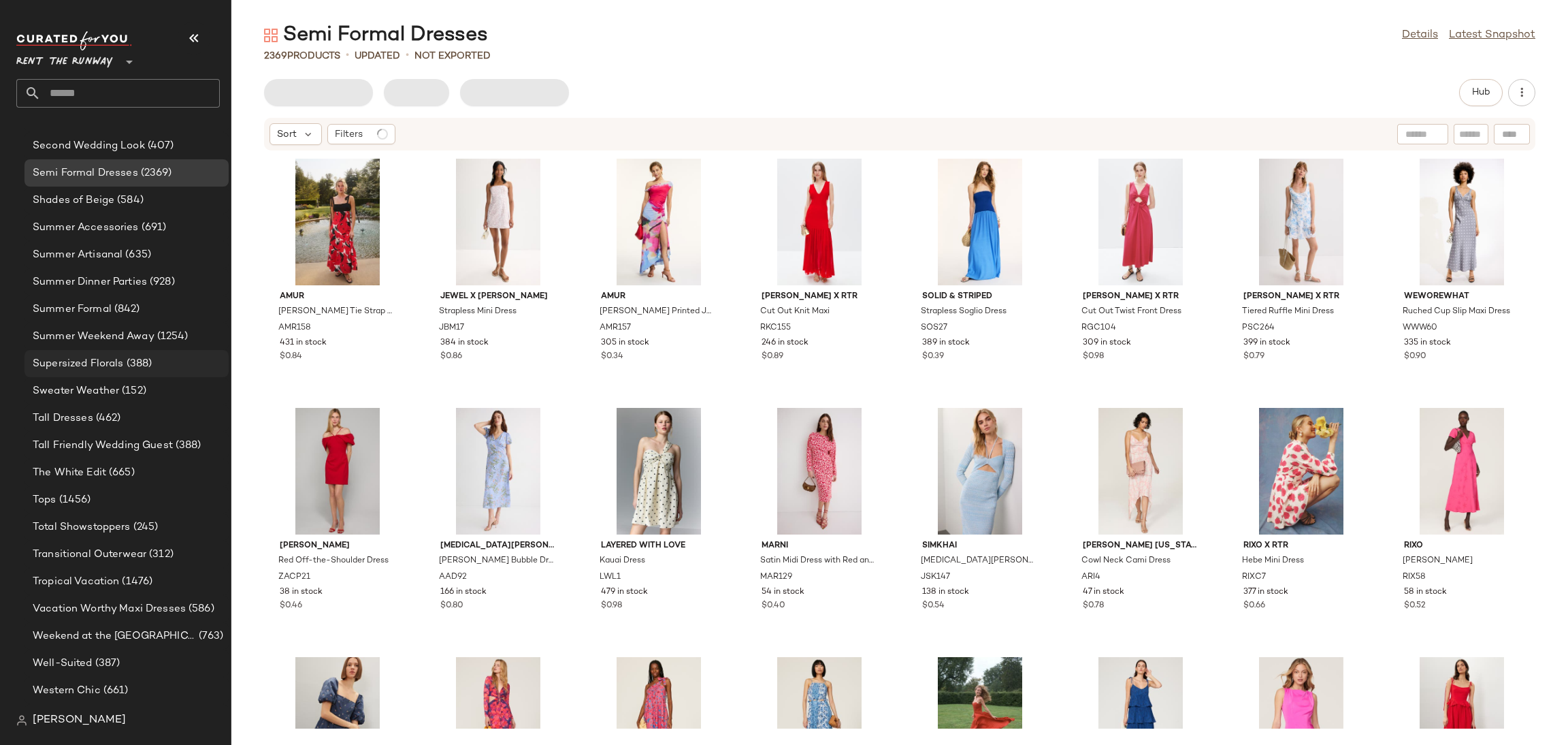
scroll to position [1480, 0]
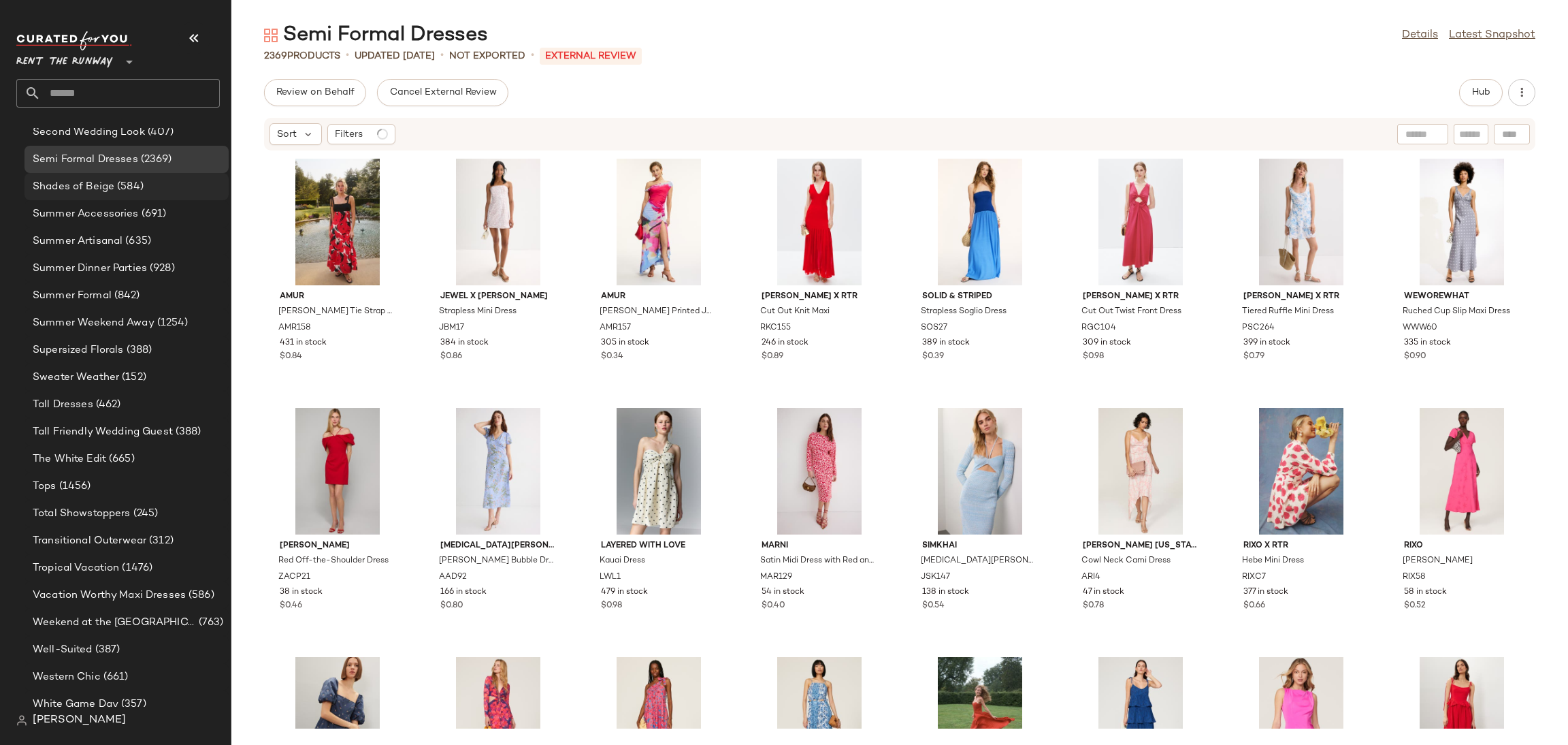
click at [70, 192] on span "Shades of Beige" at bounding box center [73, 187] width 81 height 15
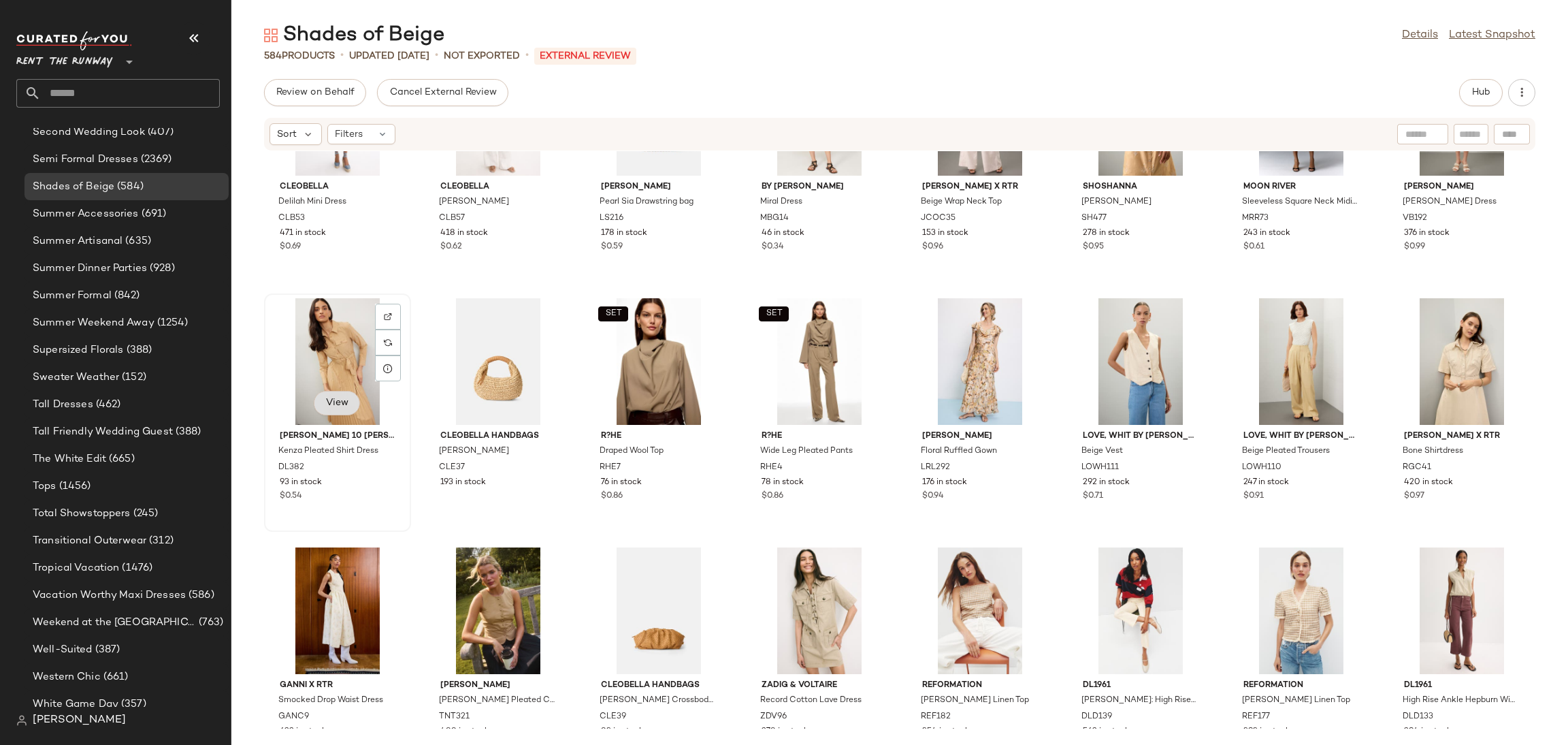
scroll to position [3364, 0]
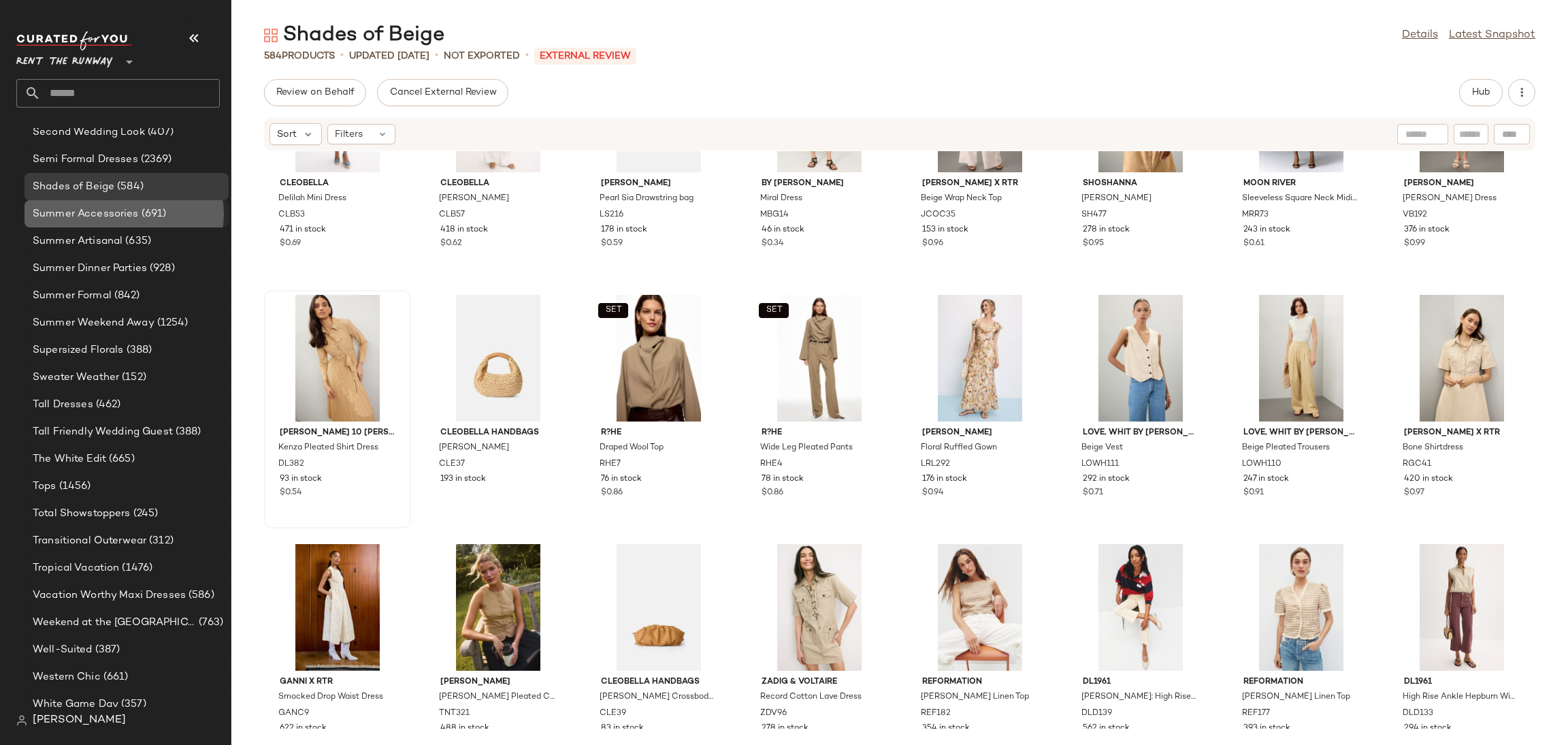
click at [69, 212] on span "Summer Accessories" at bounding box center [86, 214] width 106 height 15
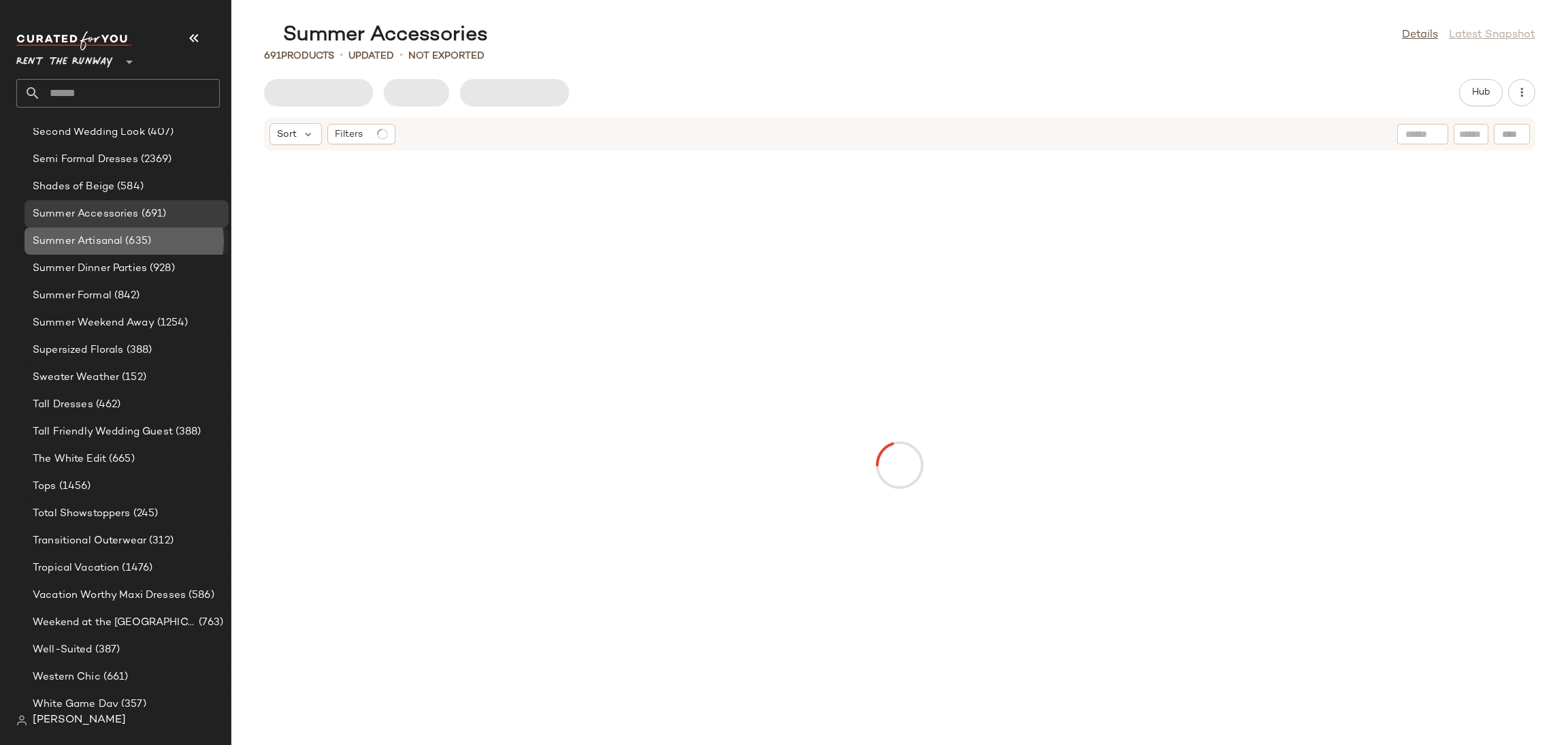
click at [70, 240] on span "Summer Artisanal" at bounding box center [77, 241] width 90 height 15
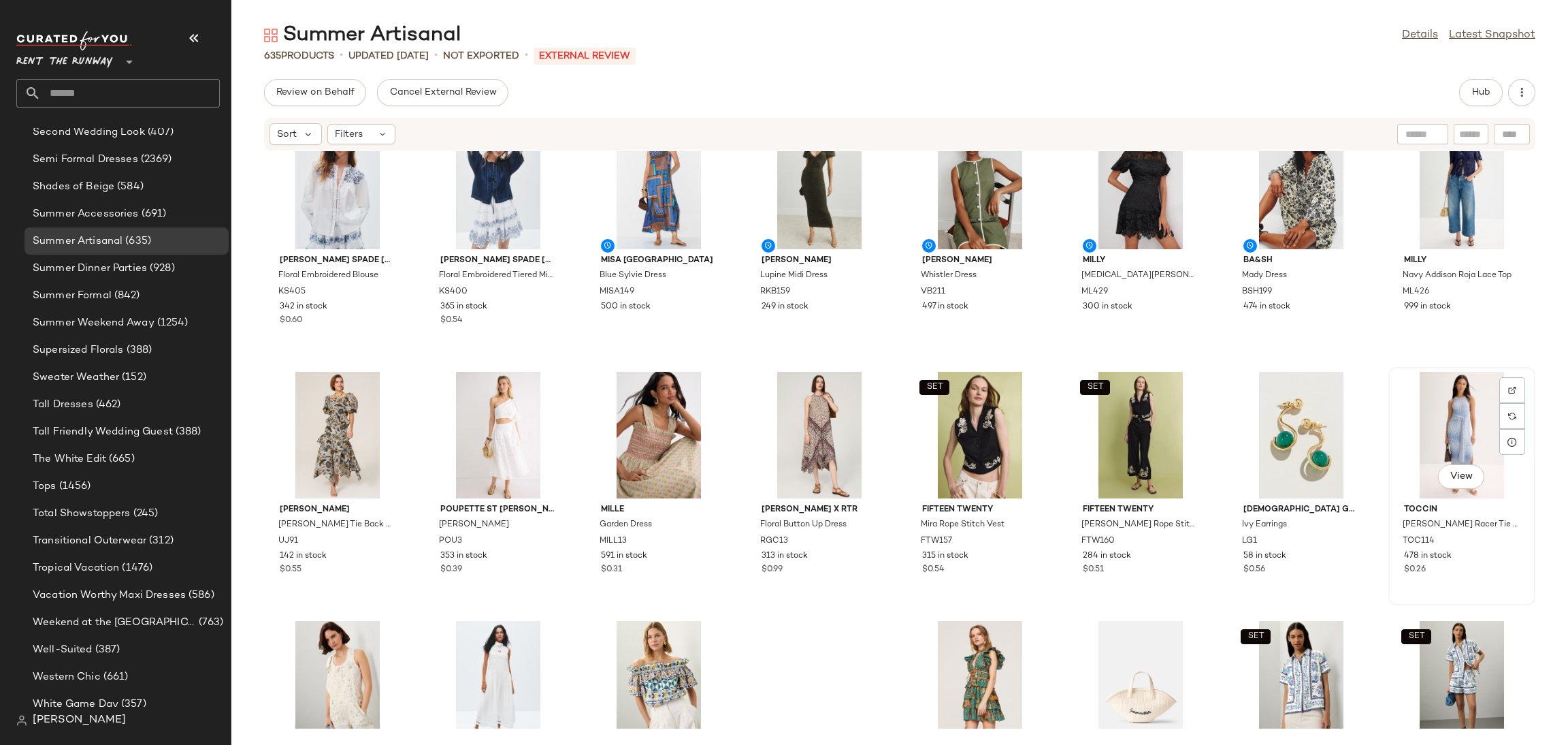
scroll to position [614, 0]
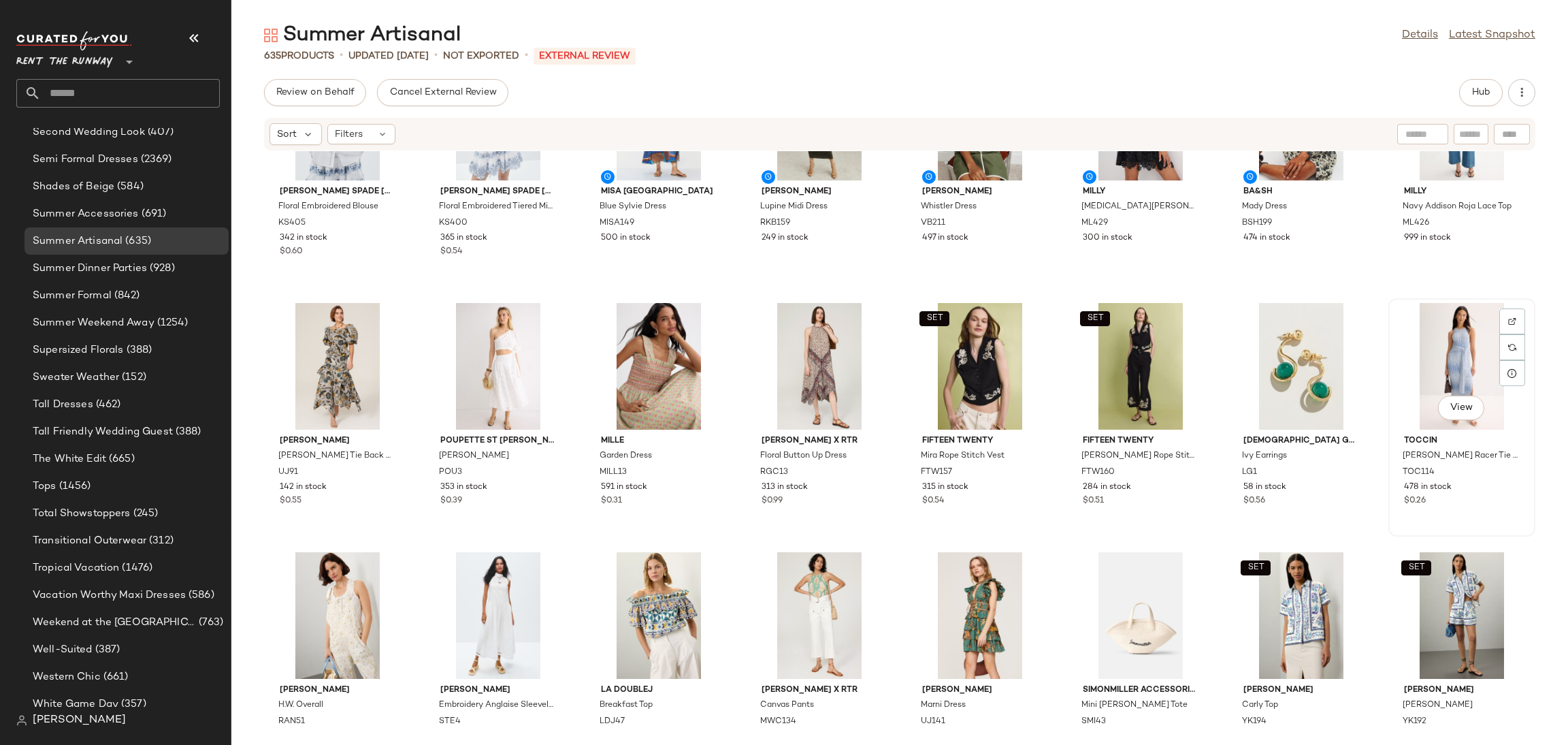
click at [1419, 357] on div "View" at bounding box center [1461, 367] width 137 height 127
click at [1473, 87] on span "Hub" at bounding box center [1481, 93] width 19 height 11
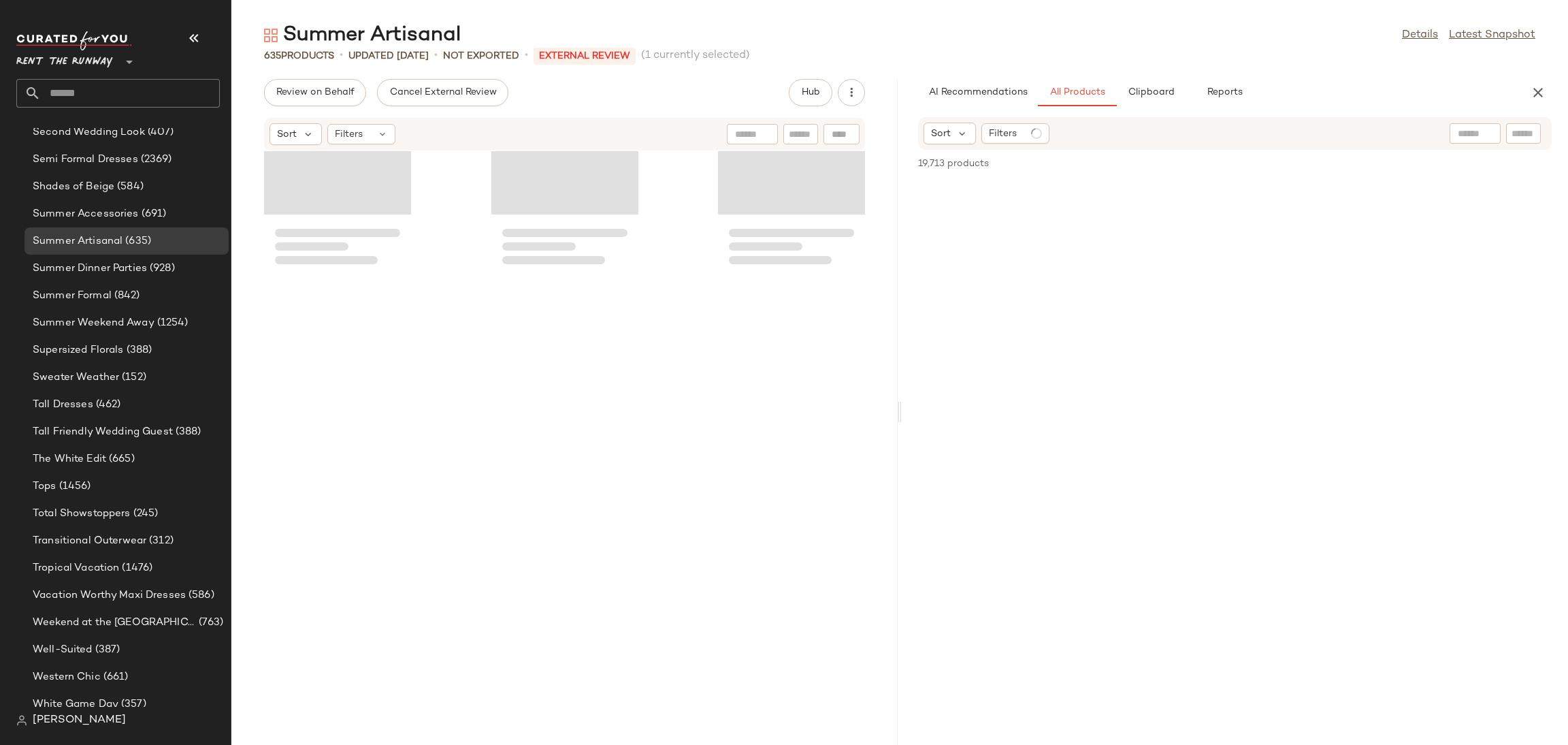
scroll to position [2243, 0]
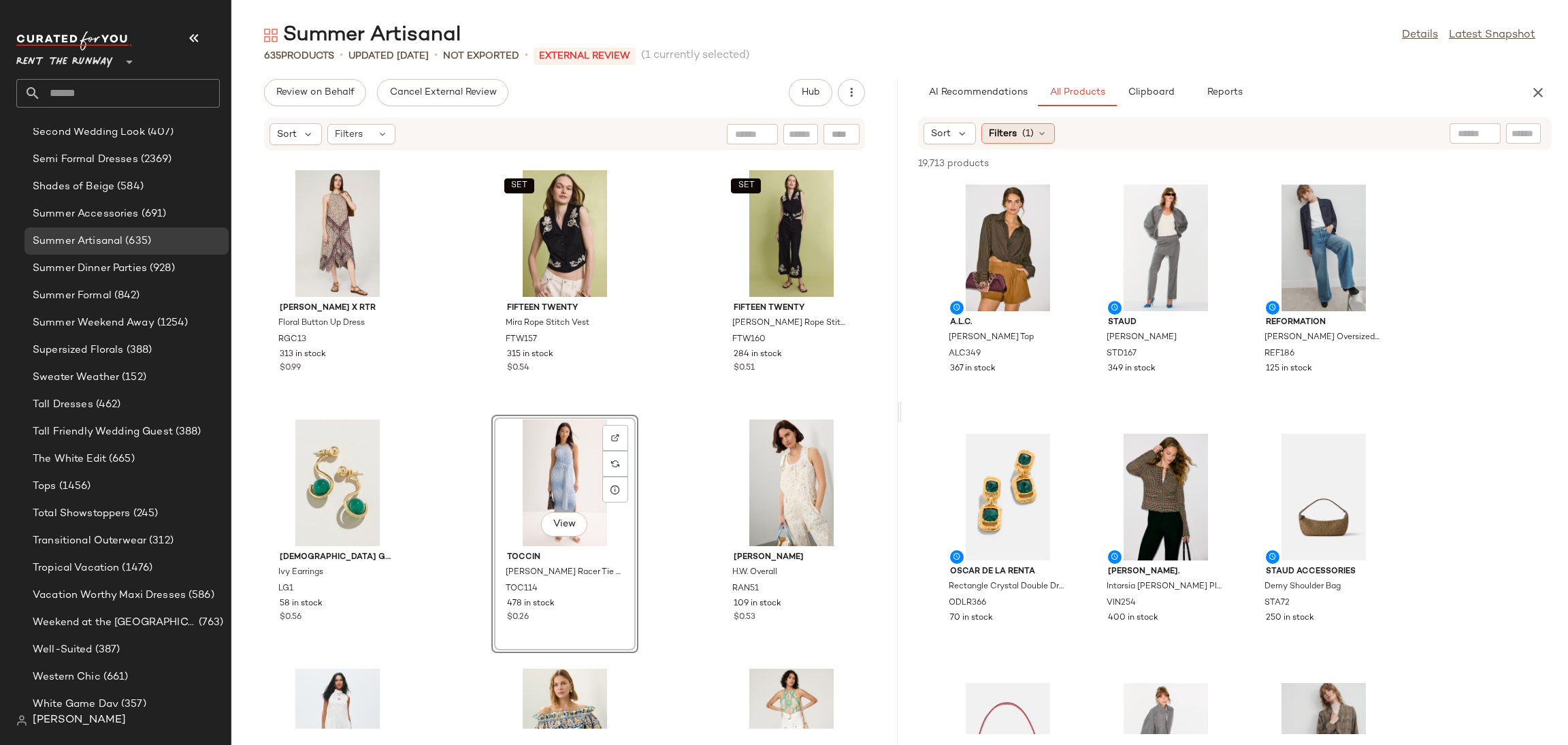
click at [1030, 139] on span "(1)" at bounding box center [1028, 134] width 12 height 15
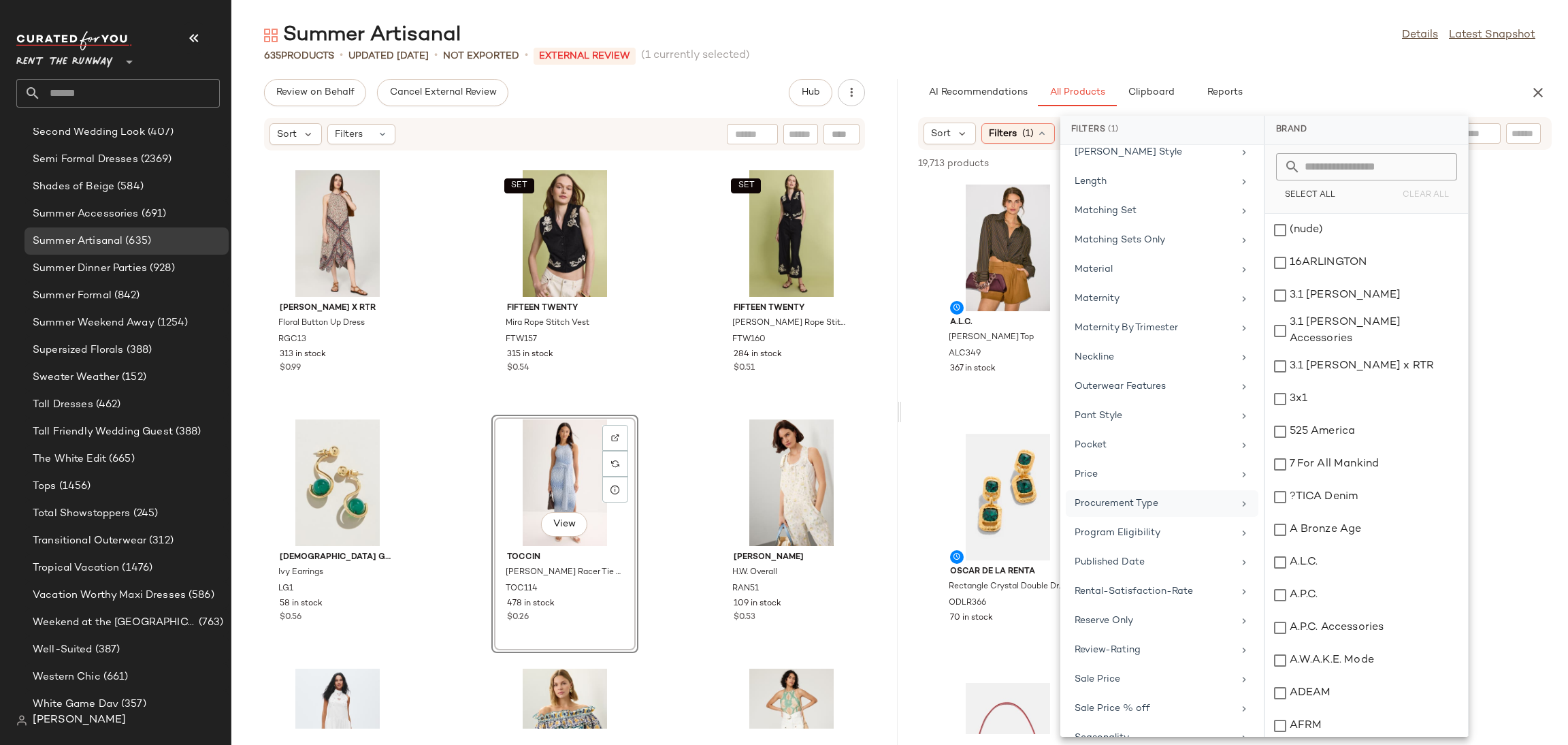
scroll to position [1233, 0]
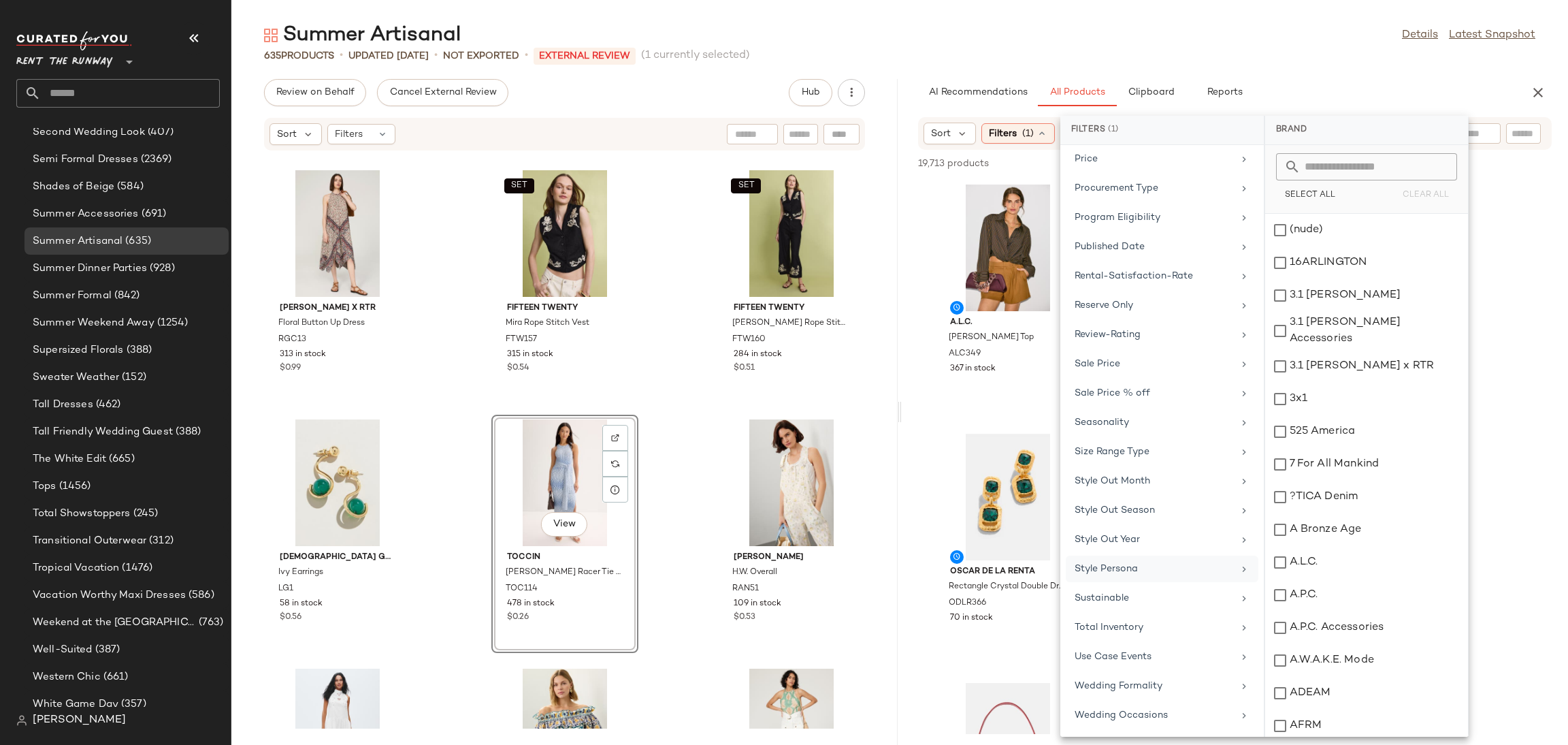
click at [1149, 562] on div "Style Persona" at bounding box center [1154, 569] width 159 height 15
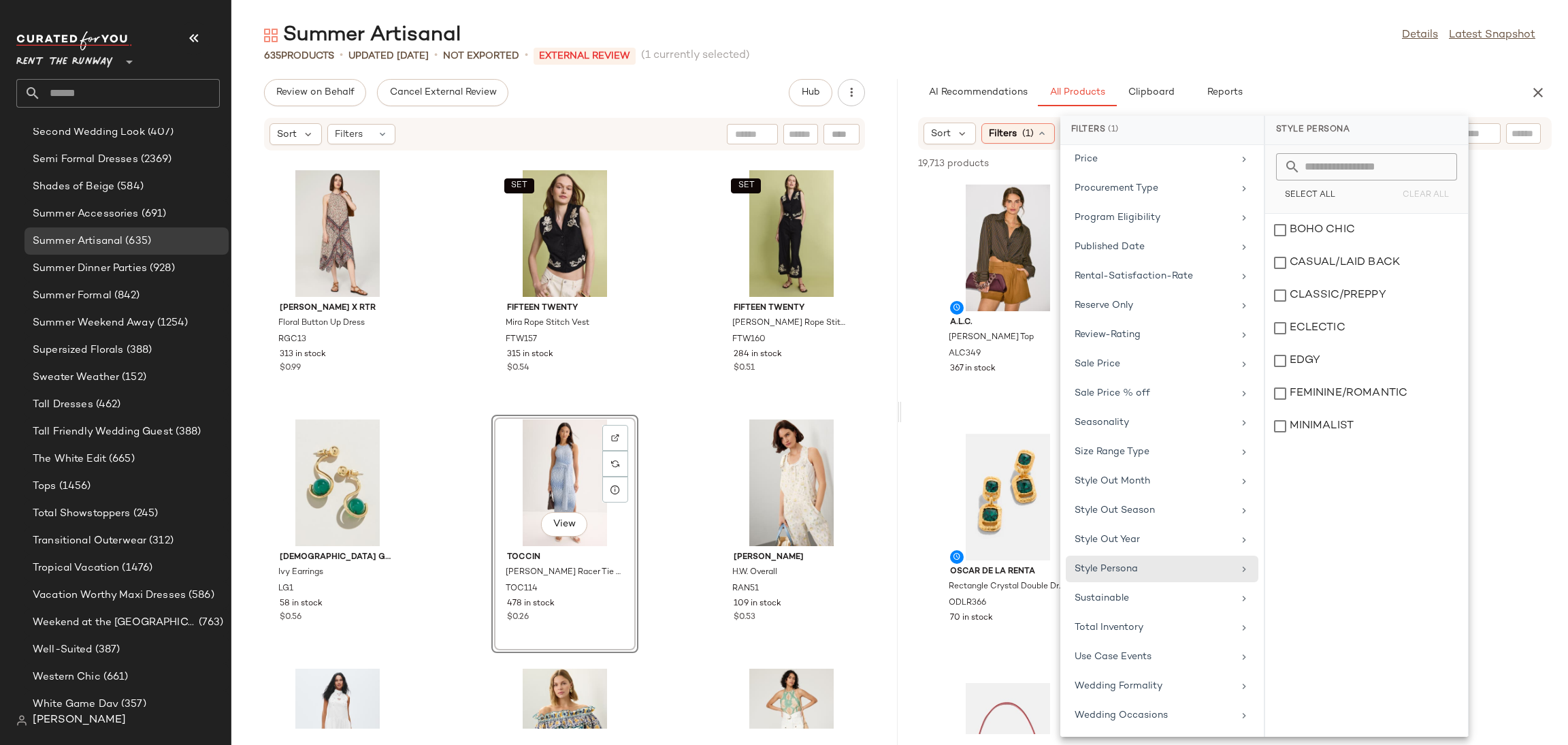
drag, startPoint x: 1329, startPoint y: 324, endPoint x: 1548, endPoint y: 349, distance: 220.4
click at [1330, 344] on div "ECLECTIC" at bounding box center [1367, 360] width 203 height 33
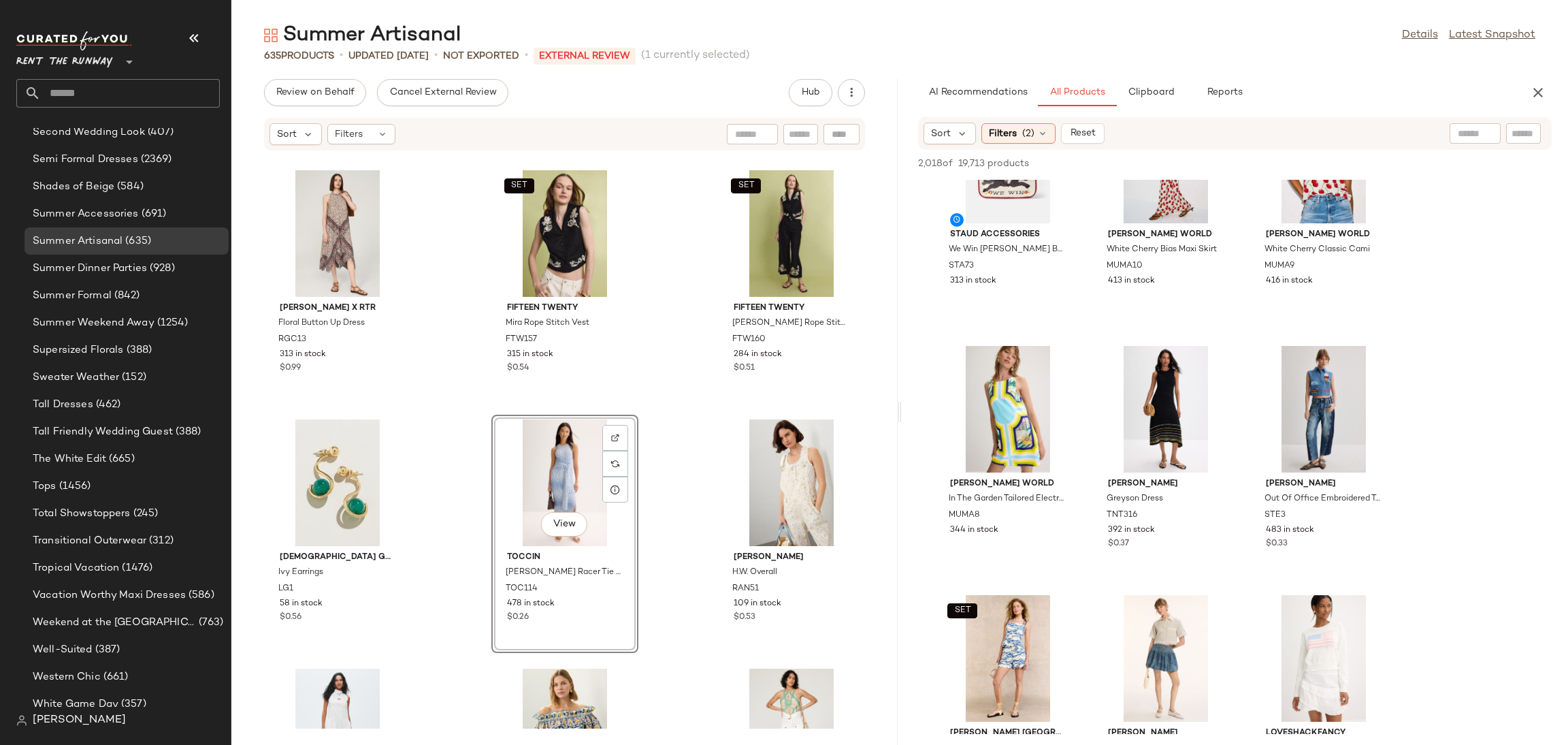
scroll to position [100, 0]
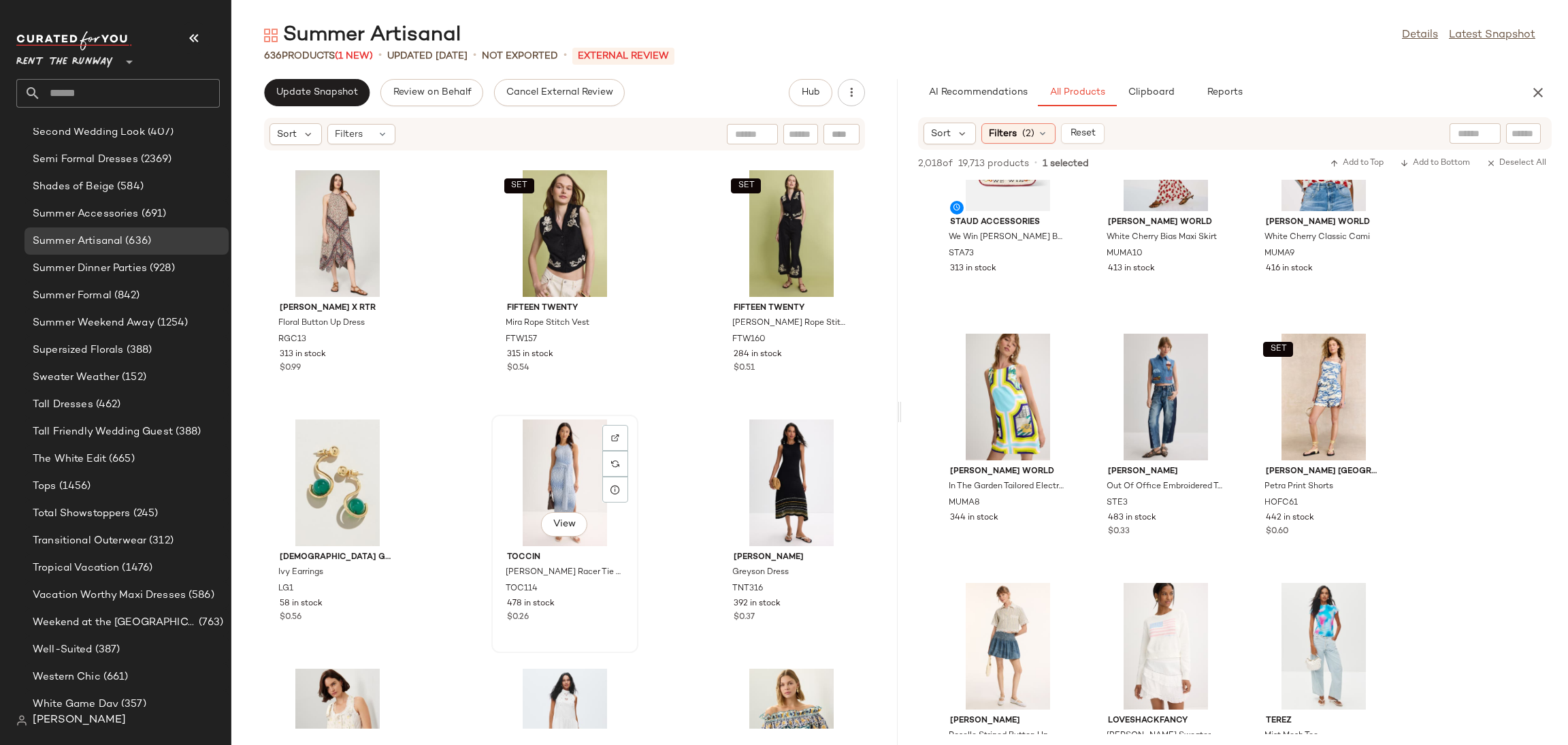
click at [558, 469] on div "View" at bounding box center [564, 483] width 137 height 127
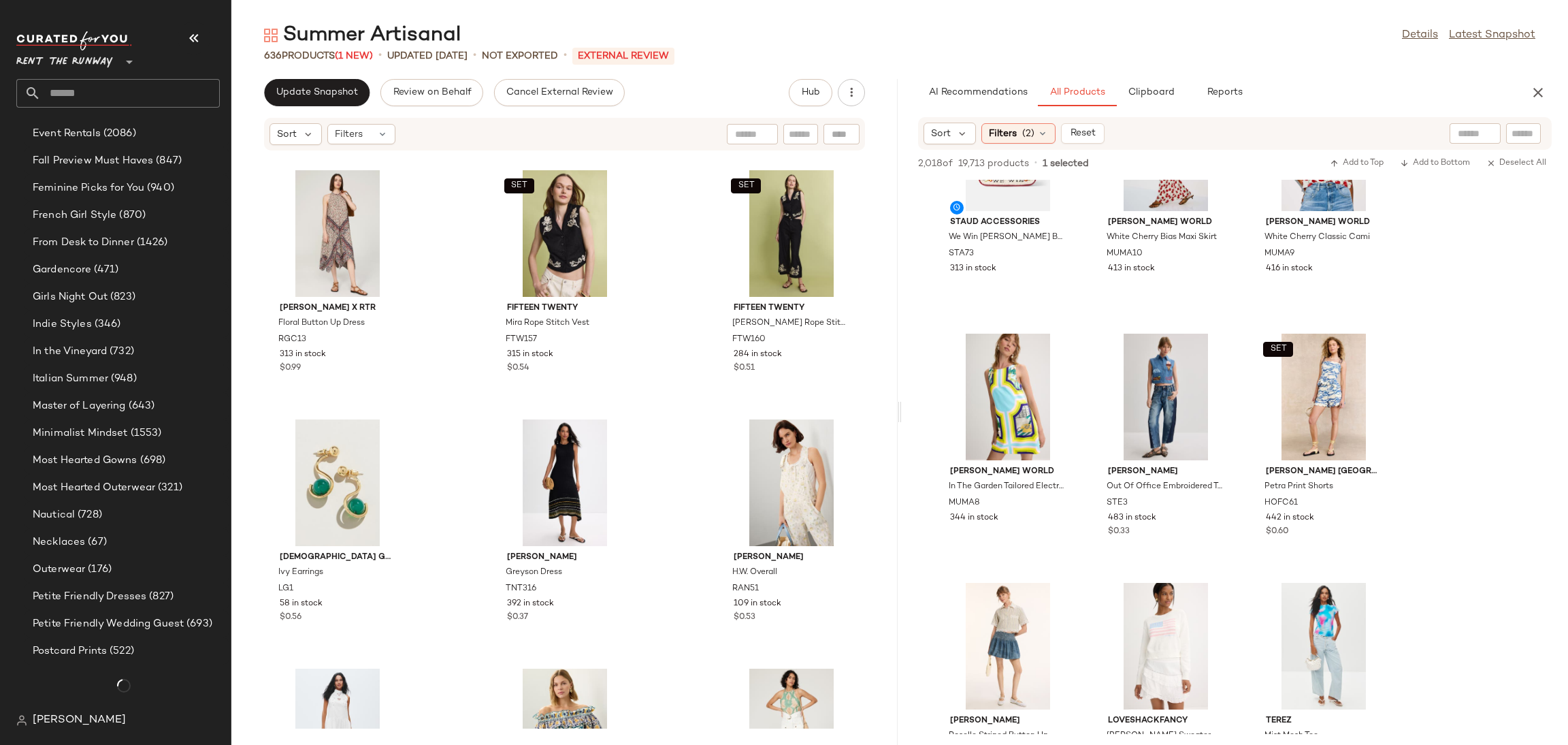
scroll to position [1480, 0]
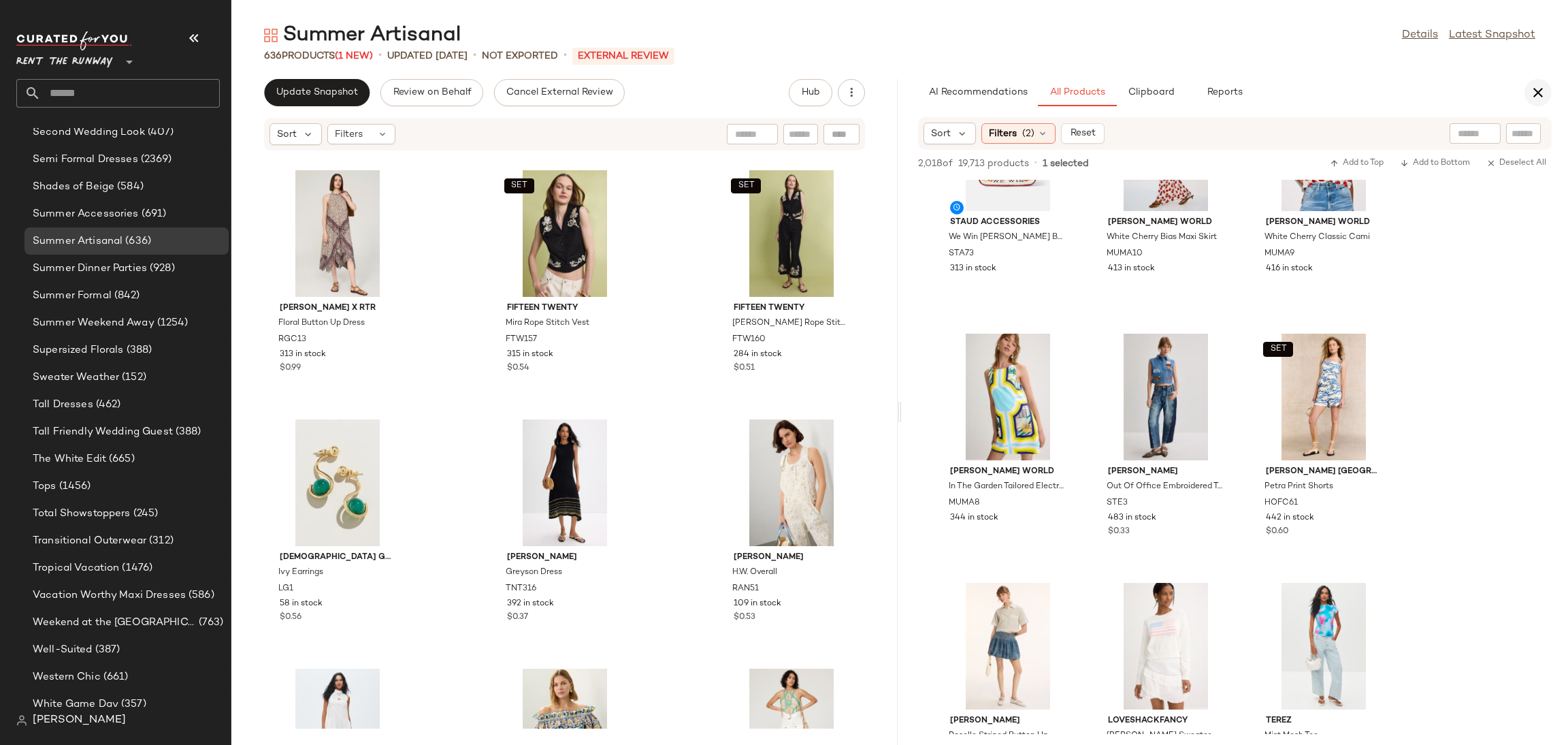
click at [1537, 90] on icon "button" at bounding box center [1538, 92] width 16 height 16
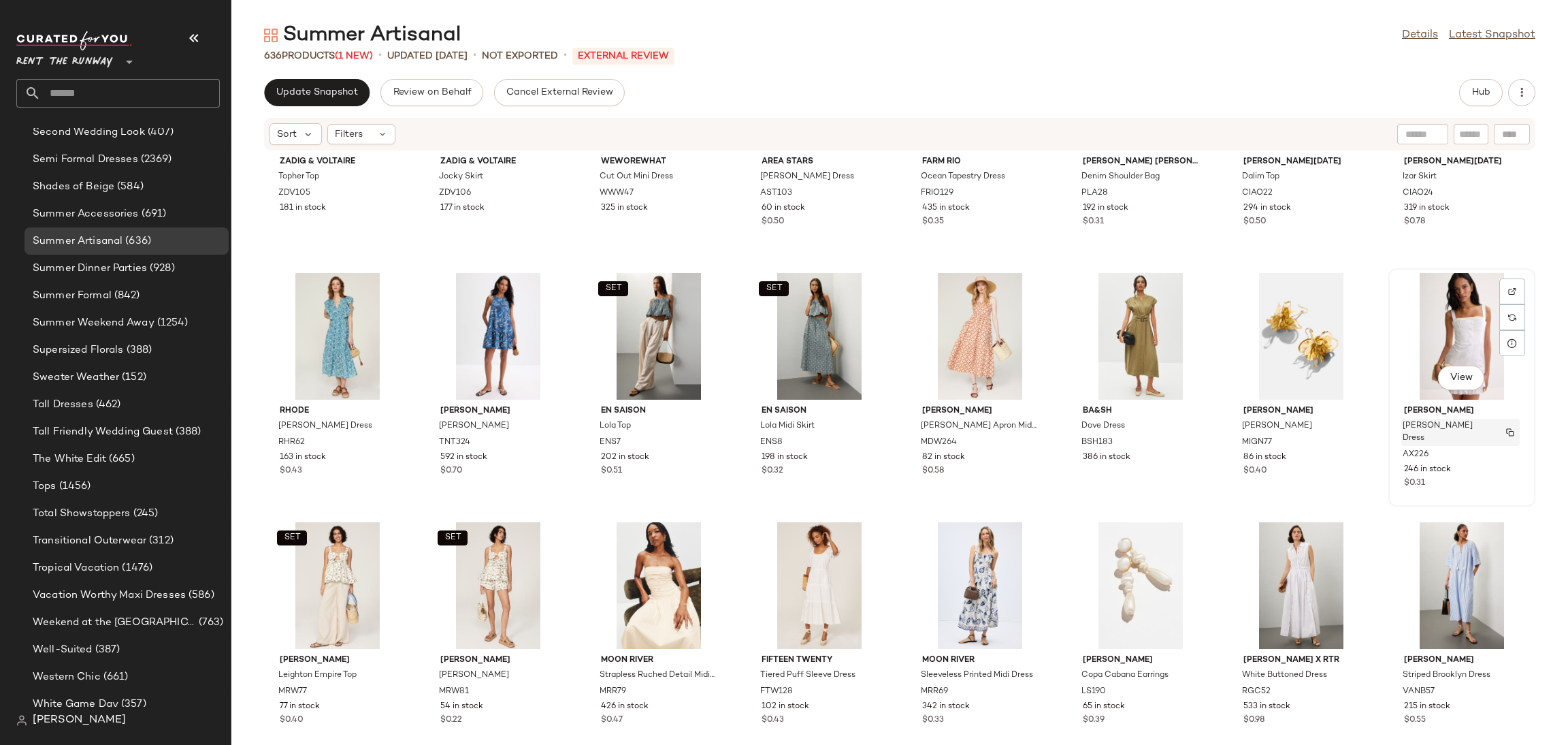
scroll to position [3241, 0]
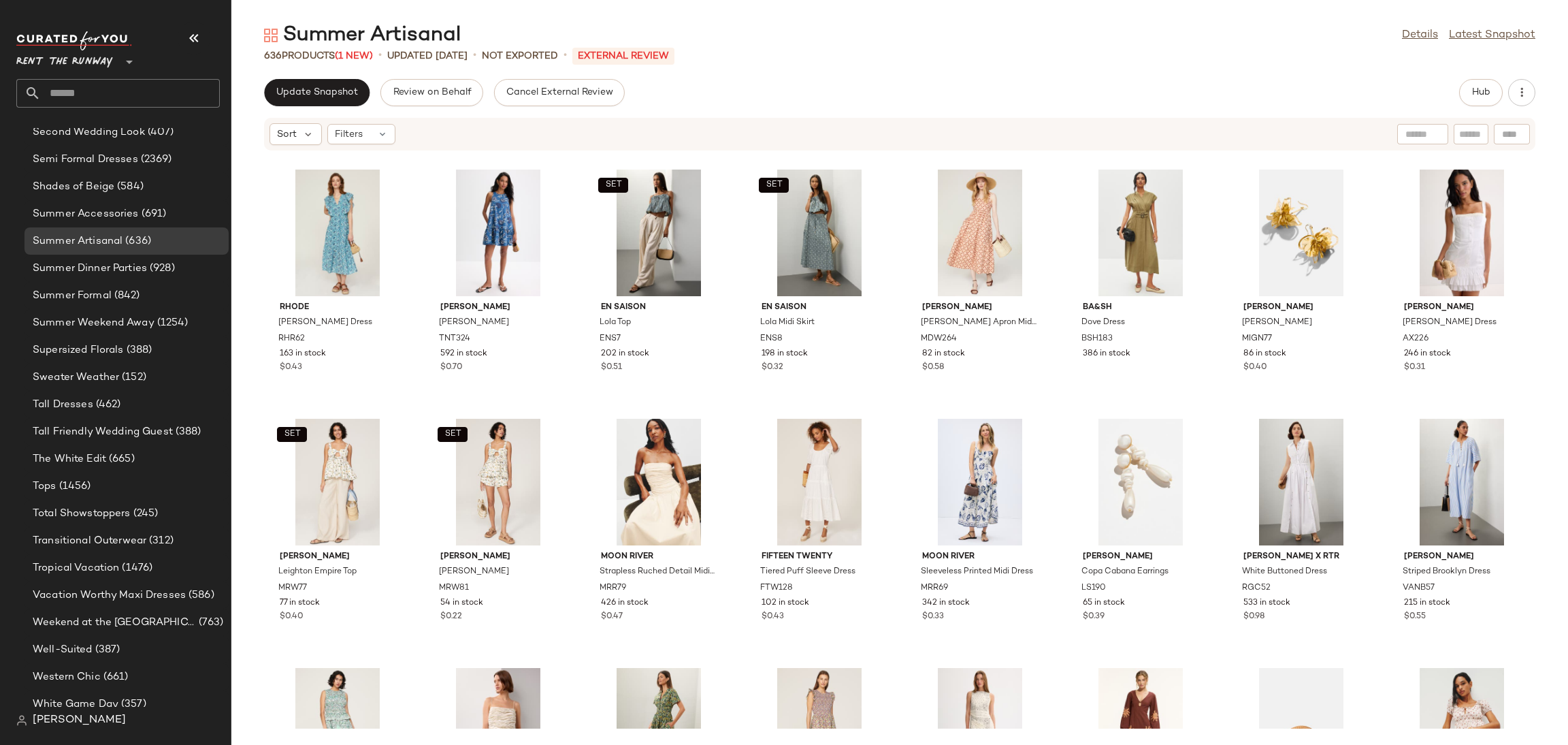
click at [317, 107] on div "Update Snapshot Review on Behalf Cancel External Review Hub Sort Filters SET Za…" at bounding box center [899, 412] width 1337 height 666
click at [317, 93] on span "Update Snapshot" at bounding box center [317, 93] width 82 height 11
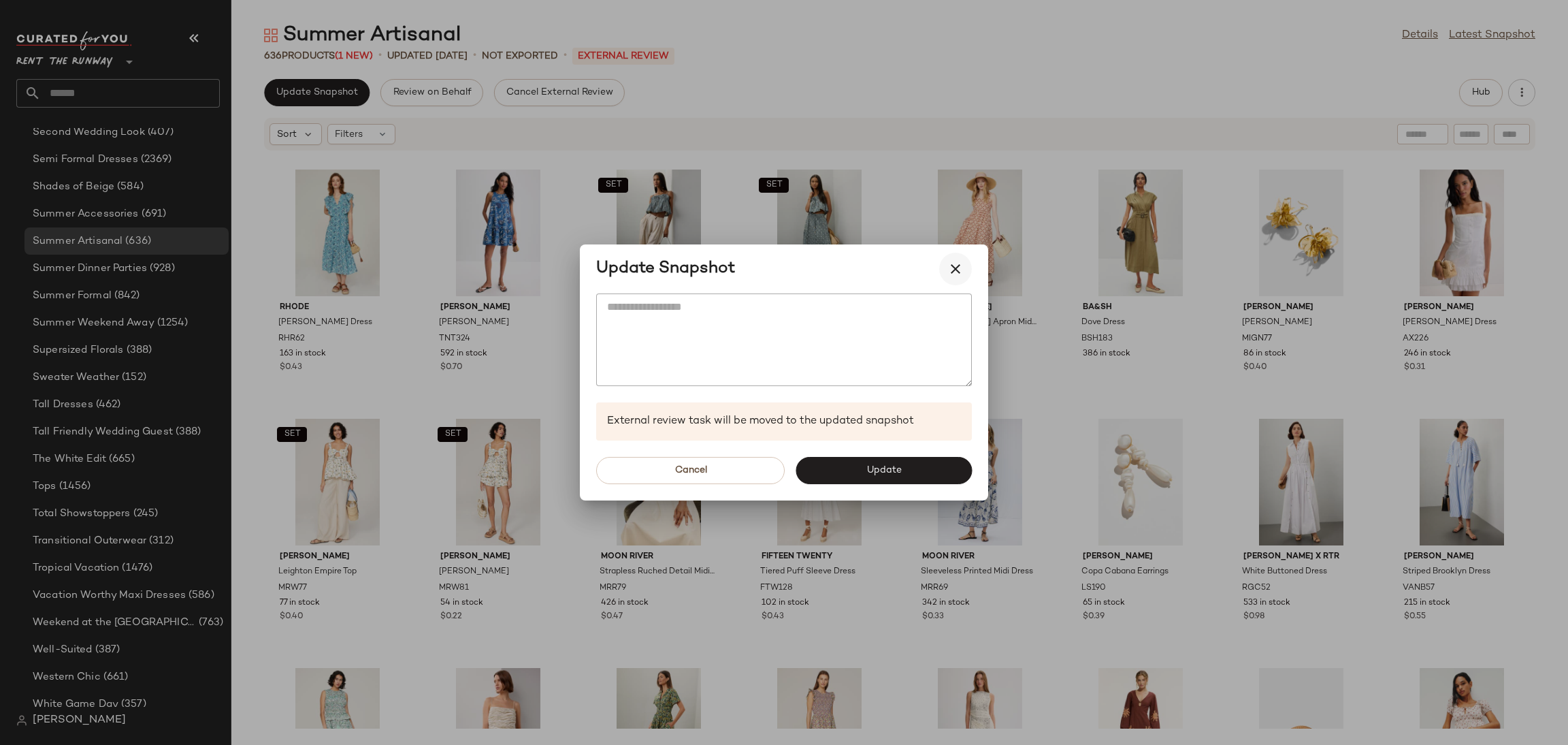
click at [947, 272] on icon "button" at bounding box center [955, 268] width 16 height 16
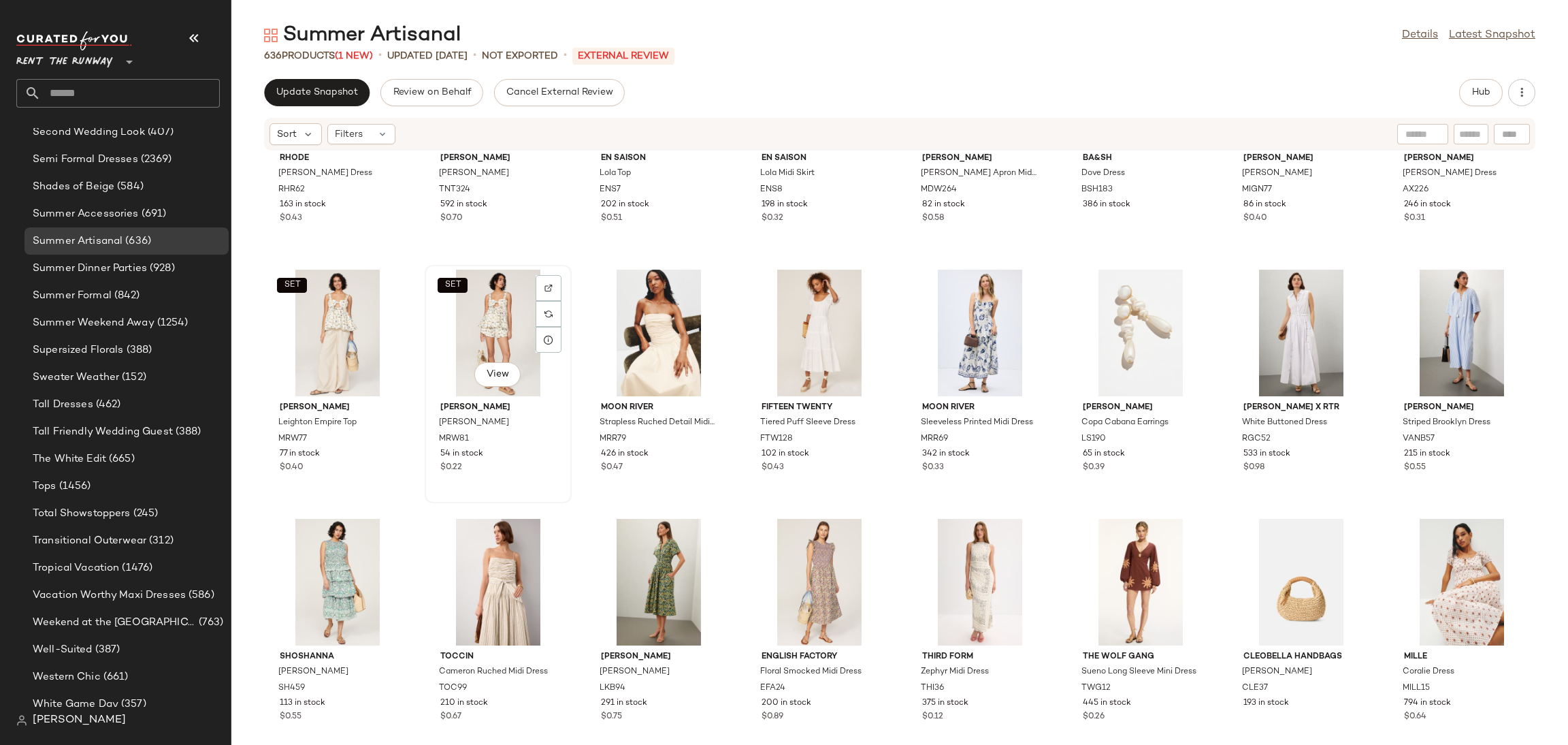
scroll to position [3379, 0]
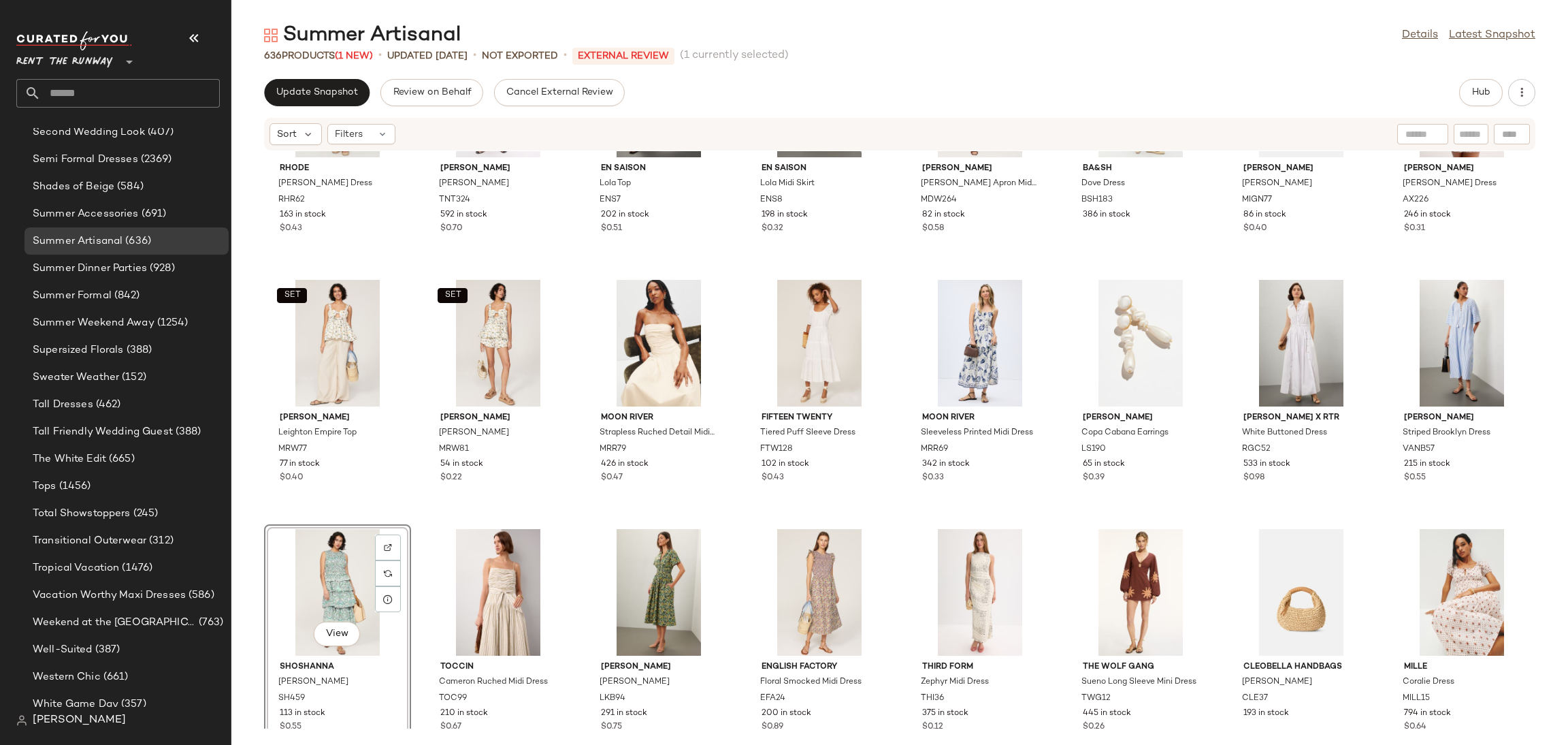
click at [417, 522] on div "RHODE Tasha Dress RHR62 163 in stock $0.43 Tanya Taylor Jessie Dress TNT324 592…" at bounding box center [899, 440] width 1337 height 578
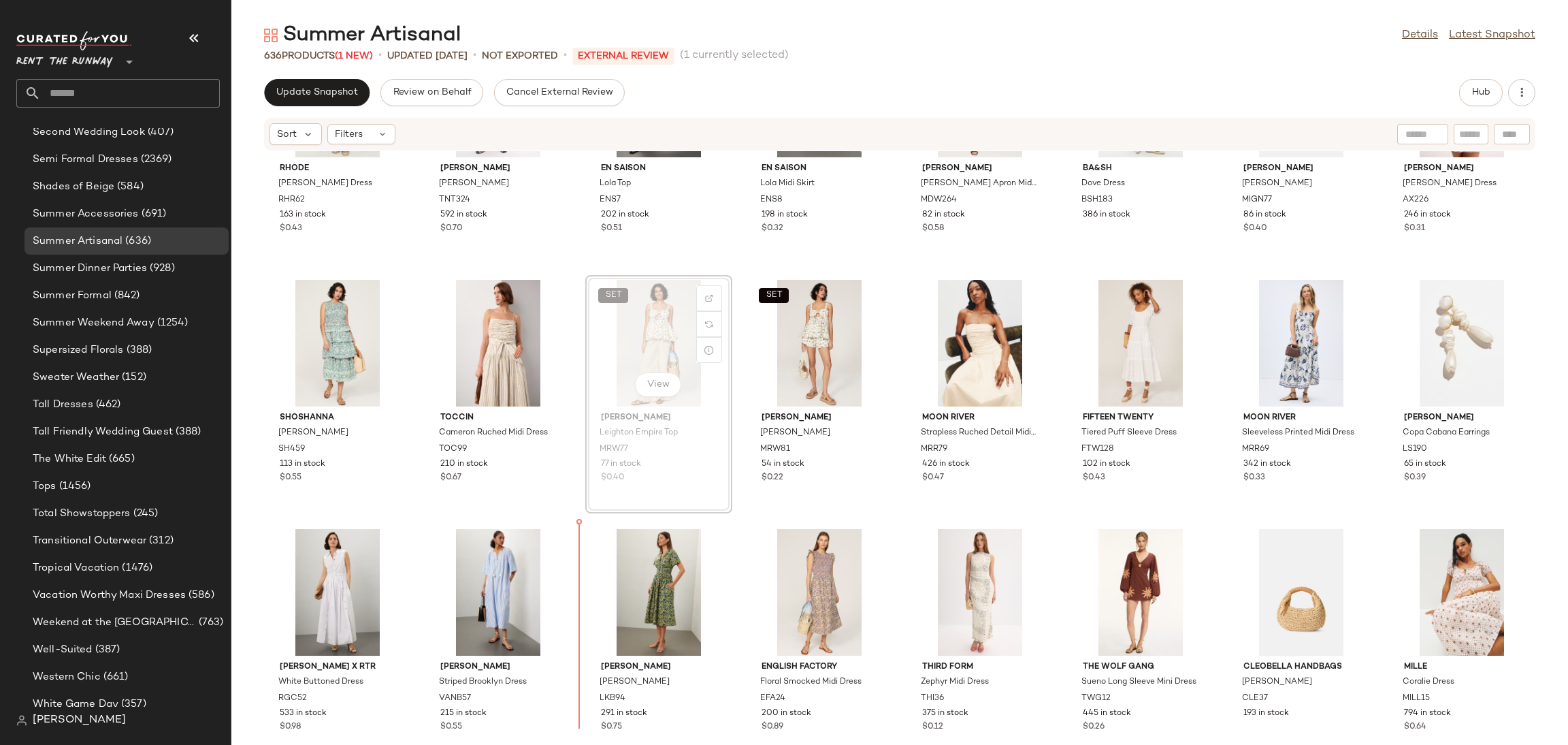
scroll to position [3384, 0]
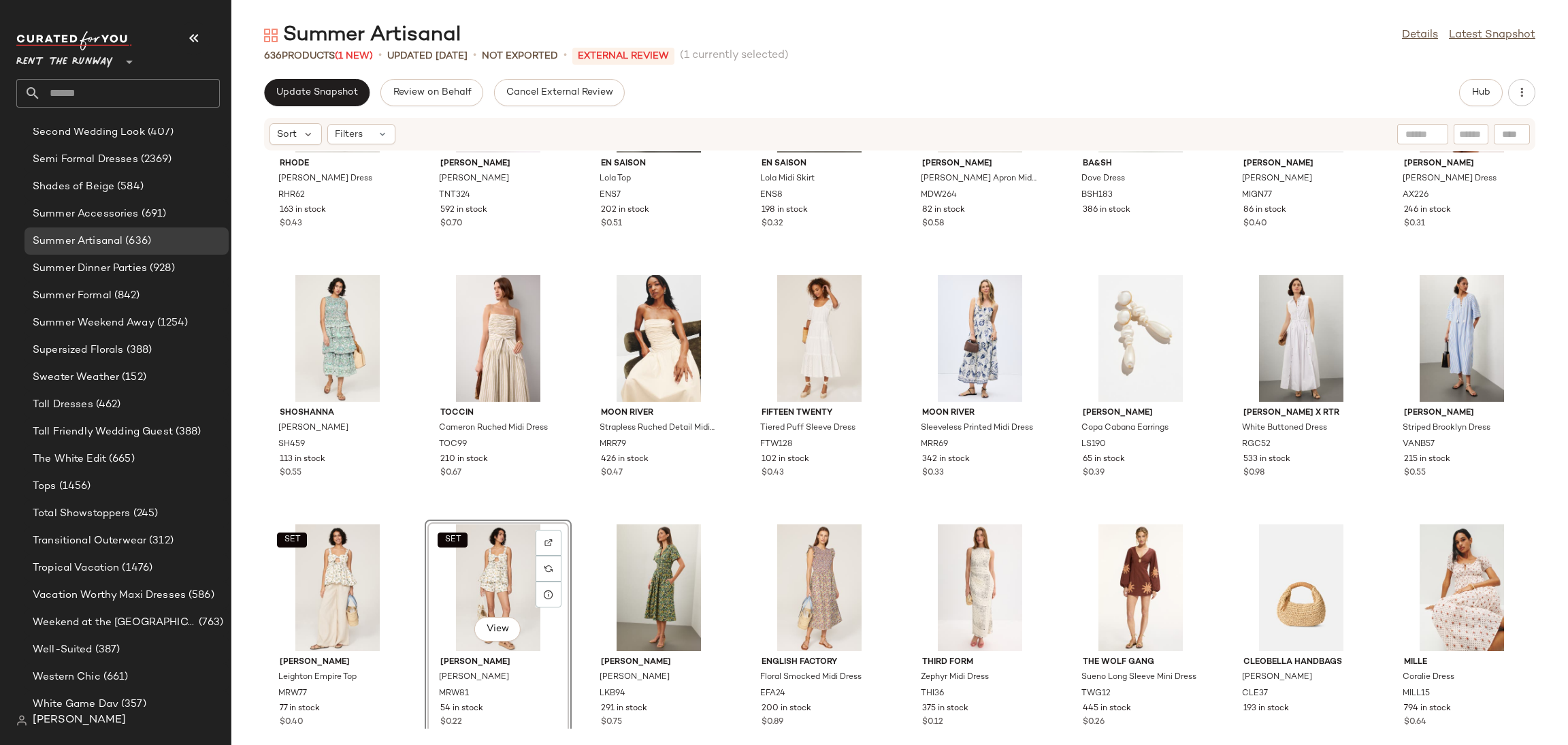
click at [574, 493] on div "RHODE Tasha Dress RHR62 163 in stock $0.43 Tanya Taylor Jessie Dress TNT324 592…" at bounding box center [899, 440] width 1337 height 578
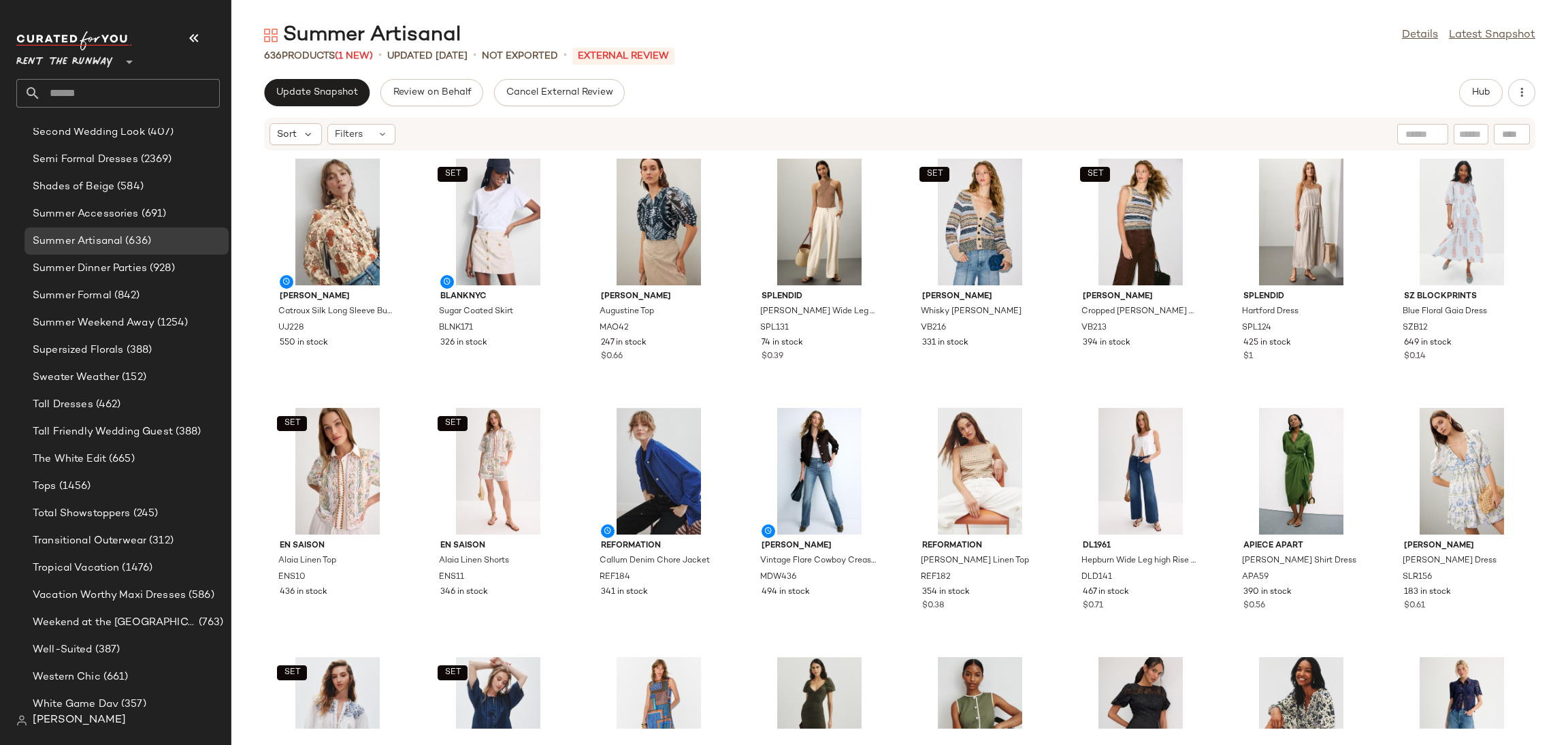
click at [266, 81] on div "Update Snapshot" at bounding box center [316, 92] width 105 height 27
click at [288, 82] on button "Update Snapshot" at bounding box center [316, 92] width 105 height 27
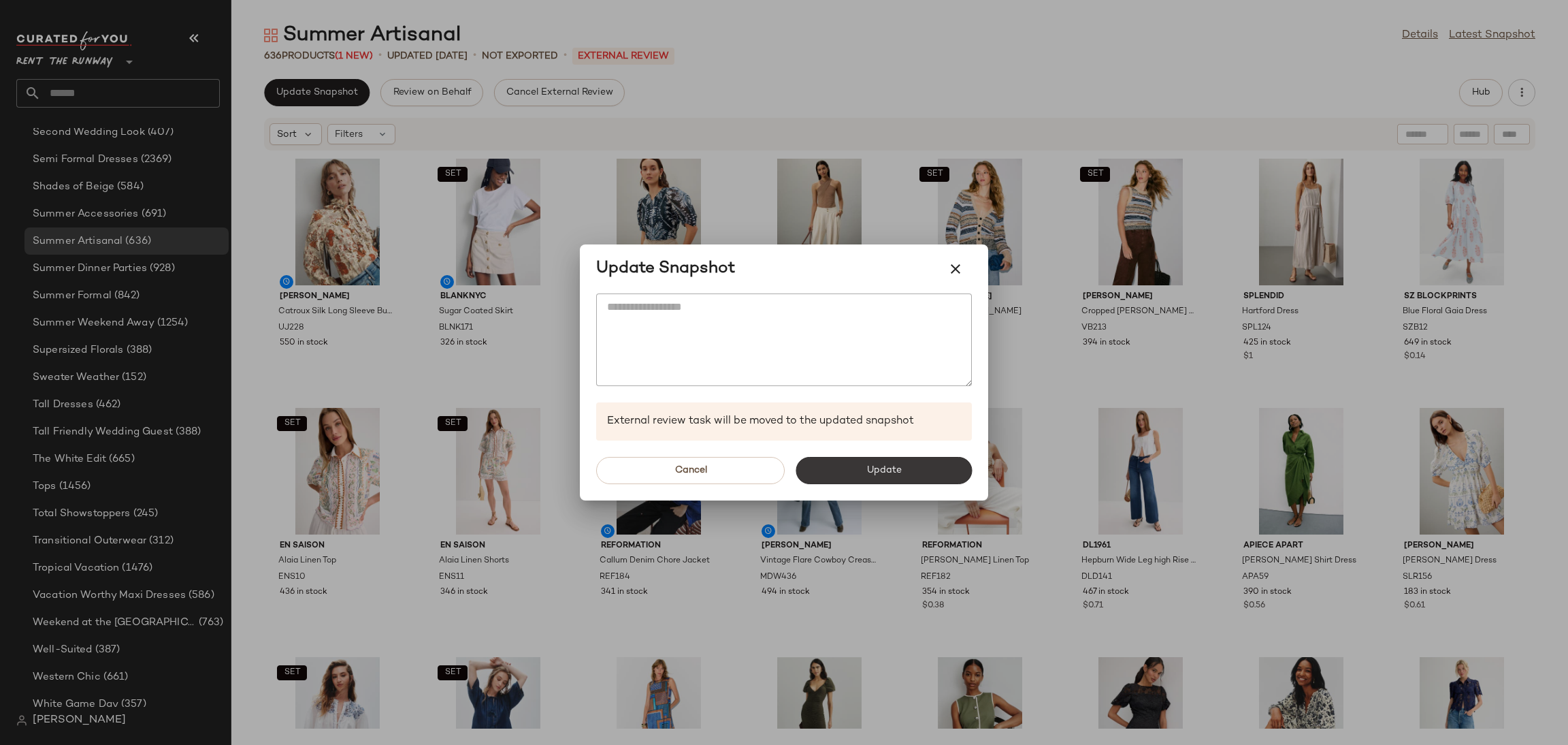
click at [885, 472] on span "Update" at bounding box center [883, 470] width 36 height 11
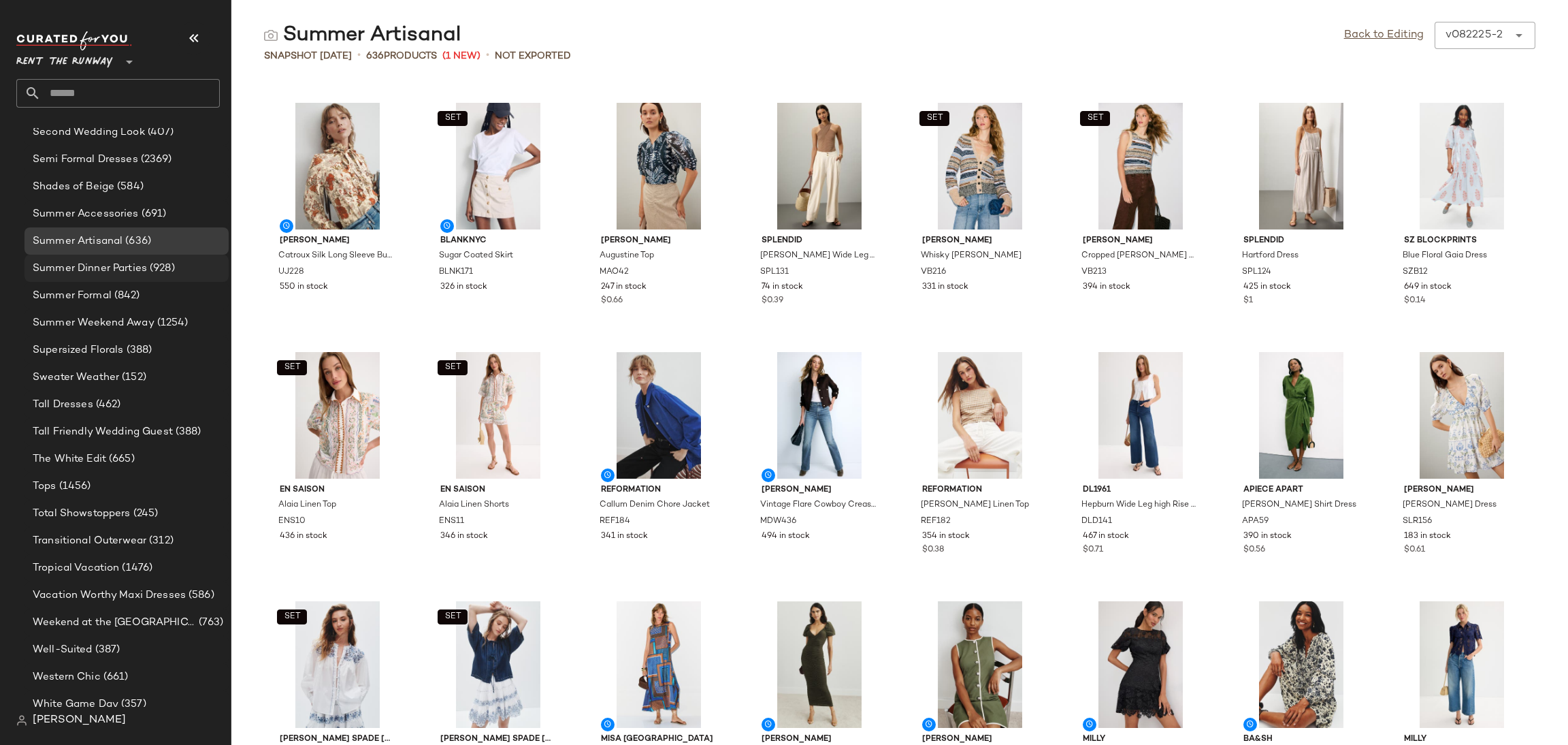
click at [113, 268] on span "Summer Dinner Parties" at bounding box center [90, 268] width 114 height 15
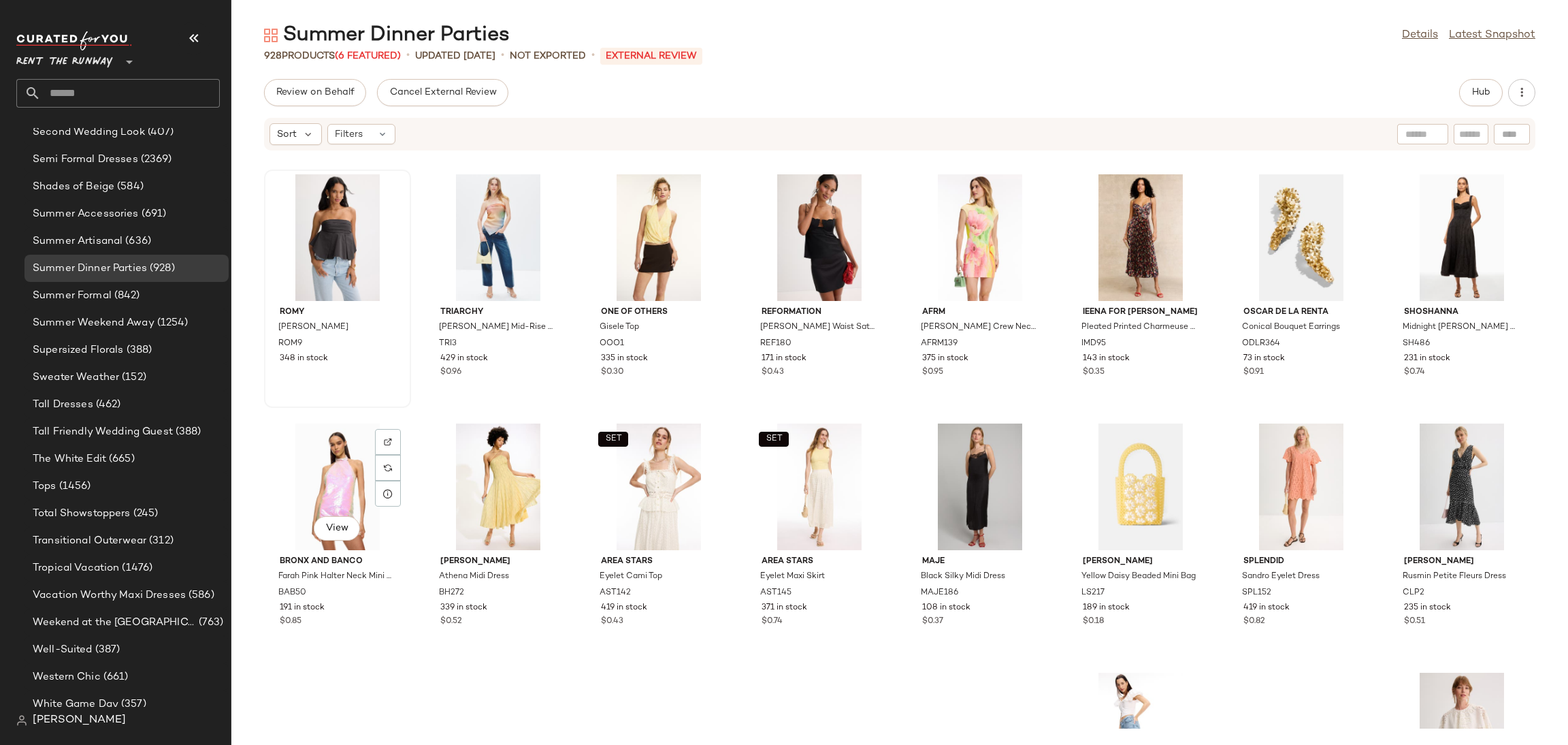
scroll to position [1441, 0]
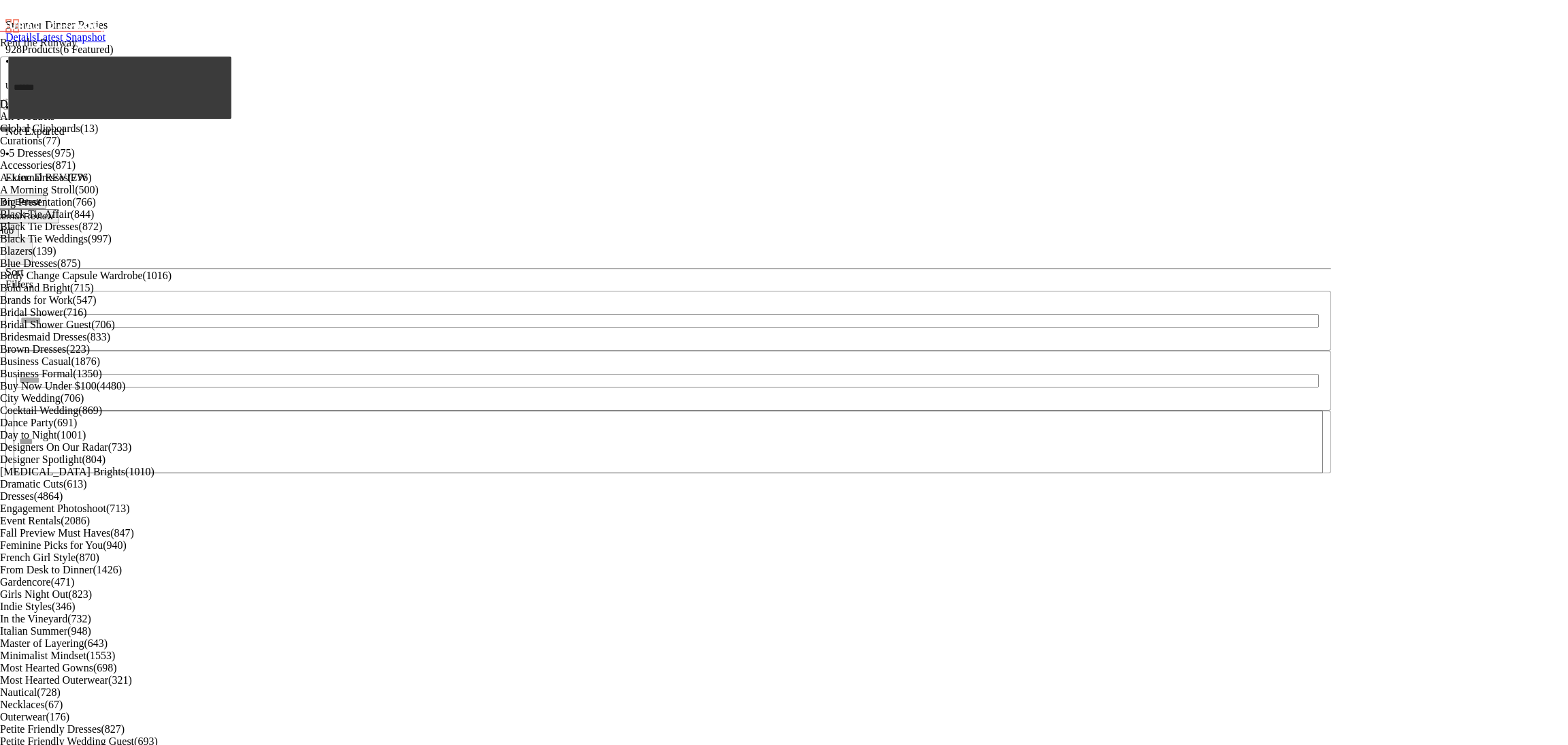
scroll to position [3184, 0]
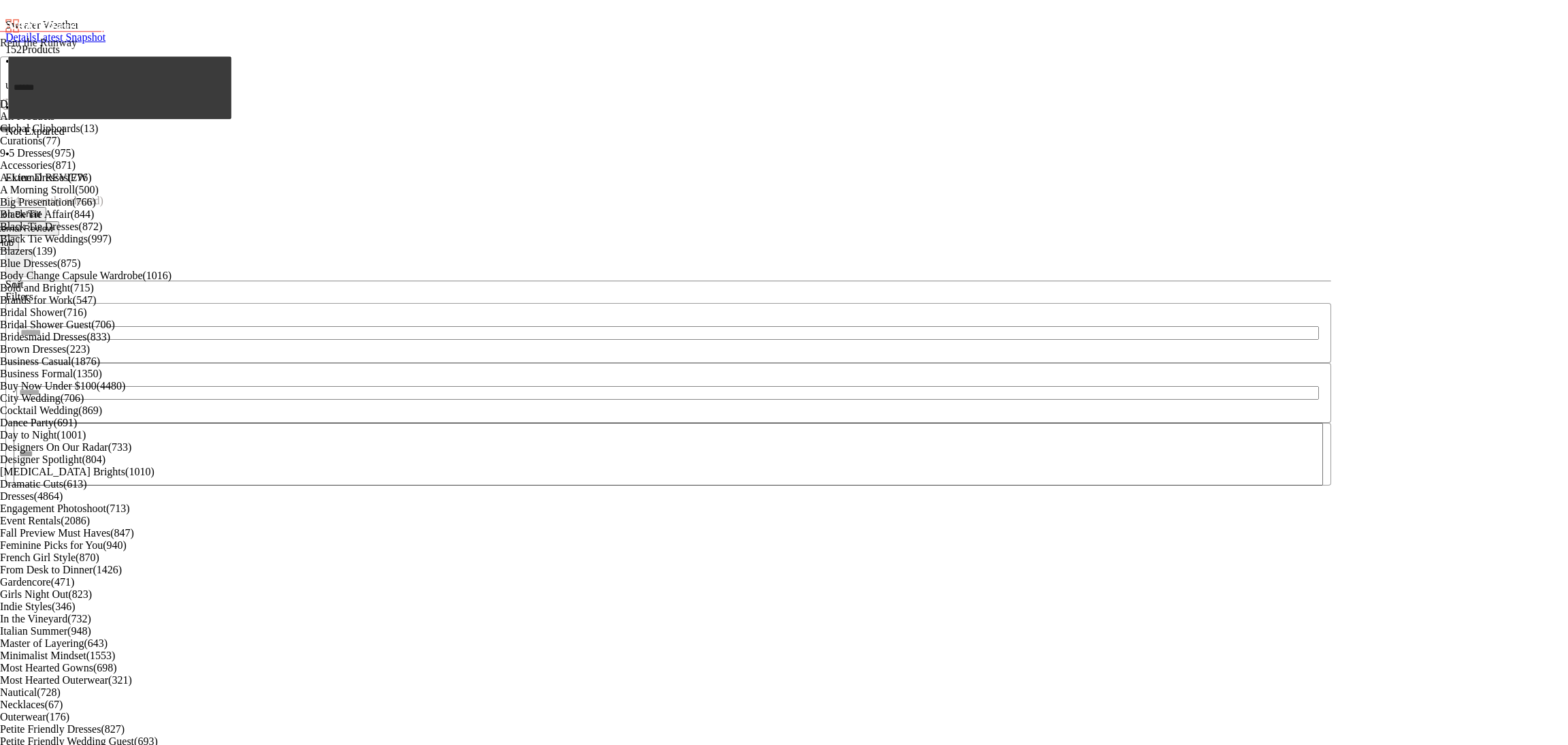
click at [45, 194] on button "Update Snapshot" at bounding box center [5, 201] width 81 height 15
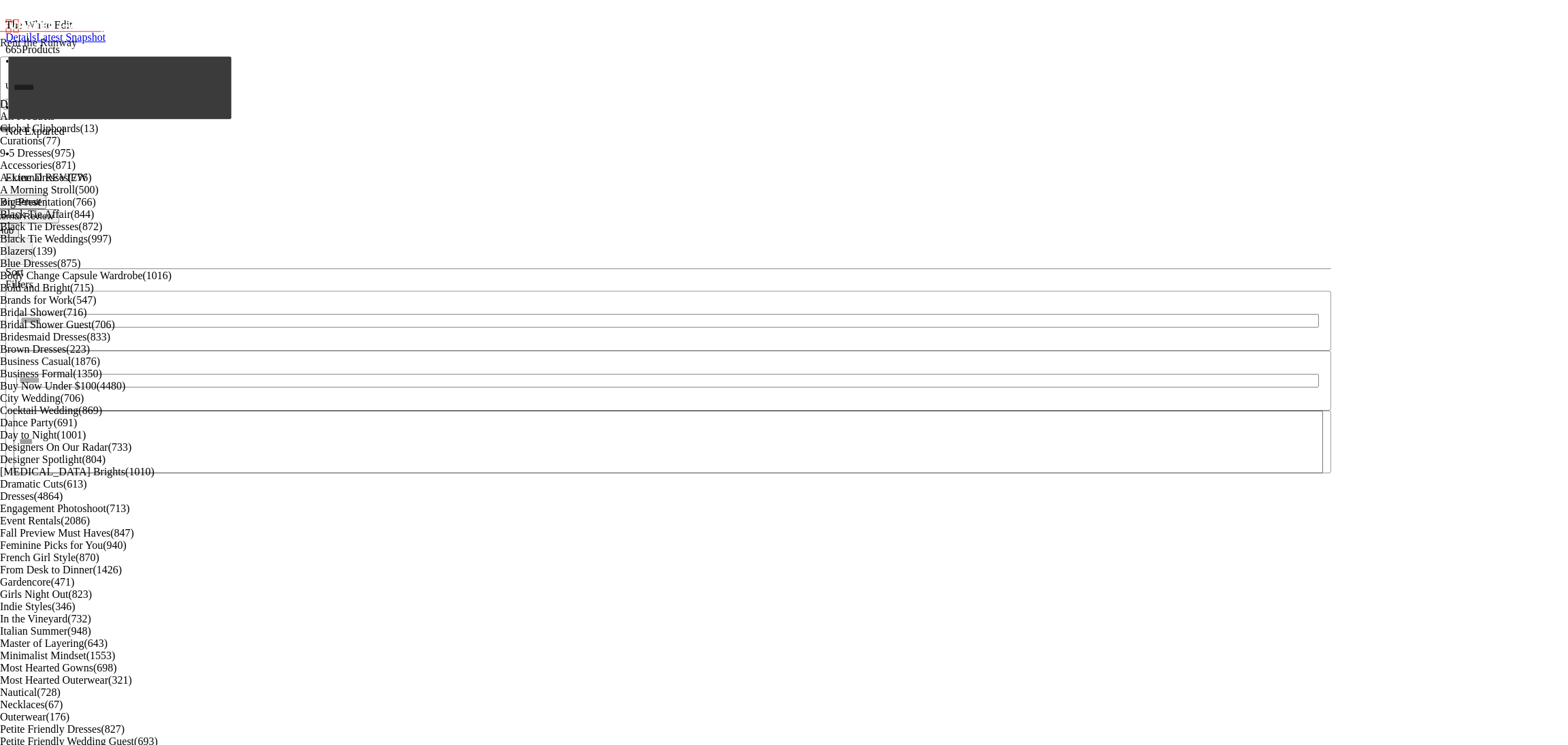
scroll to position [3537, 0]
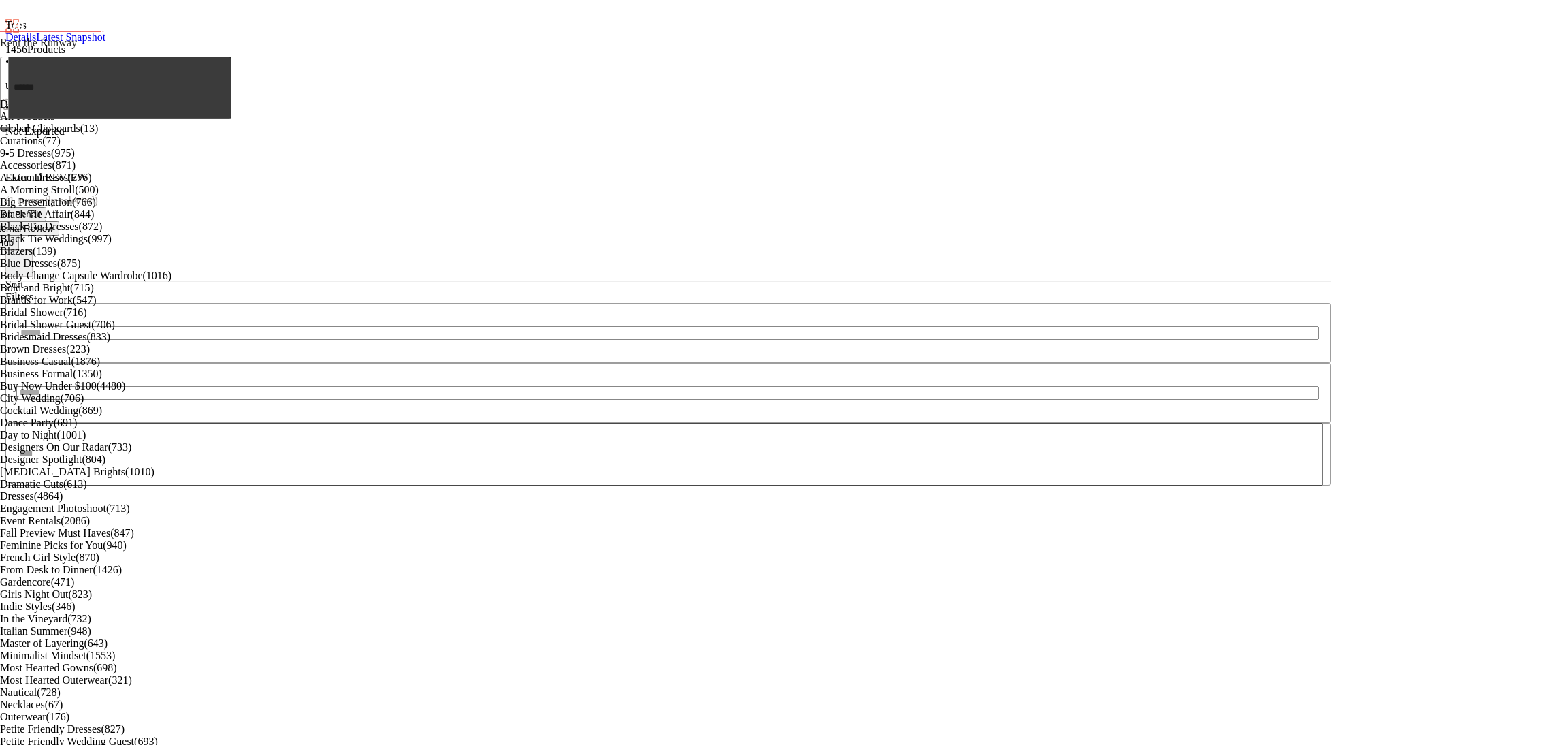
click at [40, 197] on span "Update Snapshot" at bounding box center [5, 201] width 70 height 10
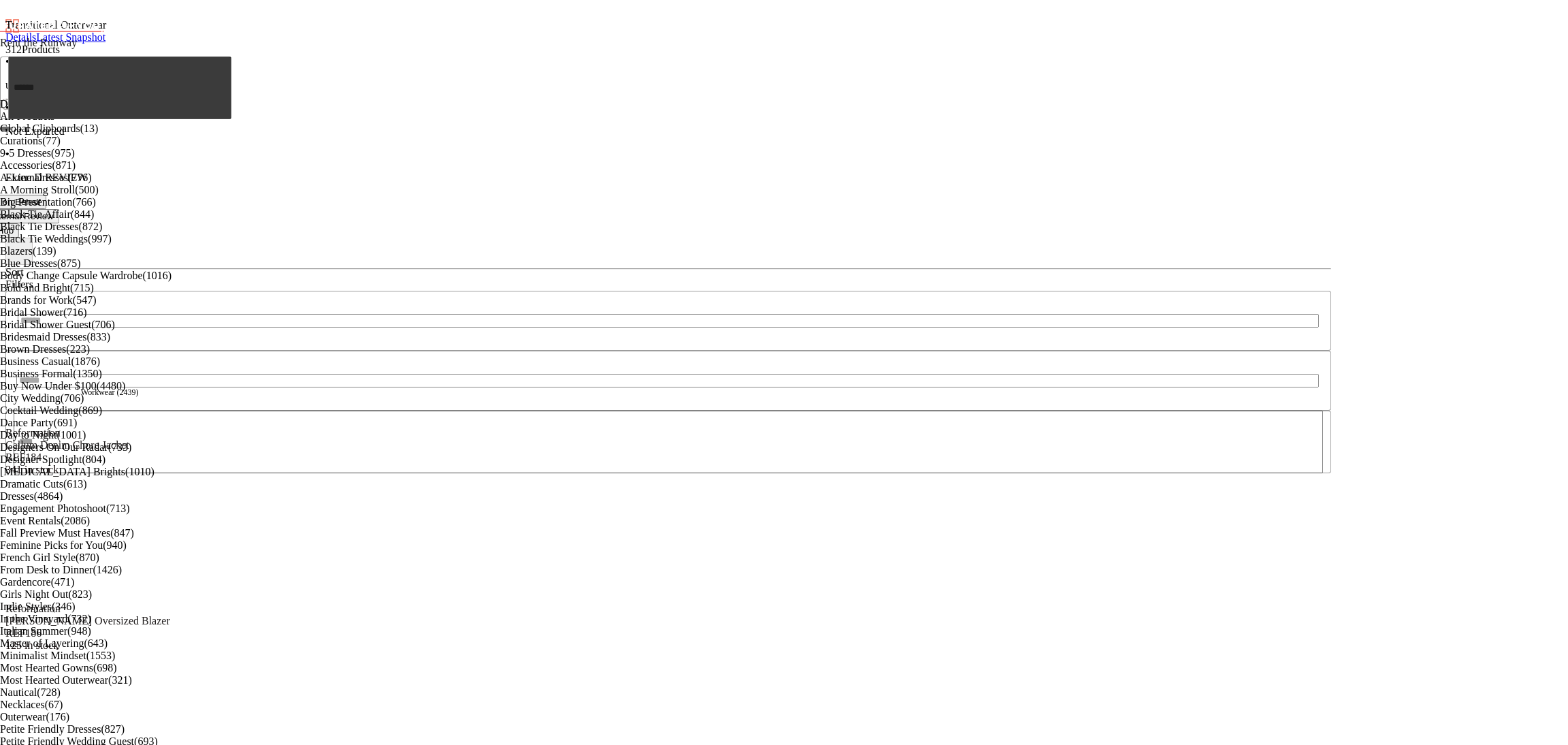
scroll to position [1386, 0]
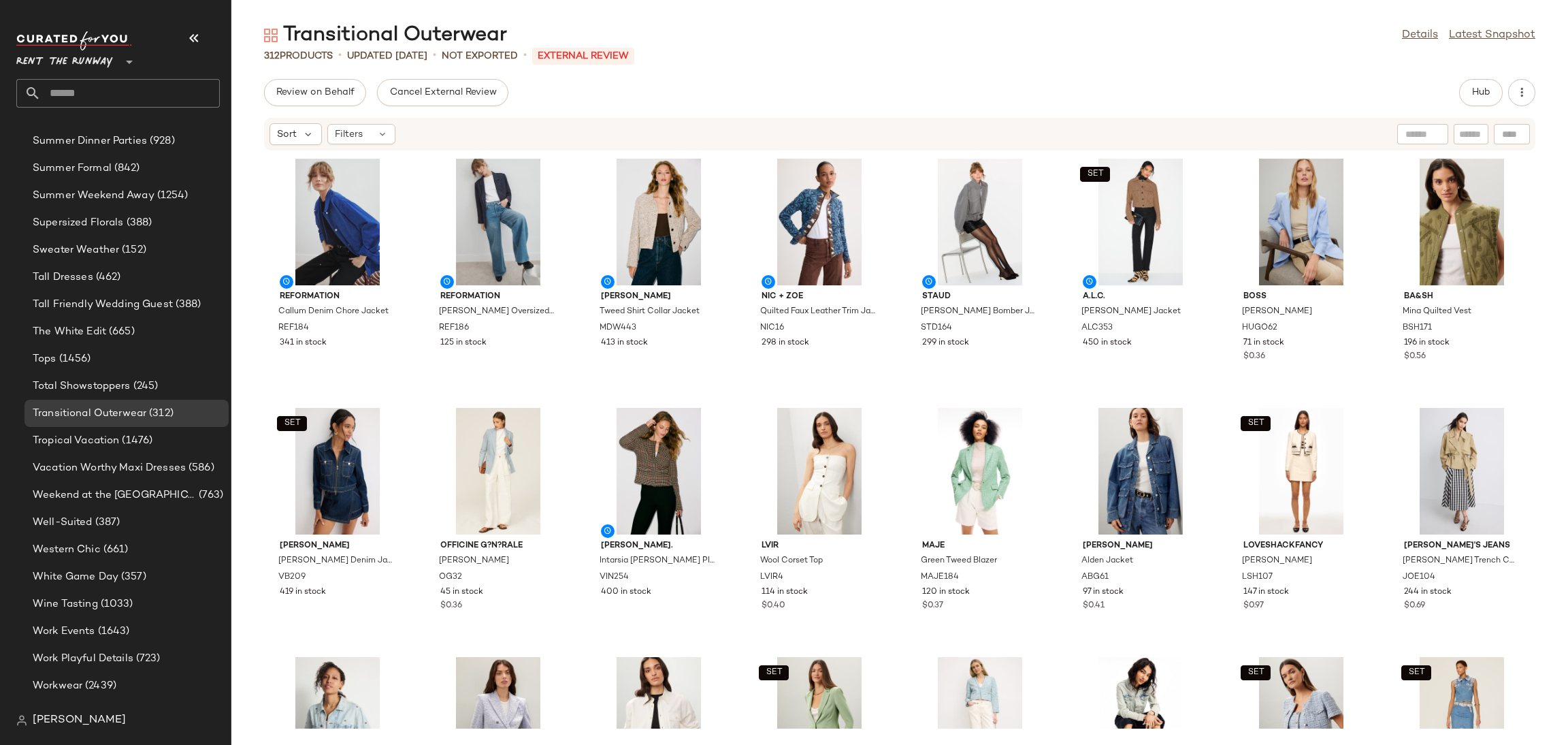
scroll to position [1627, 0]
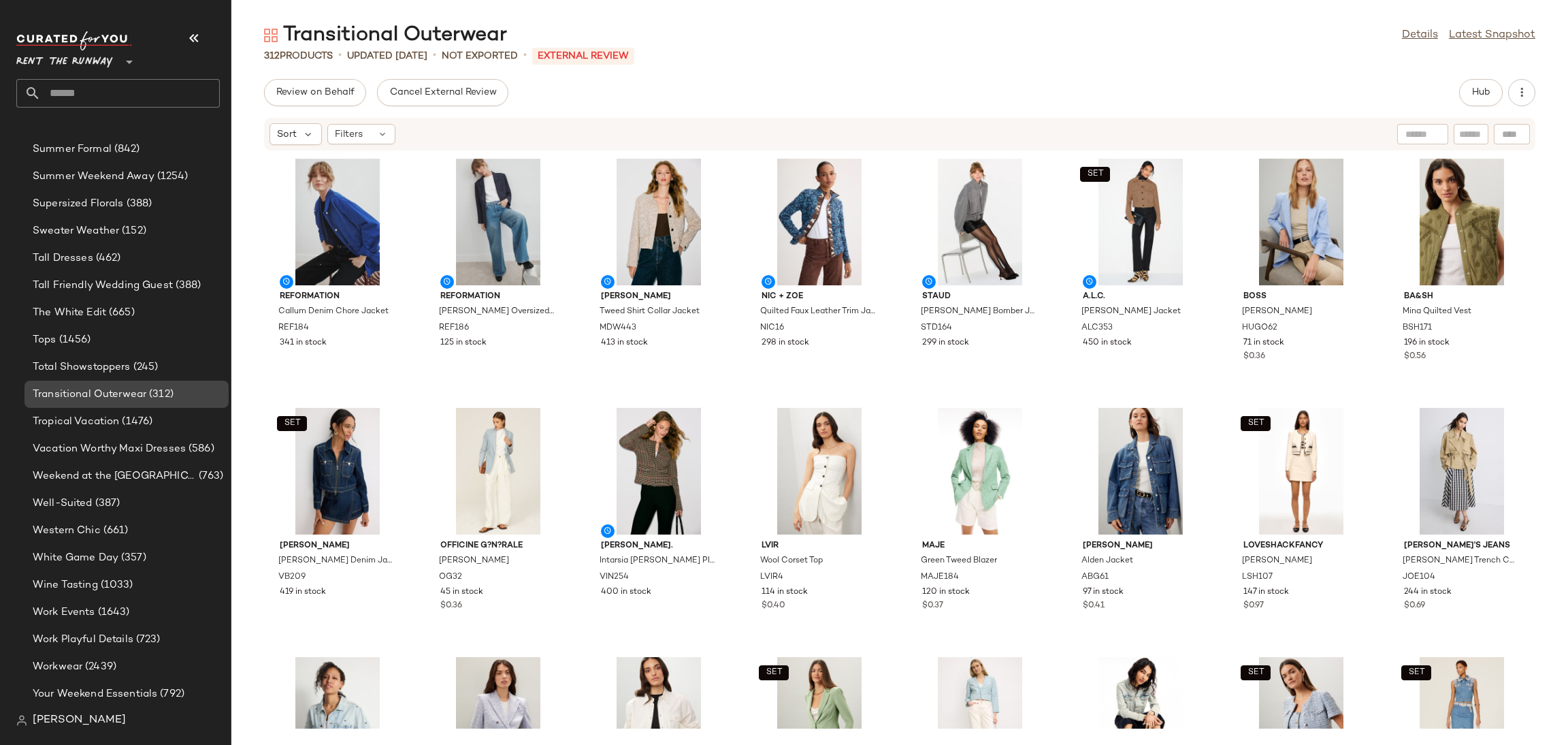
click at [137, 395] on span "Transitional Outerwear" at bounding box center [89, 394] width 114 height 15
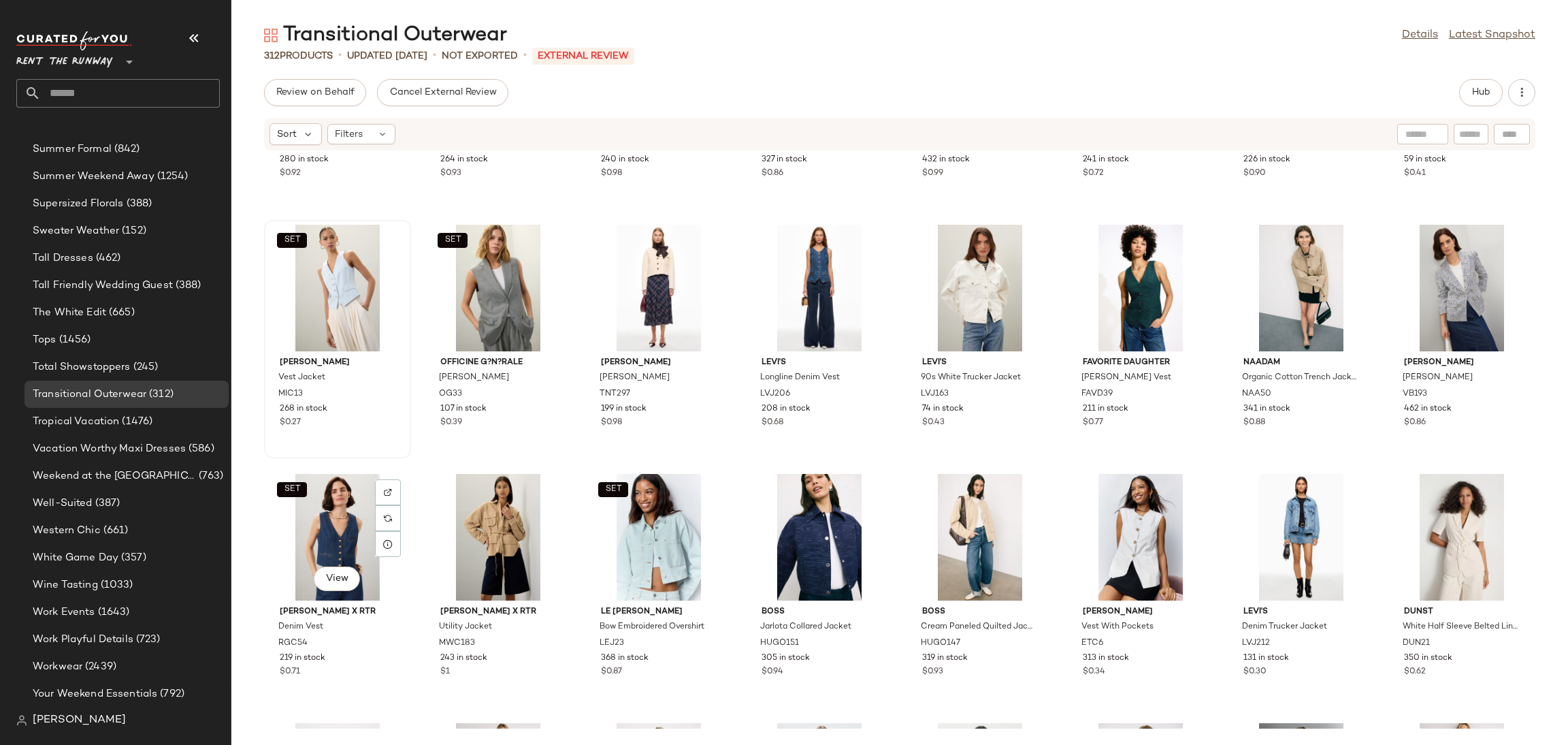
scroll to position [684, 0]
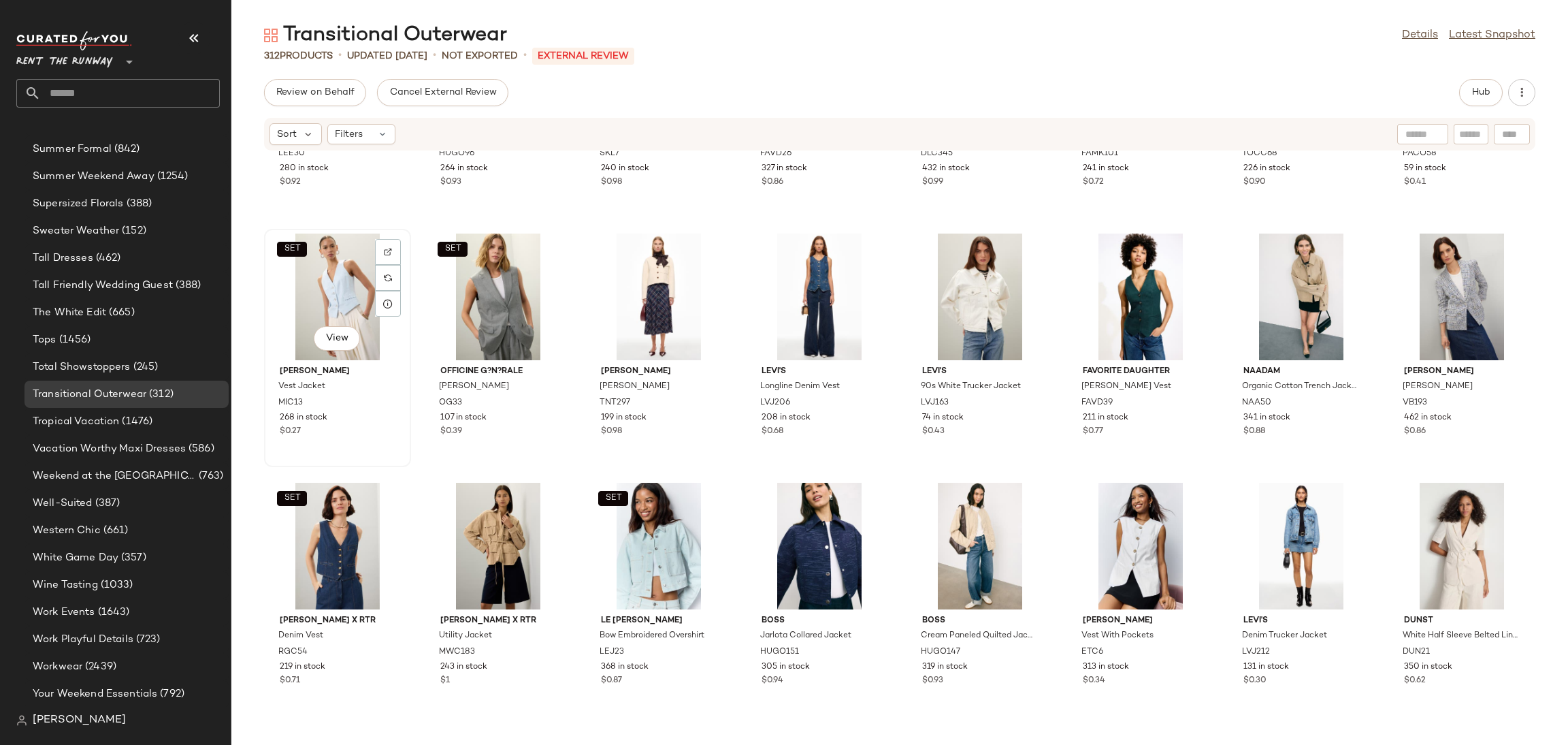
click at [333, 304] on div "SET View" at bounding box center [337, 297] width 137 height 127
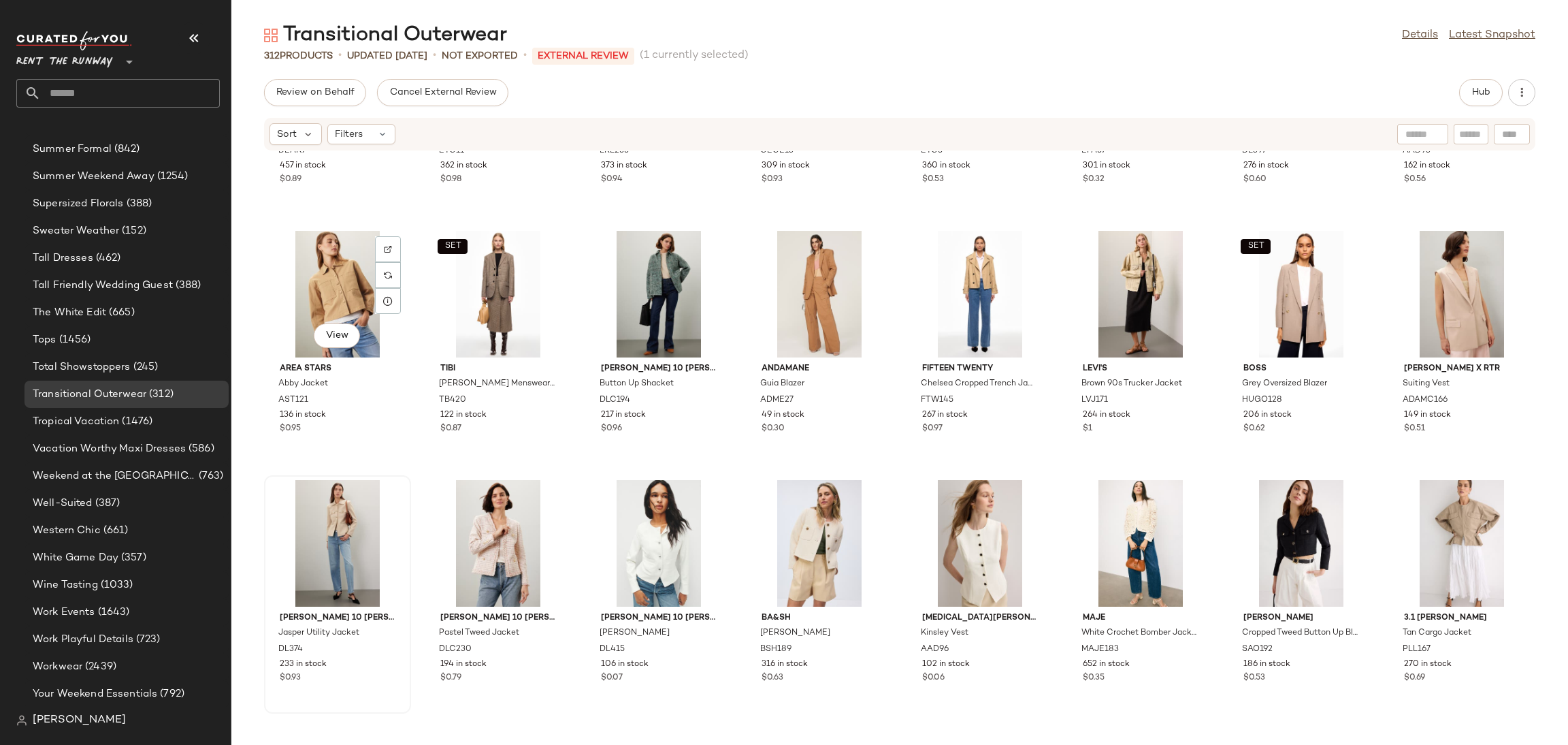
scroll to position [3261, 0]
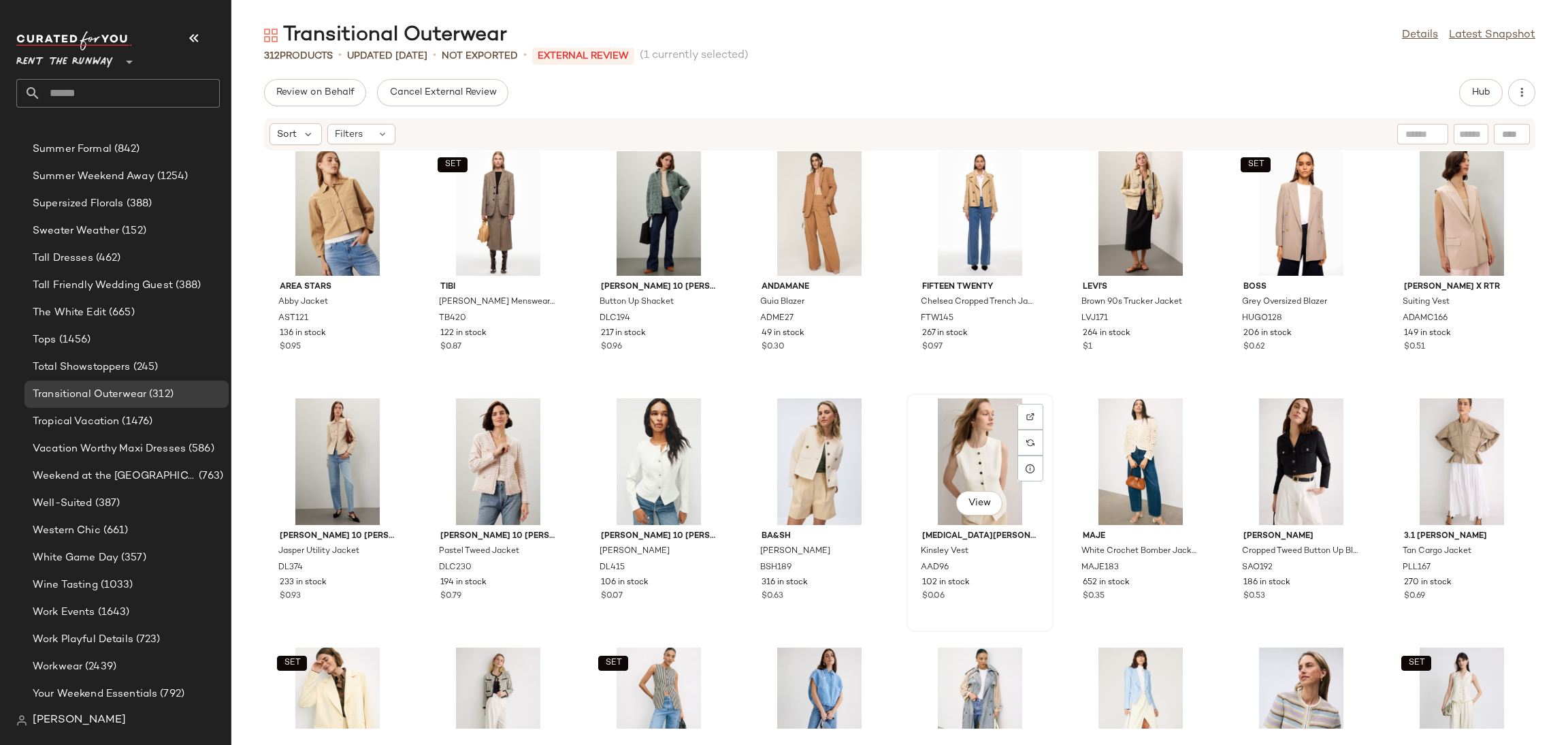
click at [966, 456] on div "View" at bounding box center [979, 462] width 137 height 127
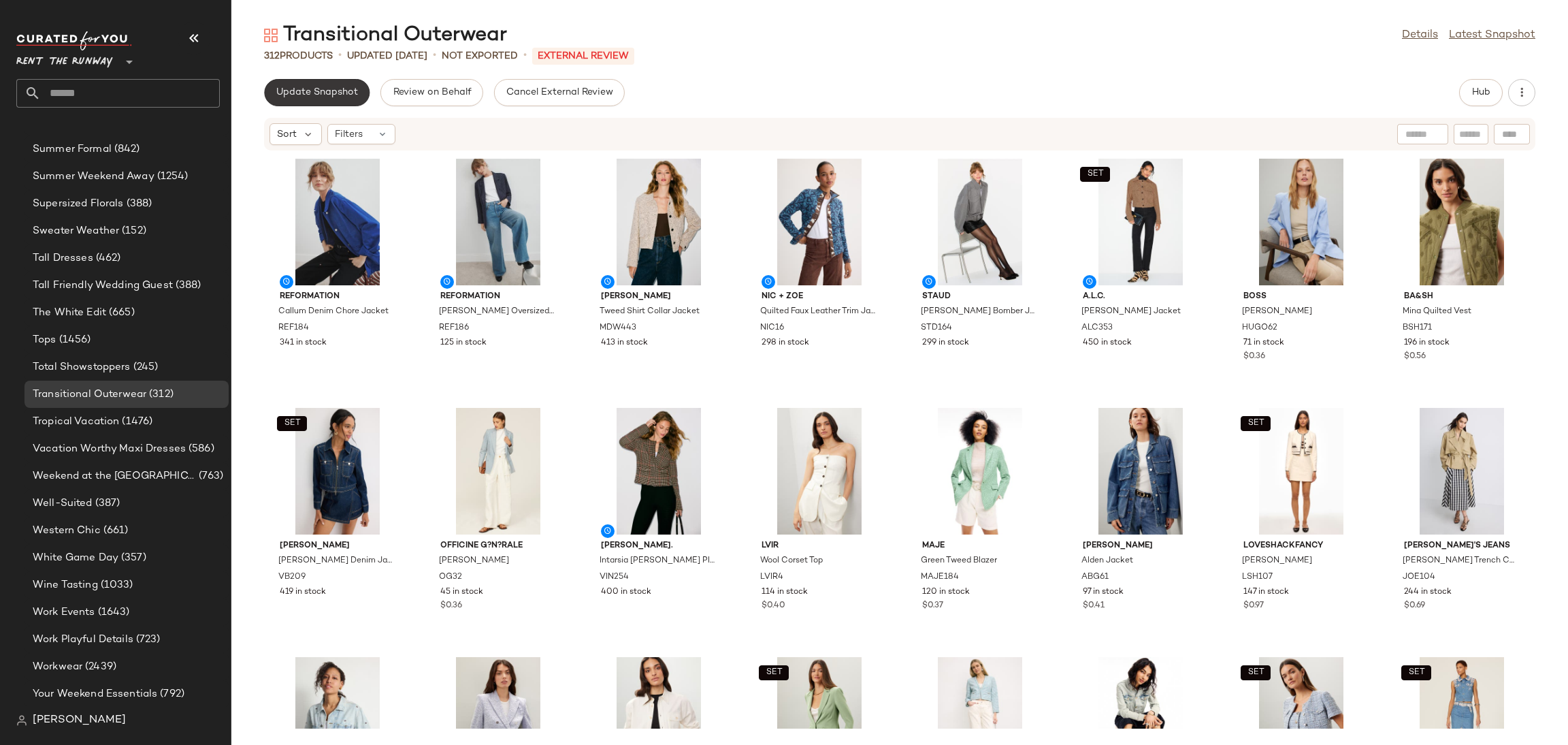
click at [322, 89] on span "Update Snapshot" at bounding box center [317, 93] width 82 height 11
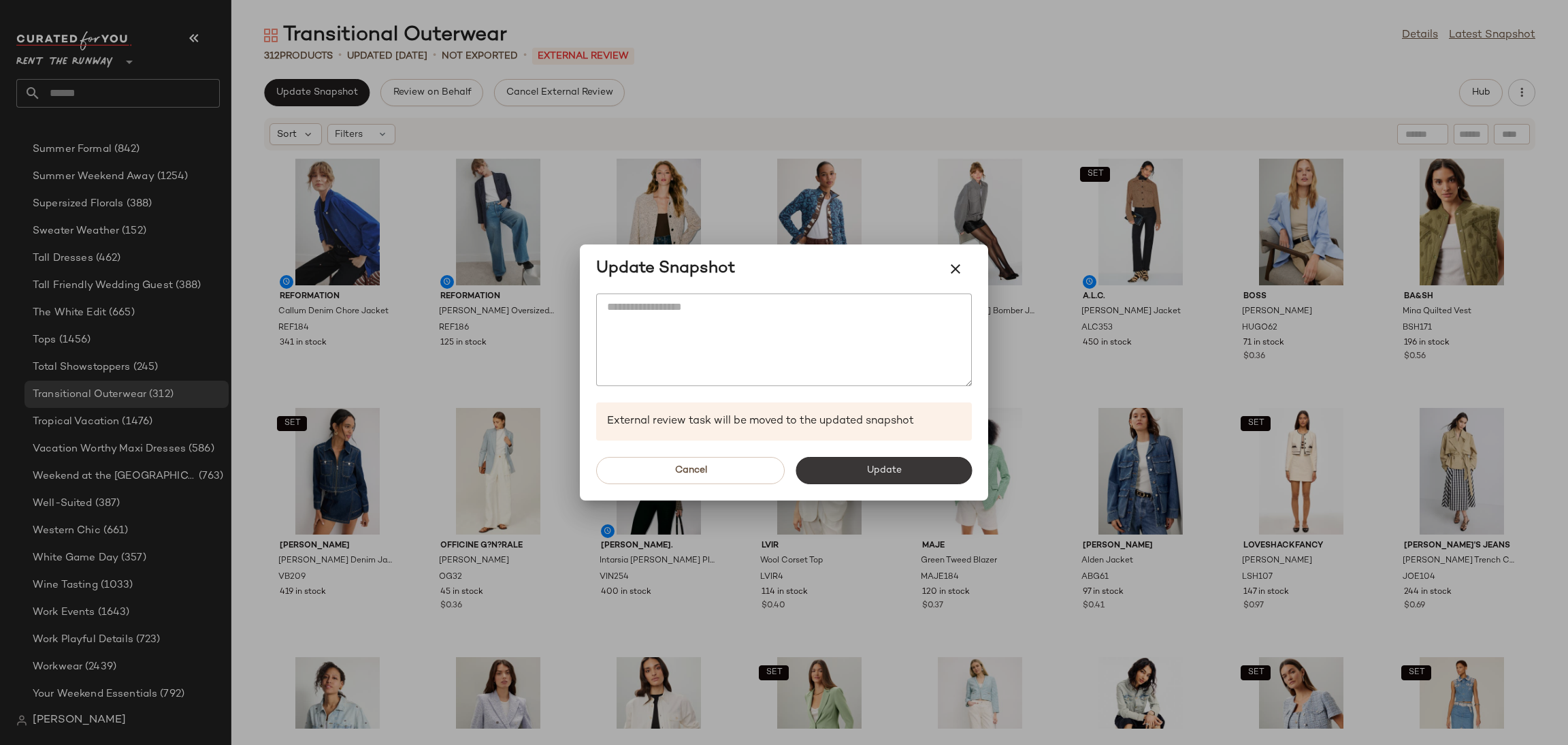
click at [804, 478] on button "Update" at bounding box center [883, 470] width 176 height 27
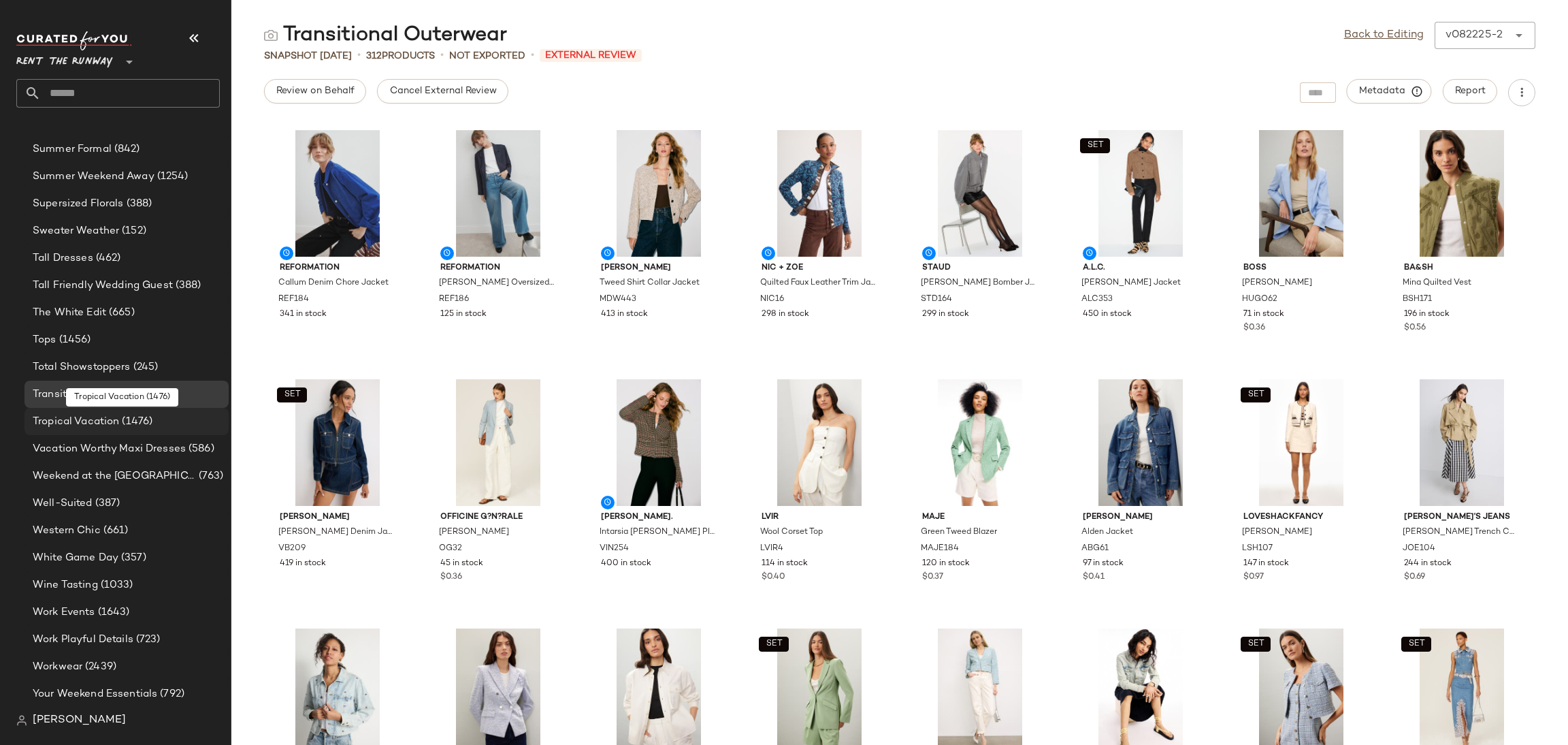
click at [129, 428] on span "(1476)" at bounding box center [136, 422] width 33 height 15
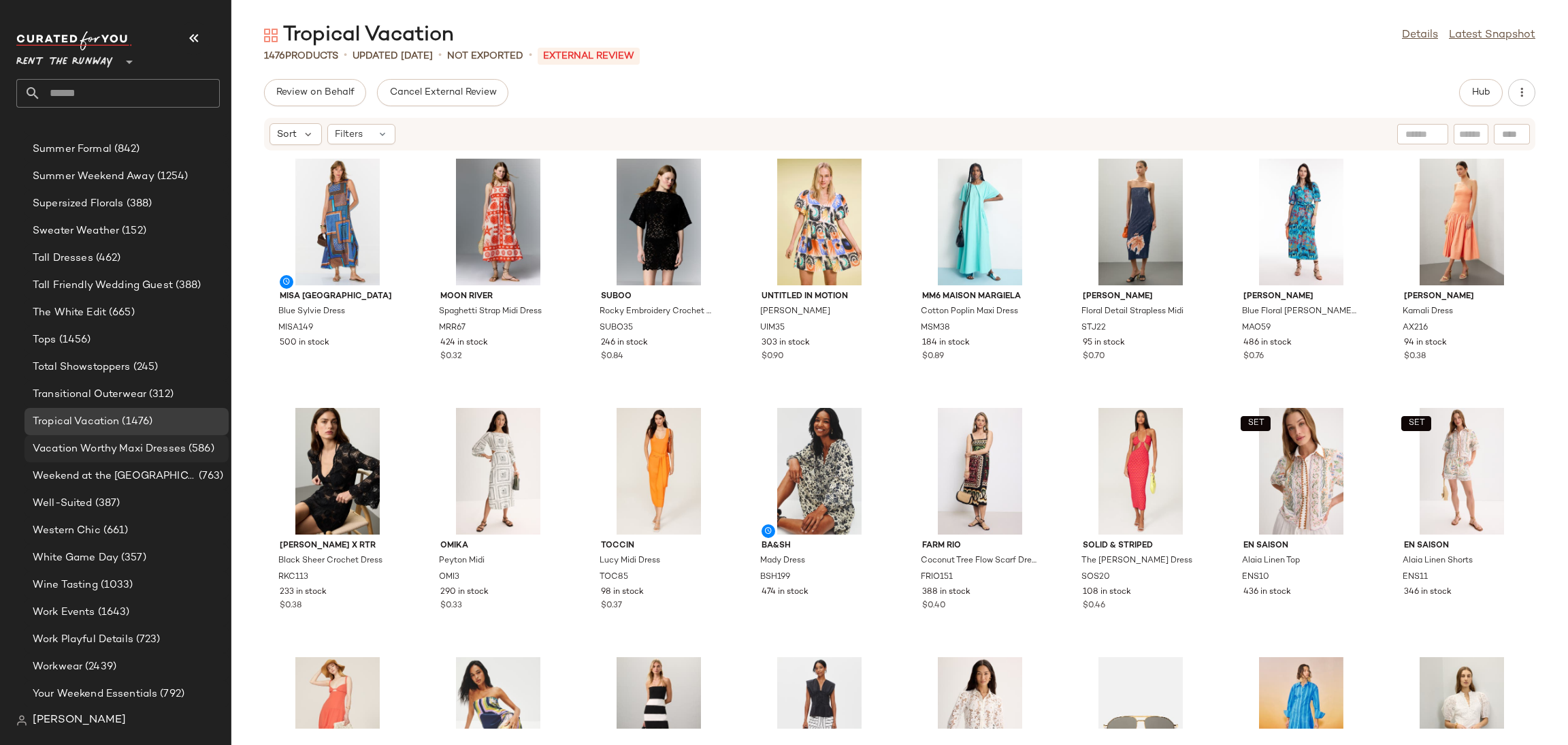
click at [131, 450] on span "Vacation Worthy Maxi Dresses" at bounding box center [109, 449] width 153 height 15
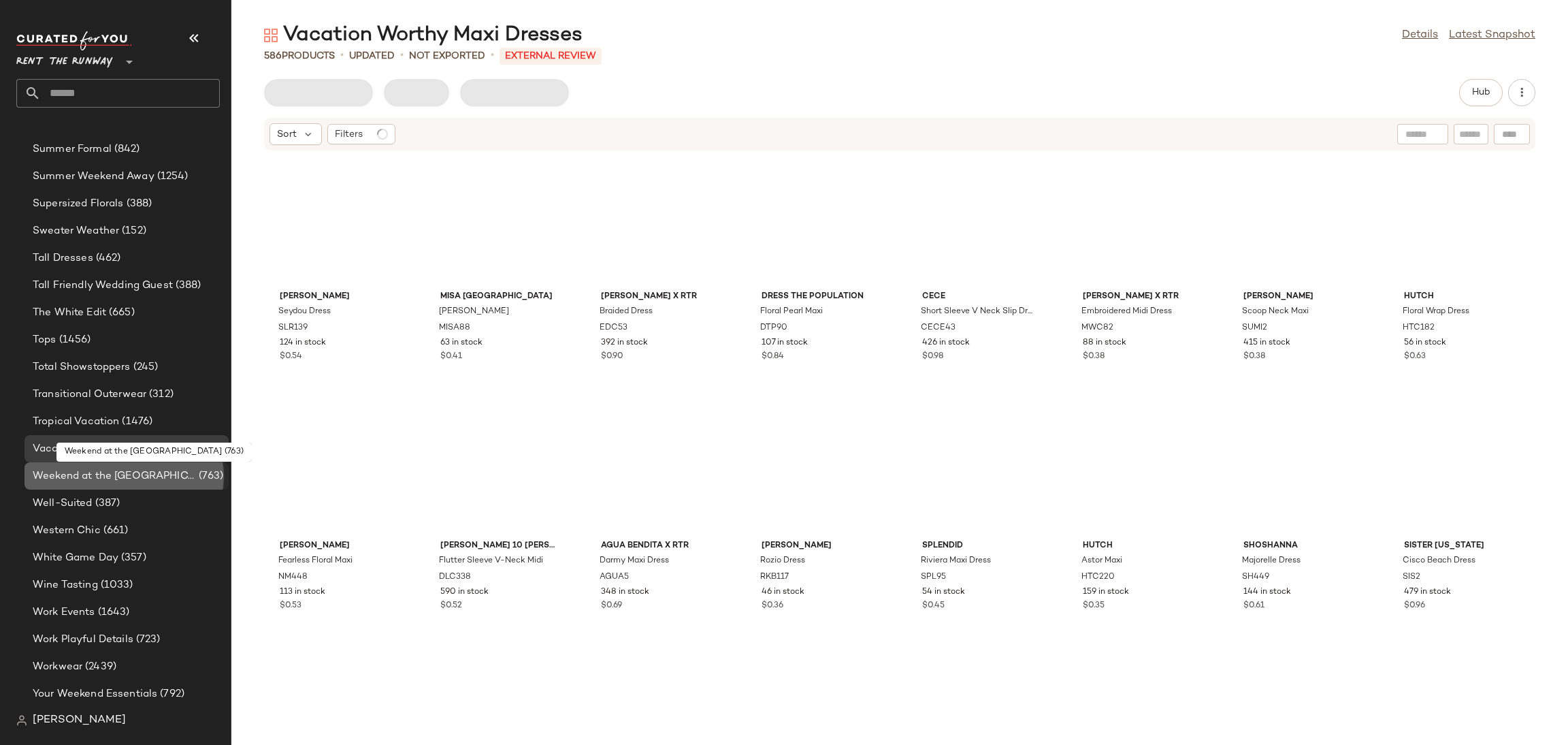
click at [115, 477] on span "Weekend at the [GEOGRAPHIC_DATA]" at bounding box center [114, 476] width 164 height 15
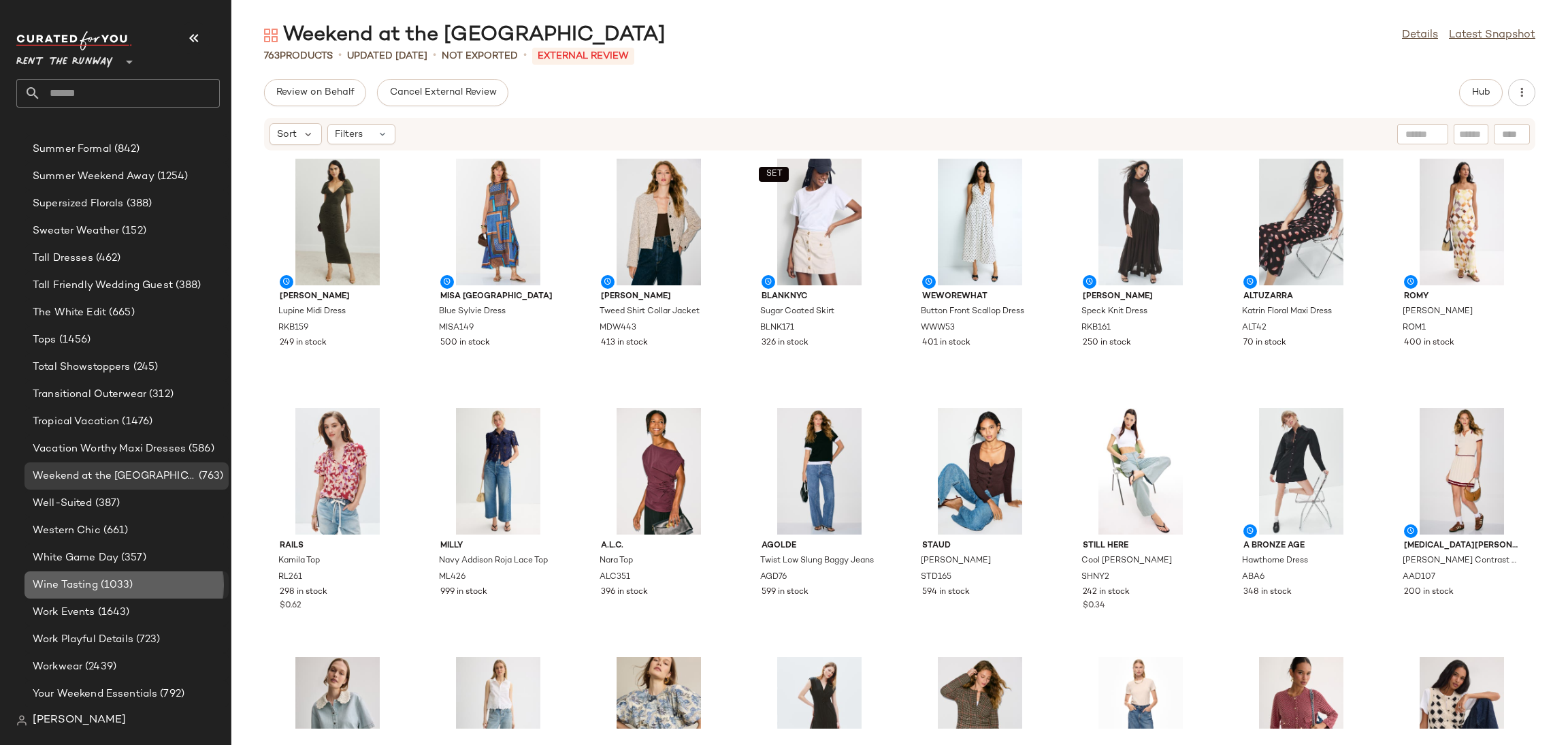
click at [107, 583] on span "(1033)" at bounding box center [116, 585] width 36 height 15
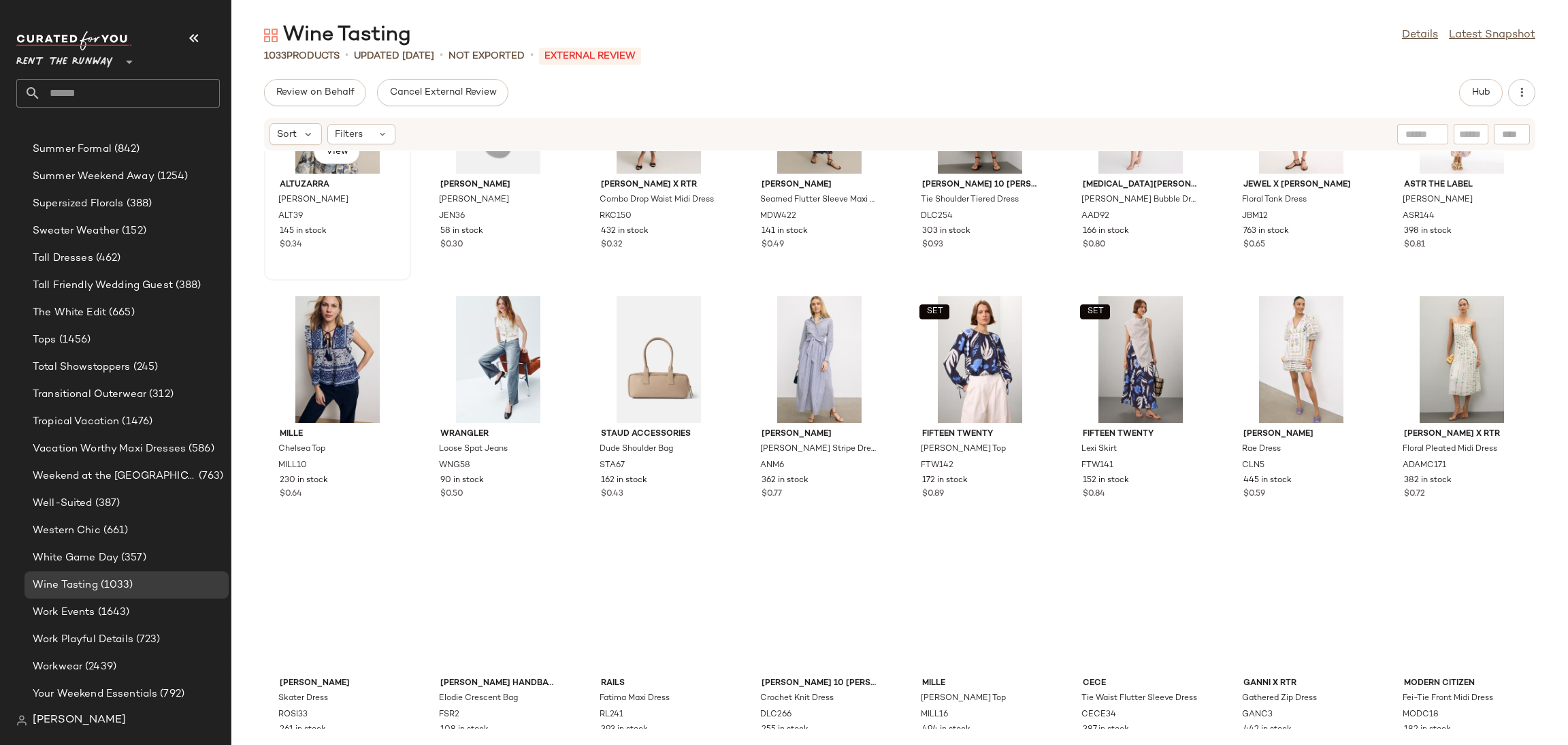
scroll to position [3377, 0]
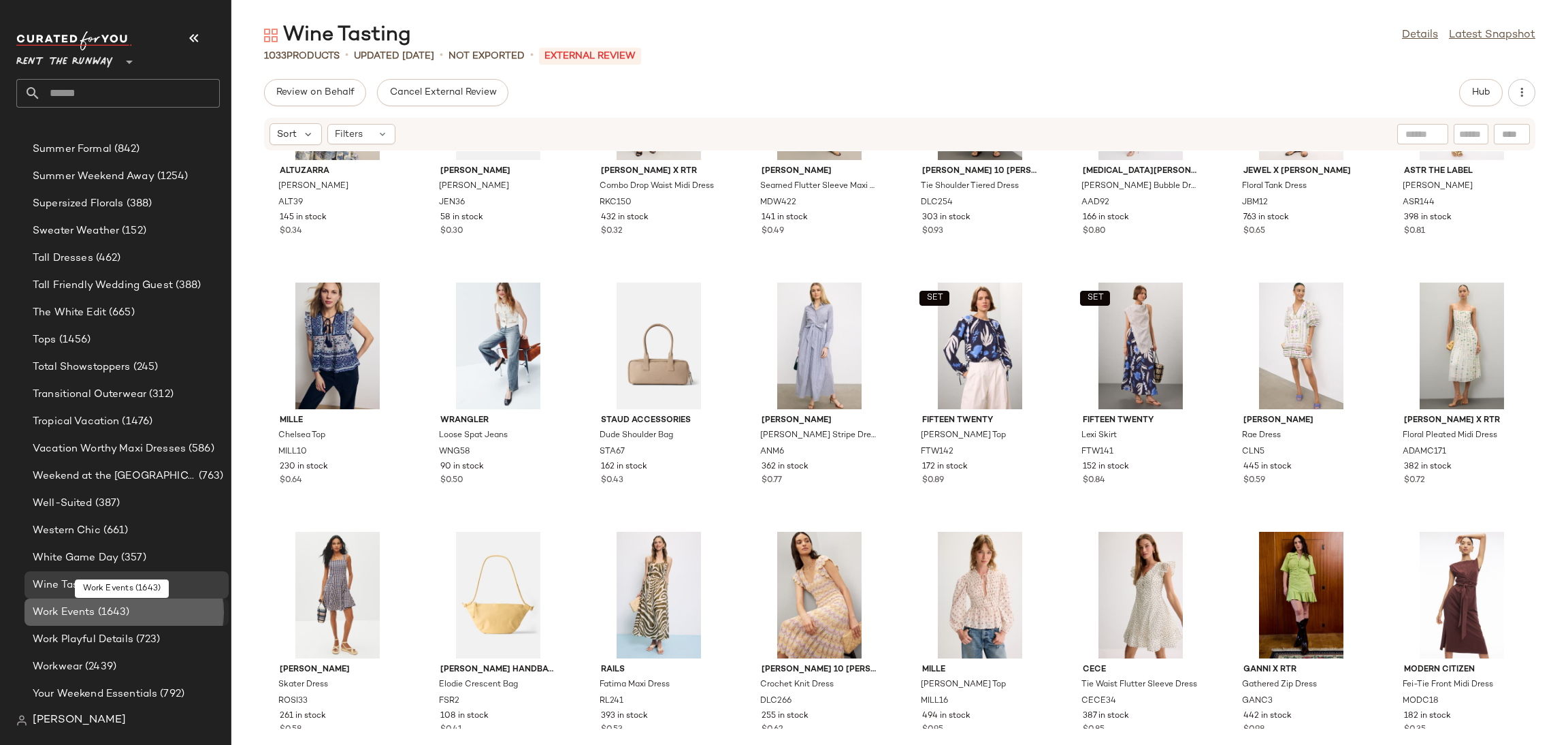
click at [99, 608] on span "(1643)" at bounding box center [113, 613] width 35 height 15
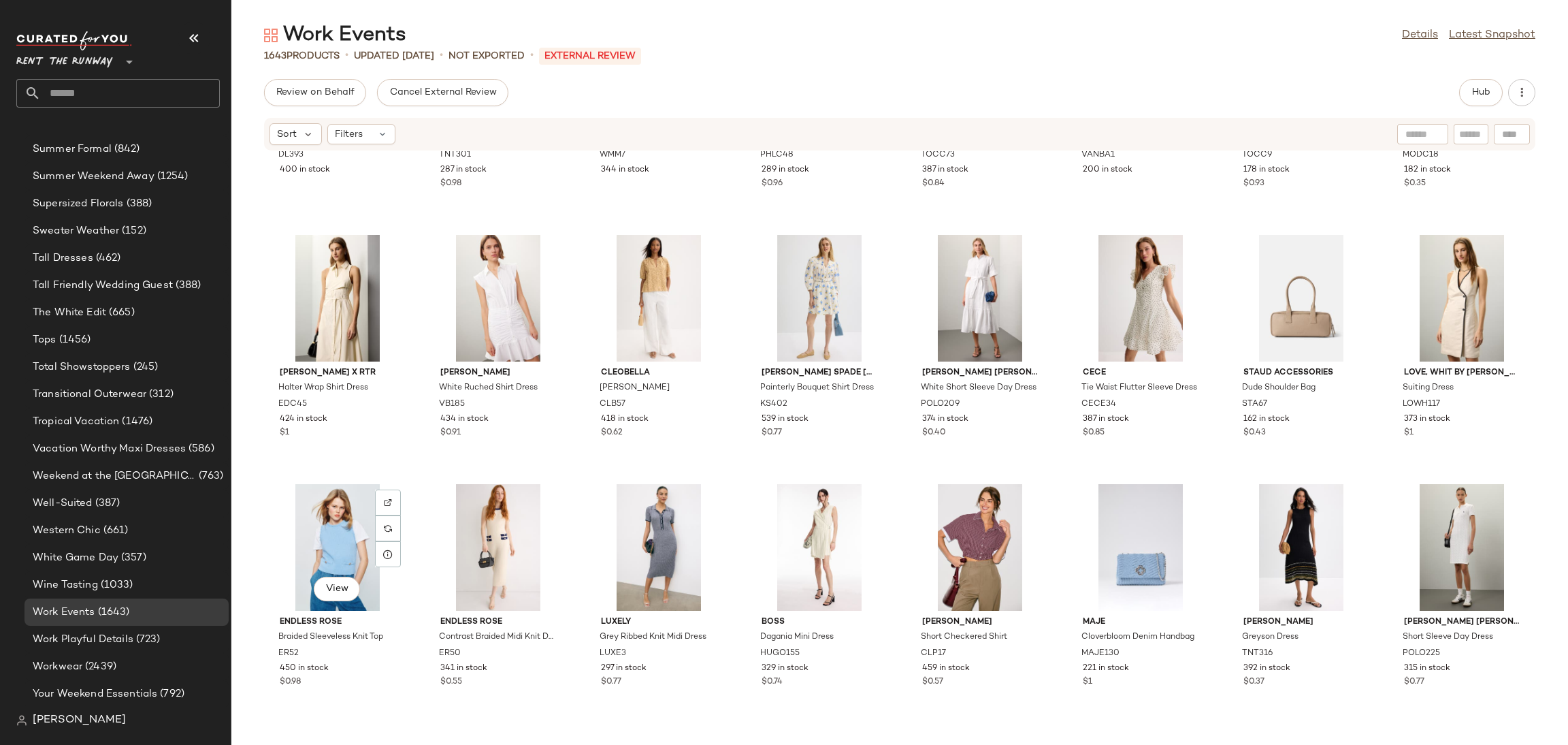
scroll to position [3230, 0]
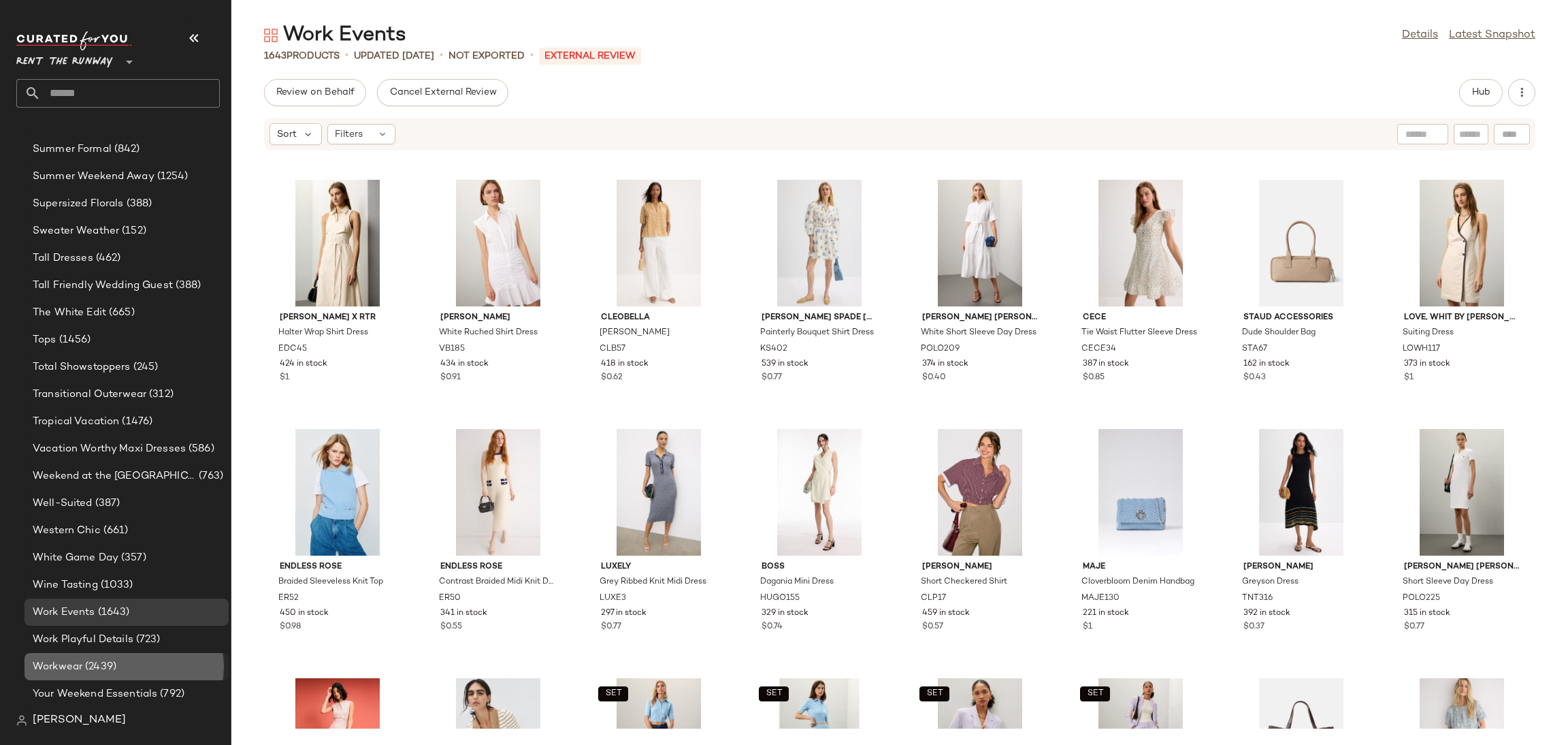
click at [107, 666] on span "(2439)" at bounding box center [99, 667] width 34 height 15
